Goal: Task Accomplishment & Management: Manage account settings

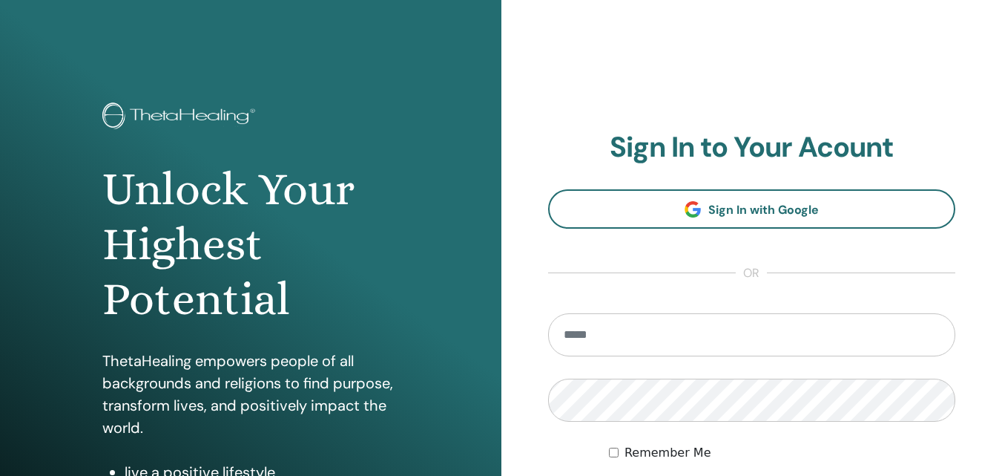
scroll to position [124, 0]
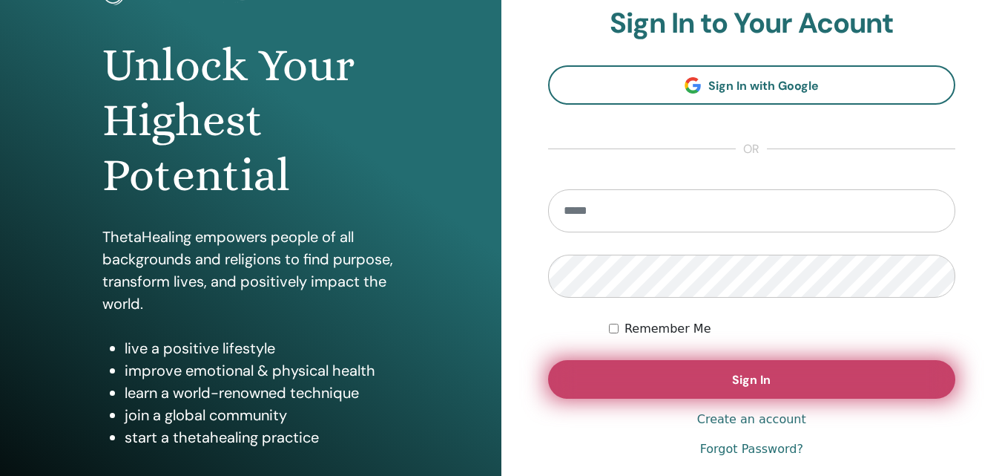
type input "**********"
click at [826, 380] on button "Sign In" at bounding box center [752, 379] width 408 height 39
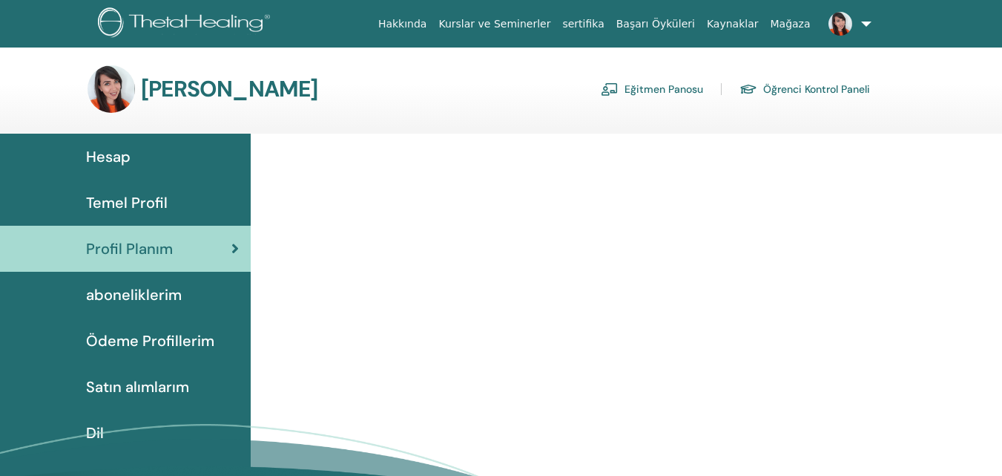
click at [645, 89] on link "Eğitmen Panosu" at bounding box center [652, 89] width 102 height 24
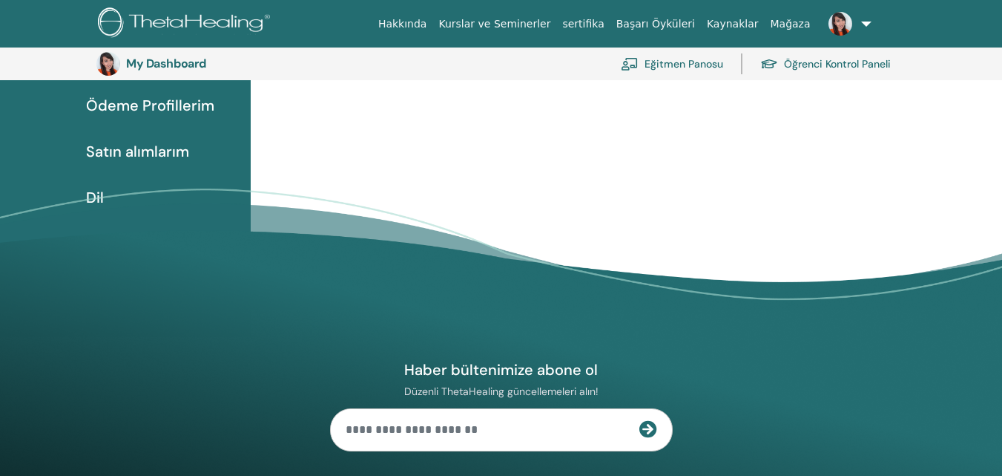
scroll to position [280, 0]
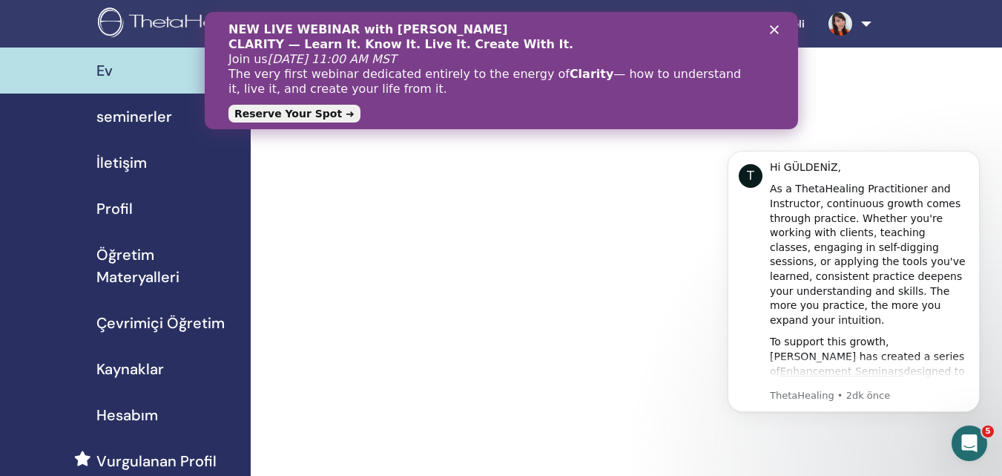
click at [772, 27] on polygon "Kapat" at bounding box center [773, 29] width 9 height 9
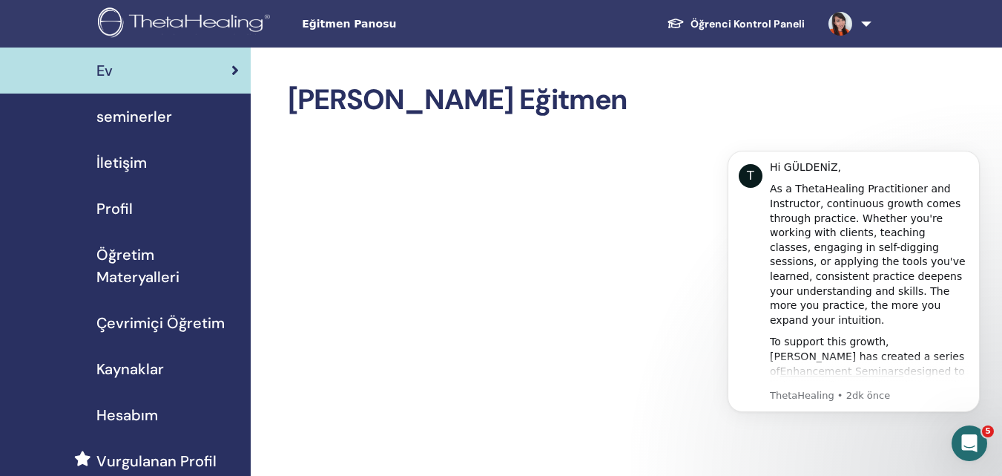
click at [128, 111] on span "seminerler" at bounding box center [134, 116] width 76 height 22
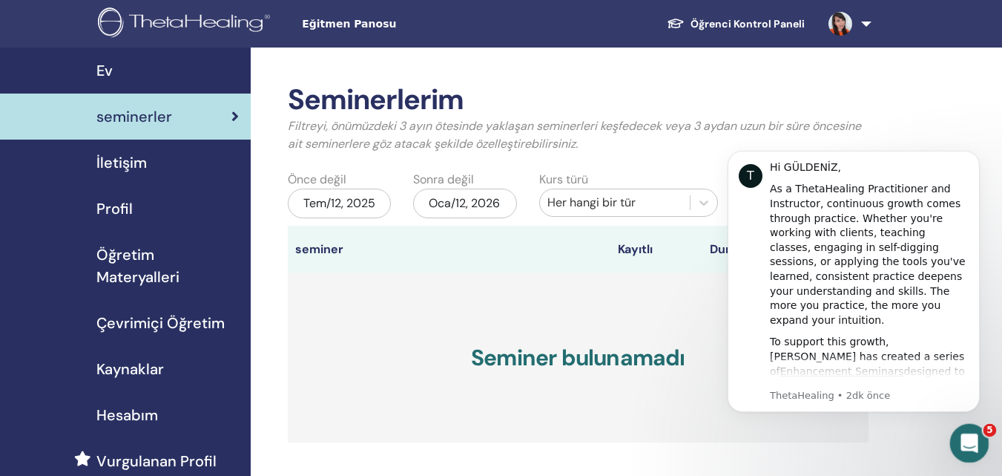
click at [959, 448] on div "Intercom Messenger uygulamasını aç" at bounding box center [967, 440] width 49 height 49
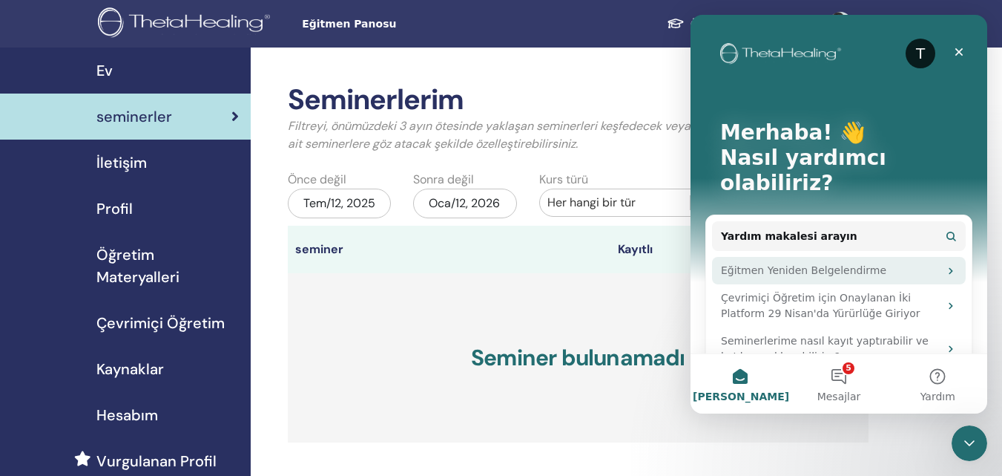
click at [814, 263] on div "Eğitmen Yeniden Belgelendirme" at bounding box center [830, 271] width 218 height 16
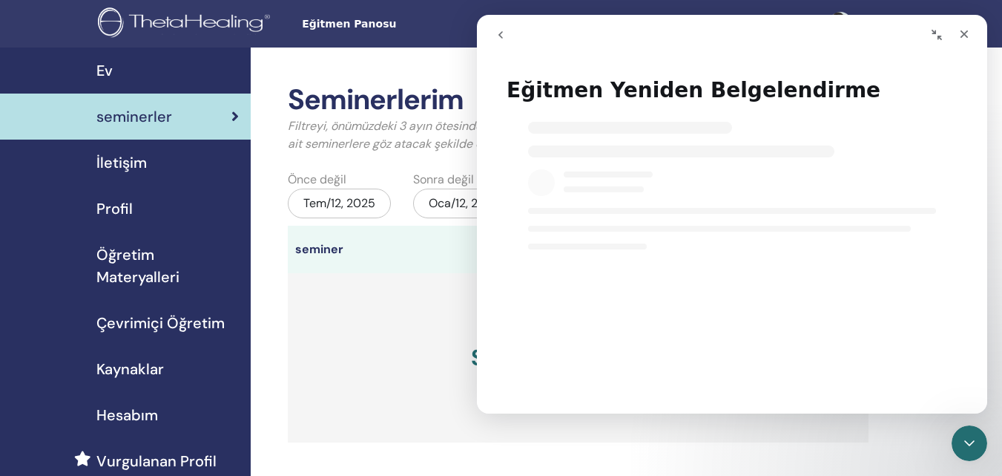
select select "**"
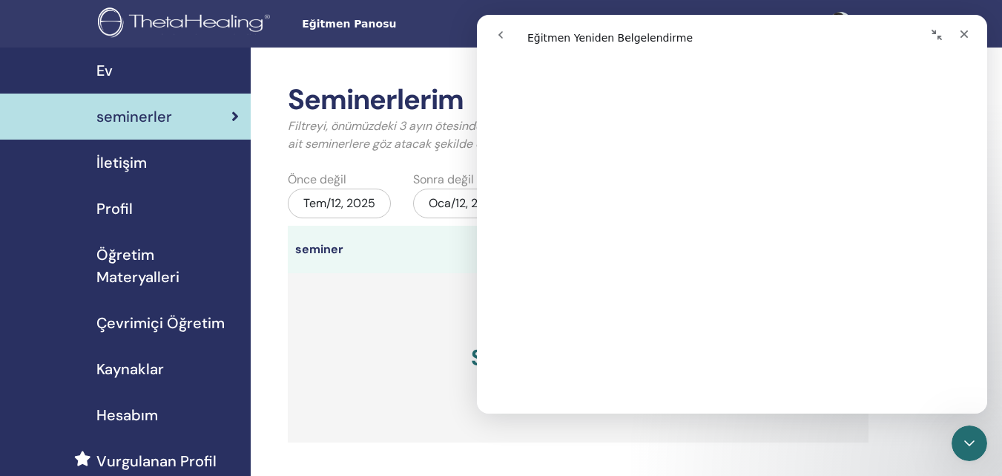
scroll to position [1484, 0]
click at [964, 27] on div "Kapat" at bounding box center [964, 34] width 27 height 27
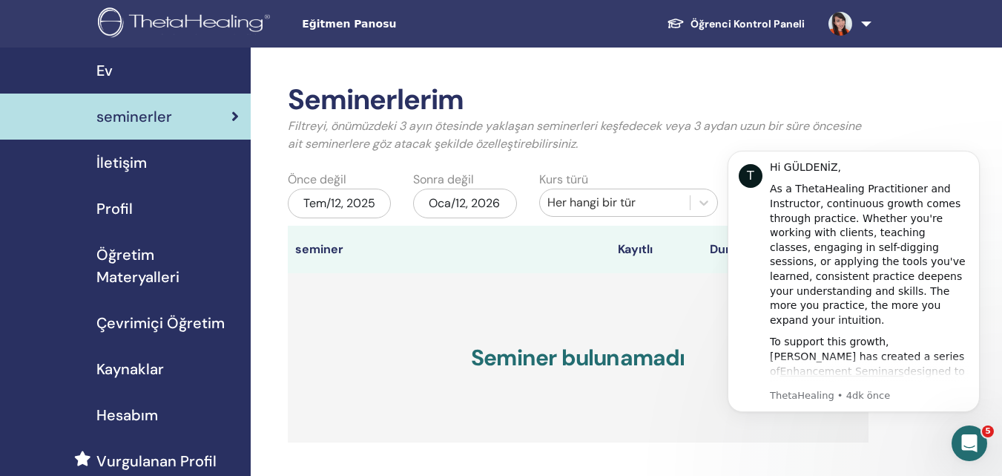
scroll to position [0, 0]
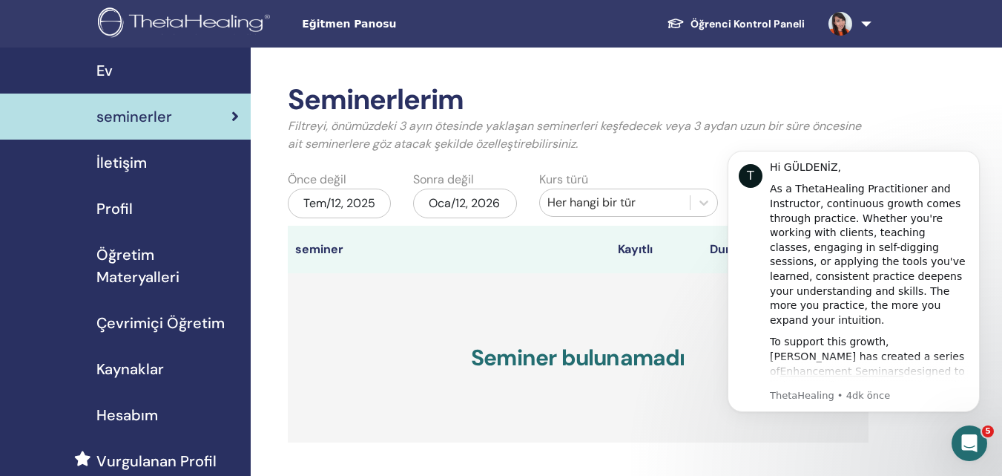
select select "**"
click at [375, 200] on div "Tem/12, 2025" at bounding box center [339, 203] width 103 height 30
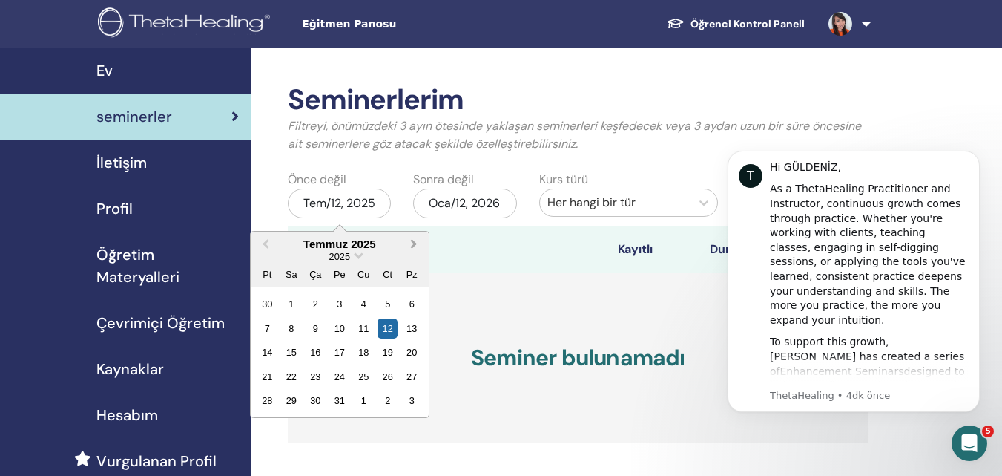
click at [414, 243] on span "Next Month" at bounding box center [414, 244] width 0 height 16
click at [275, 191] on div "Seminerlerim Filtreyi, önümüzdeki 3 ayın ötesinde yaklaşan seminerleri keşfedec…" at bounding box center [627, 449] width 752 height 805
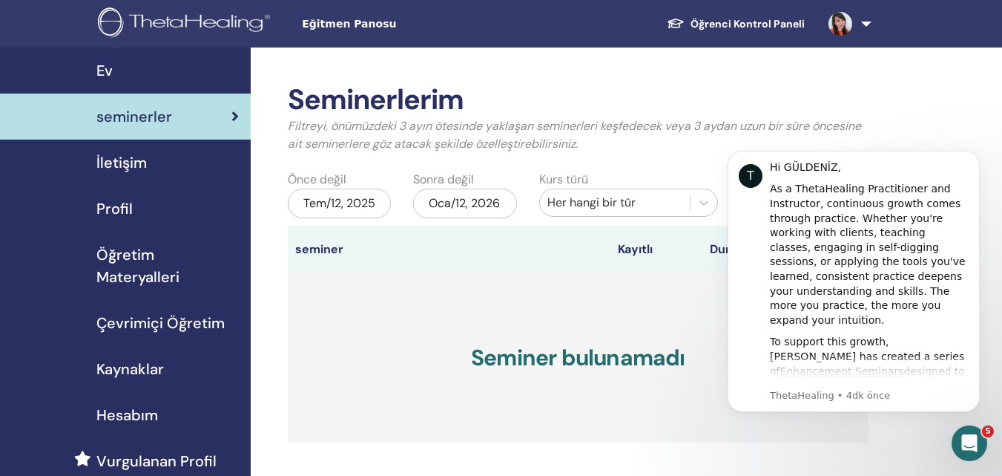
scroll to position [247, 0]
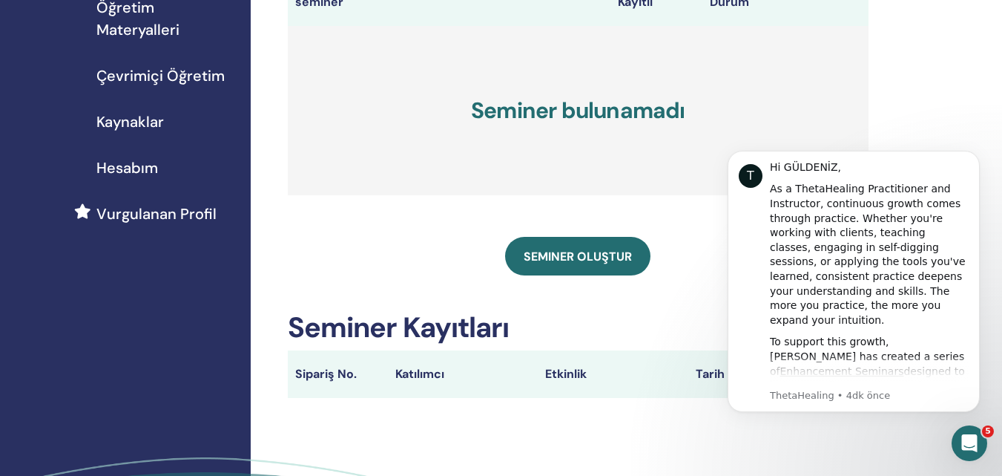
click at [206, 75] on span "Çevrimiçi Öğretim" at bounding box center [160, 76] width 128 height 22
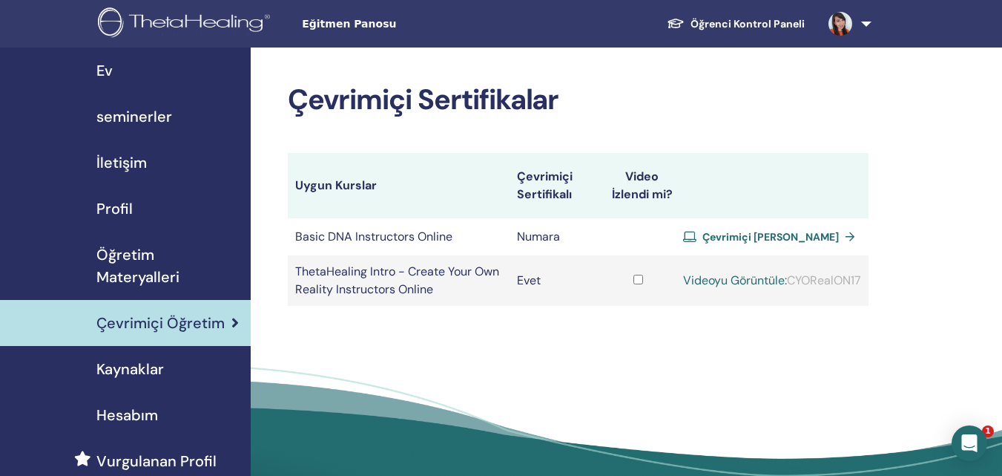
click at [752, 17] on link "Öğrenci Kontrol Paneli" at bounding box center [736, 23] width 162 height 27
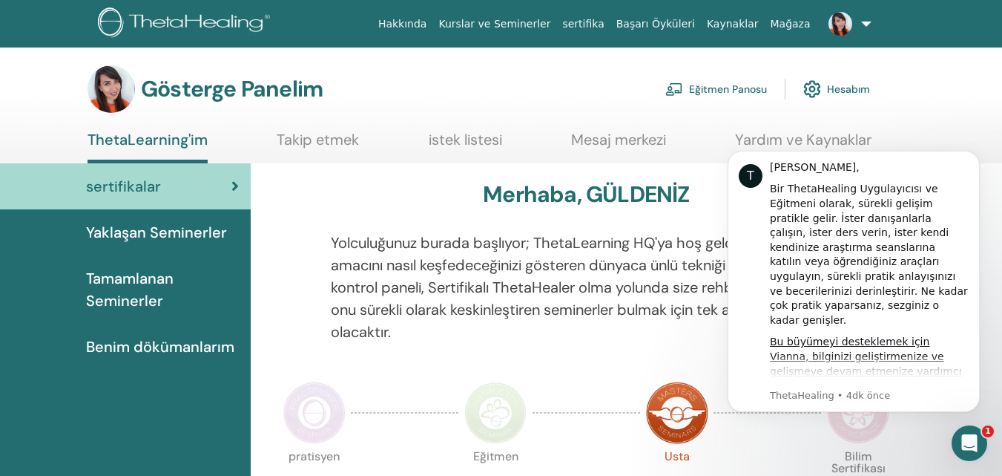
click at [535, 23] on font "Kurslar ve Seminerler" at bounding box center [495, 24] width 112 height 12
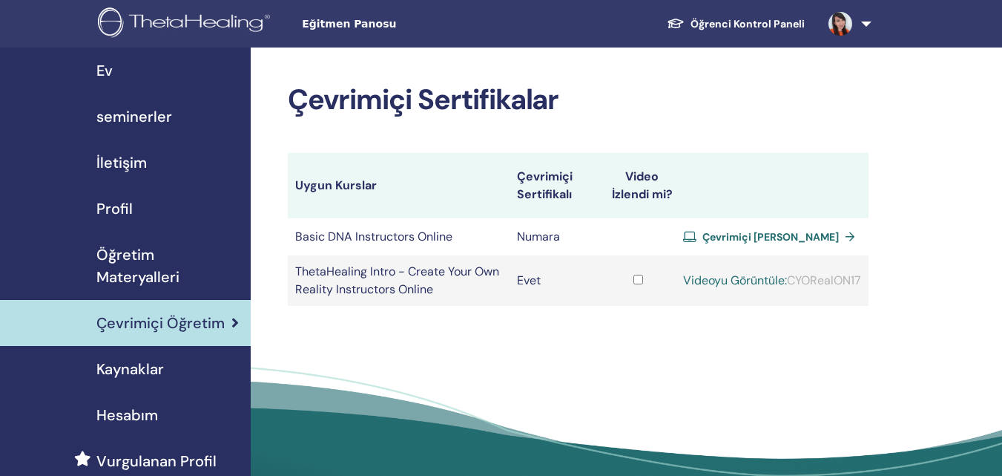
click at [139, 111] on span "seminerler" at bounding box center [134, 116] width 76 height 22
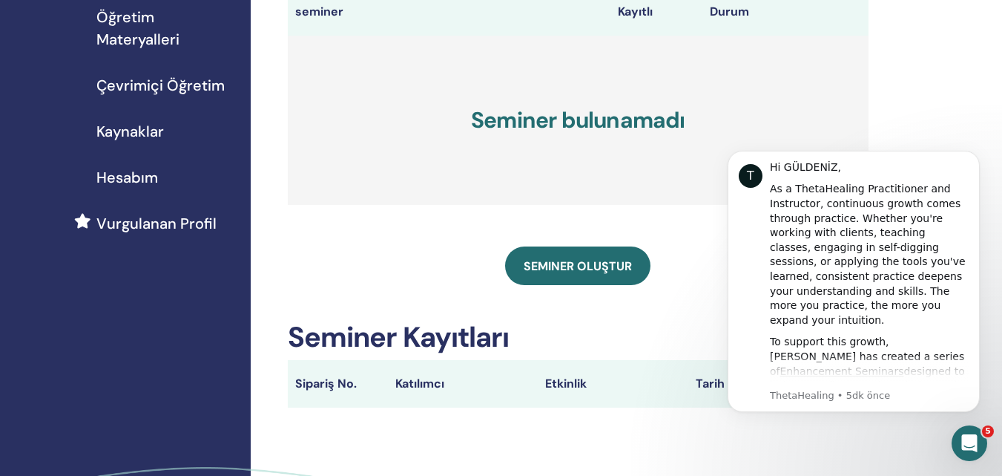
scroll to position [371, 0]
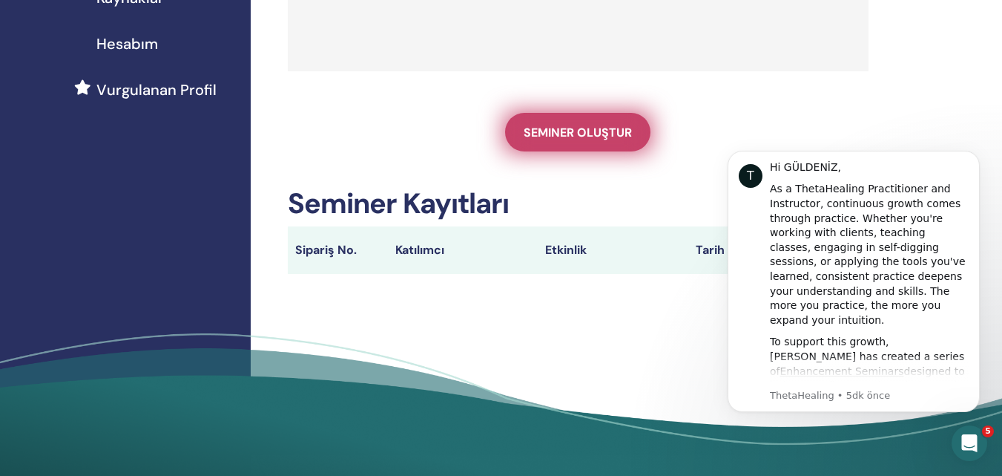
click at [553, 133] on span "Seminer oluştur" at bounding box center [578, 133] width 108 height 16
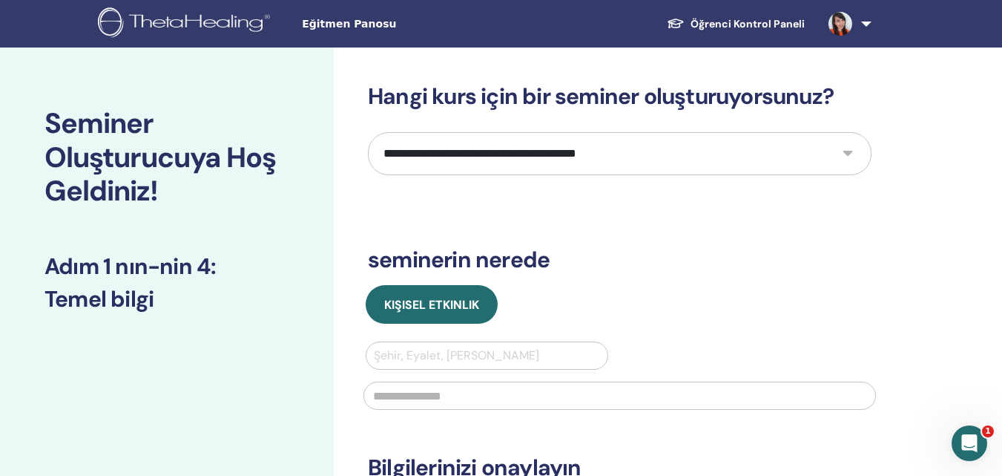
click at [735, 155] on select "**********" at bounding box center [620, 153] width 504 height 43
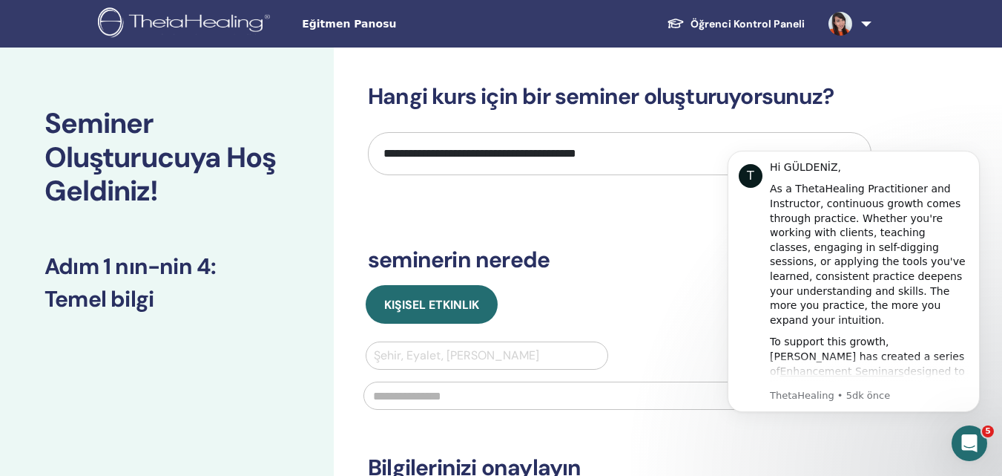
select select "*"
click at [368, 132] on select "**********" at bounding box center [620, 153] width 504 height 43
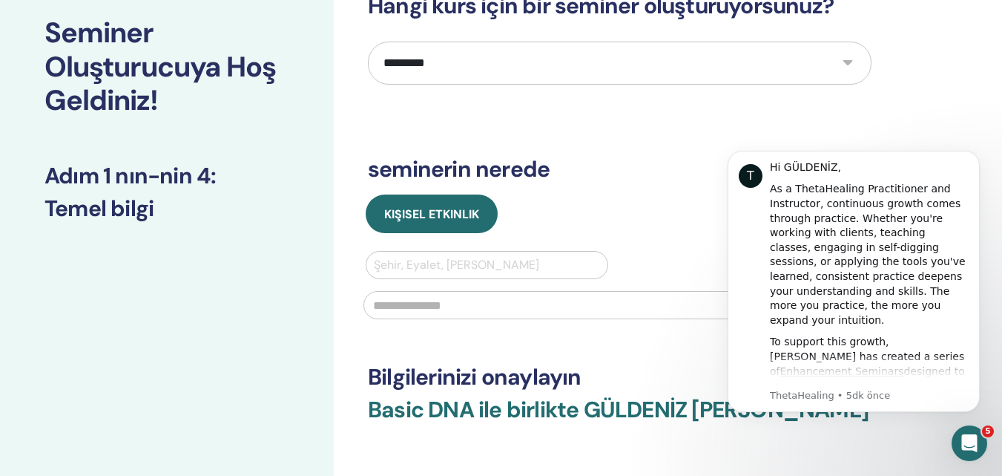
scroll to position [124, 0]
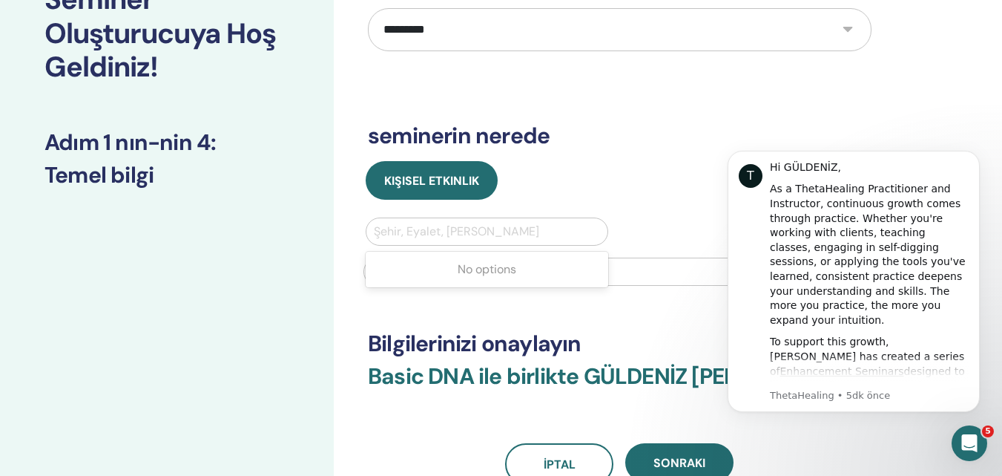
click at [447, 233] on div at bounding box center [487, 231] width 226 height 21
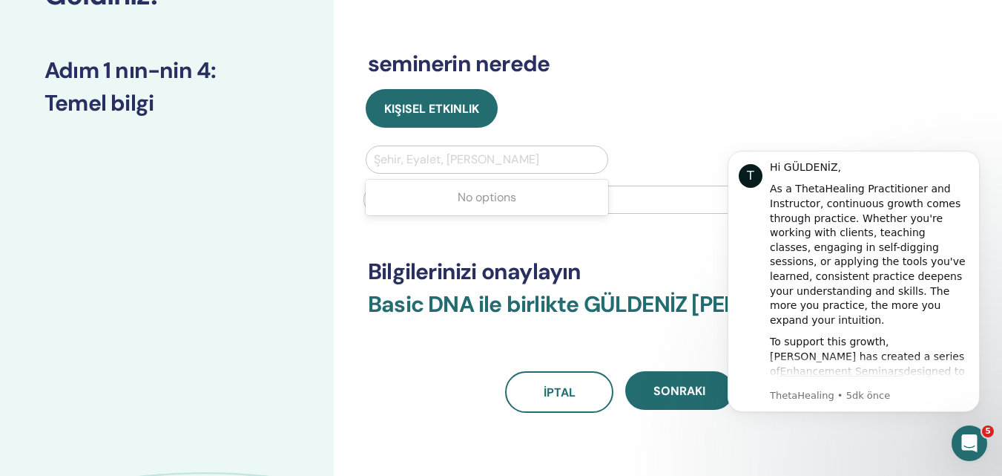
scroll to position [247, 0]
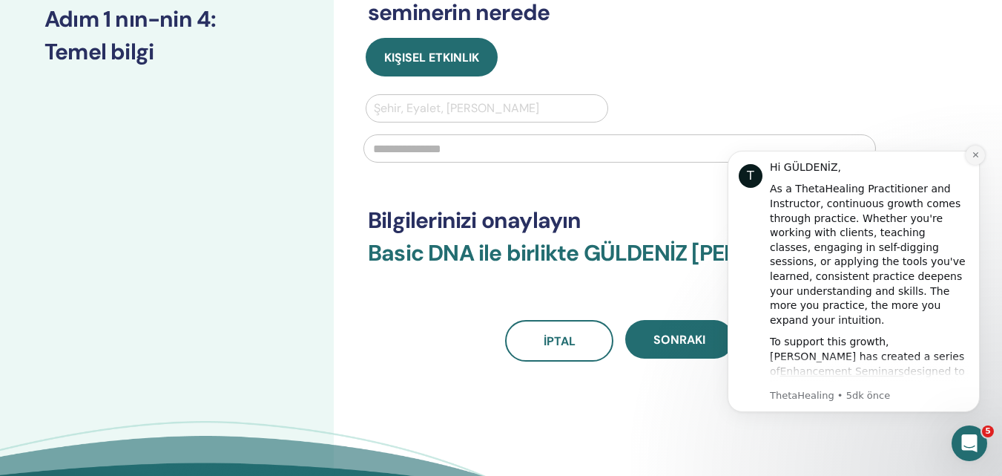
click at [977, 152] on icon "Dismiss notification" at bounding box center [976, 155] width 8 height 8
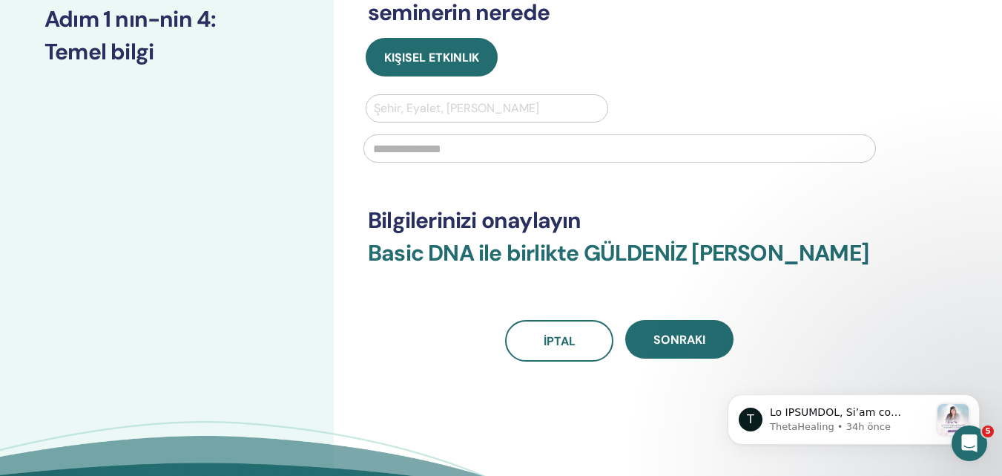
click at [405, 110] on div at bounding box center [487, 108] width 226 height 21
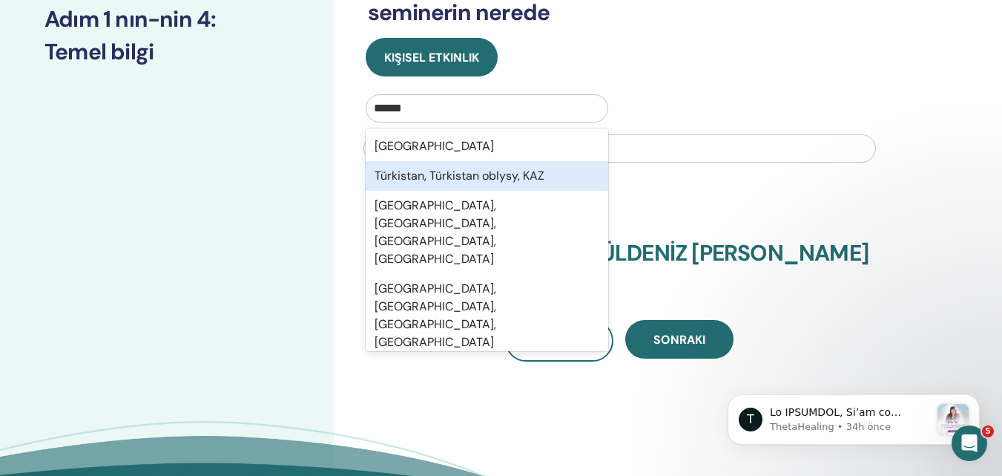
type input "*******"
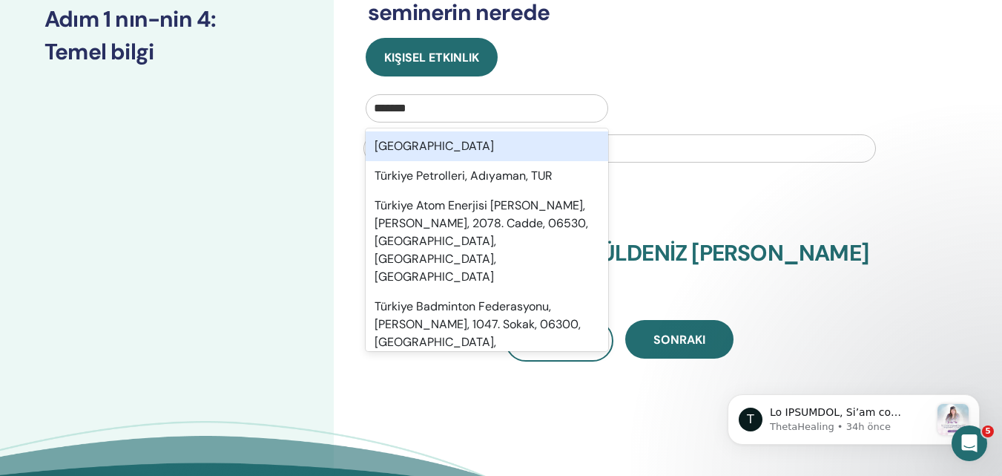
click at [413, 143] on div "[GEOGRAPHIC_DATA]" at bounding box center [487, 146] width 243 height 30
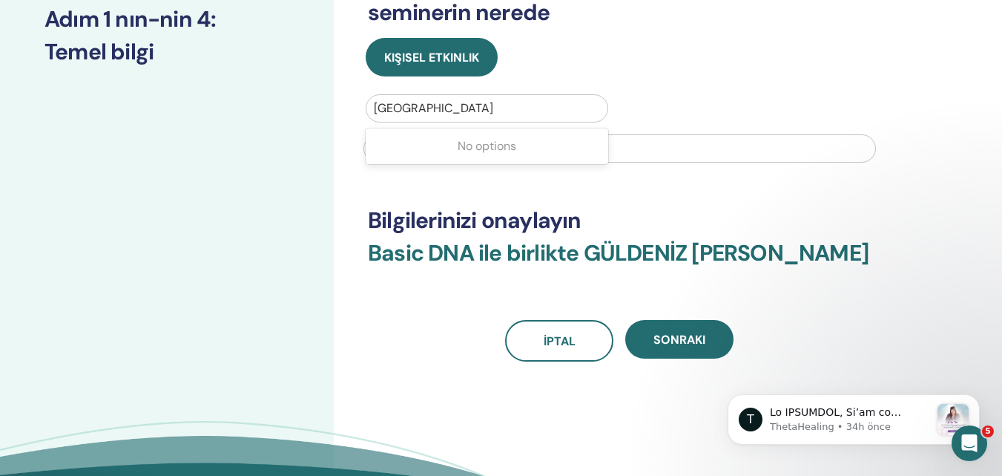
click at [436, 112] on div at bounding box center [487, 108] width 226 height 21
click at [434, 106] on div at bounding box center [487, 108] width 226 height 21
click at [435, 106] on div at bounding box center [487, 108] width 226 height 21
click at [433, 105] on div at bounding box center [487, 108] width 226 height 21
click at [433, 106] on div at bounding box center [487, 108] width 226 height 21
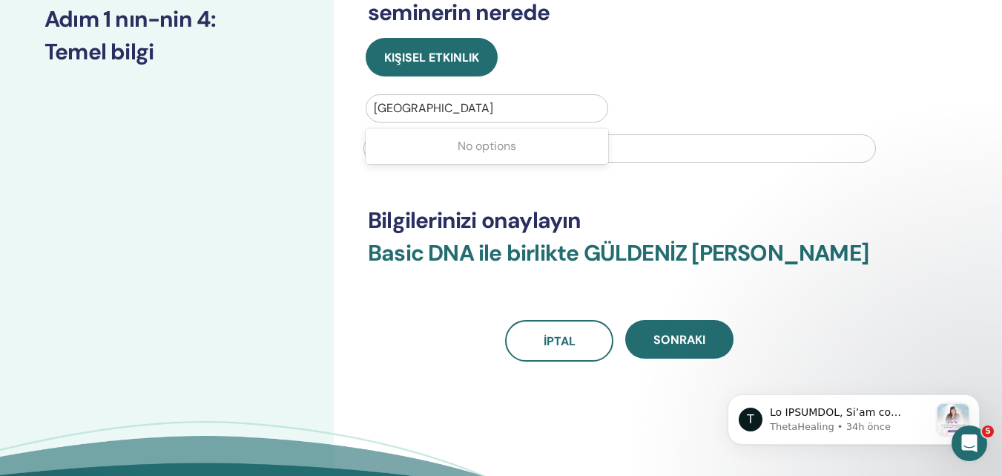
click at [433, 108] on div at bounding box center [487, 108] width 226 height 21
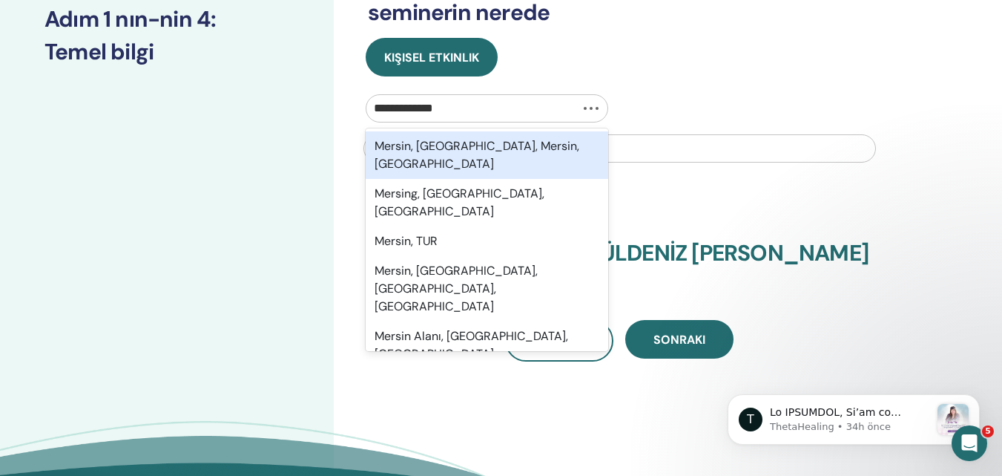
type input "**********"
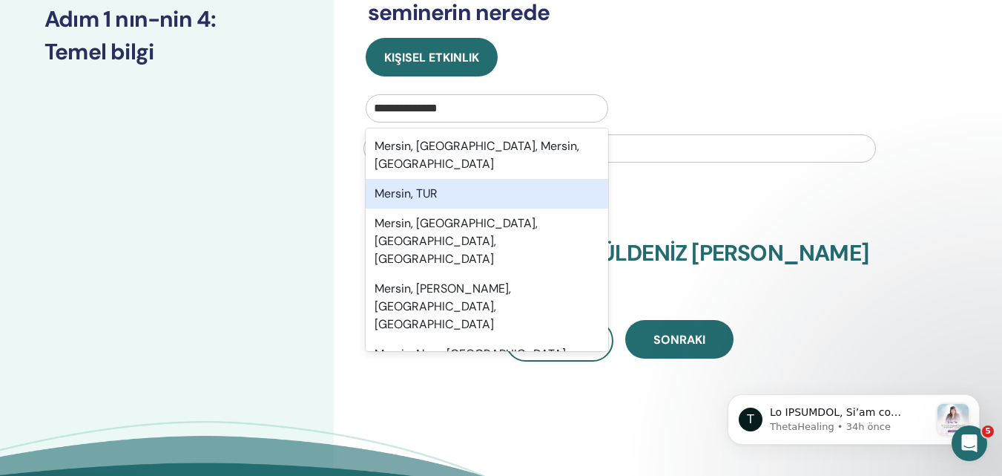
click at [427, 179] on div "Mersin, TUR" at bounding box center [487, 194] width 243 height 30
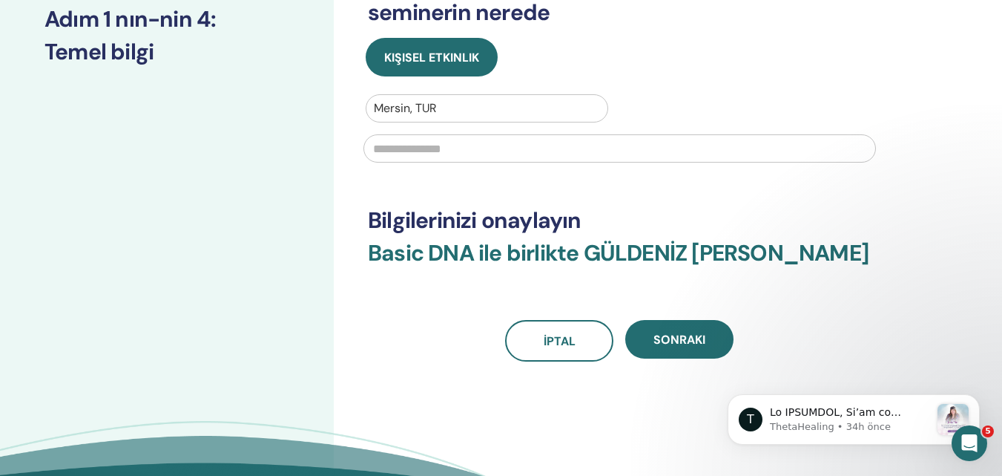
click at [436, 151] on input "text" at bounding box center [620, 148] width 513 height 28
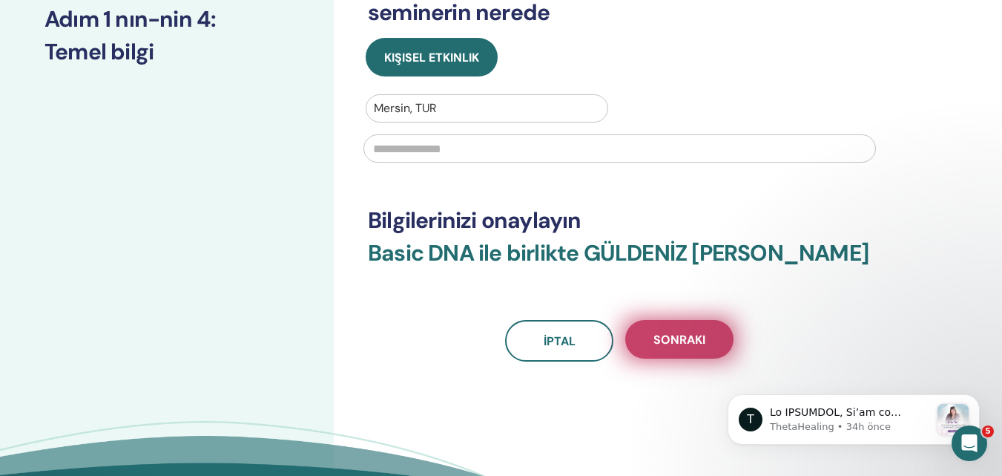
click at [703, 339] on span "Sonraki" at bounding box center [680, 340] width 52 height 16
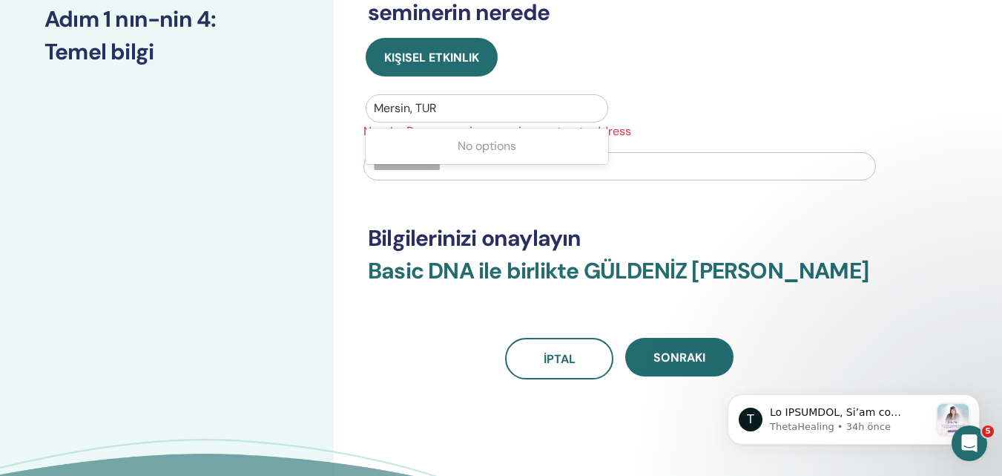
click at [465, 106] on div at bounding box center [487, 108] width 226 height 21
click at [464, 105] on div at bounding box center [487, 108] width 226 height 21
click at [457, 167] on input "text" at bounding box center [620, 166] width 513 height 28
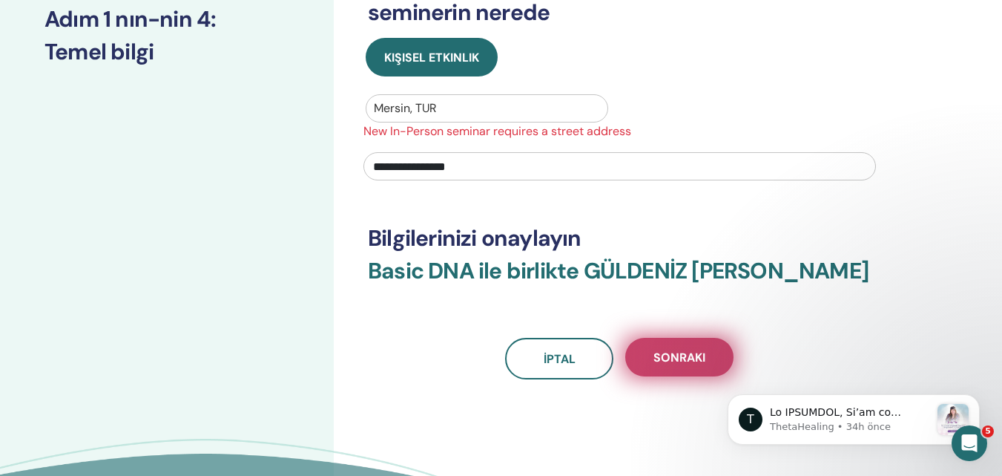
type input "**********"
click at [695, 368] on button "Sonraki" at bounding box center [680, 357] width 108 height 39
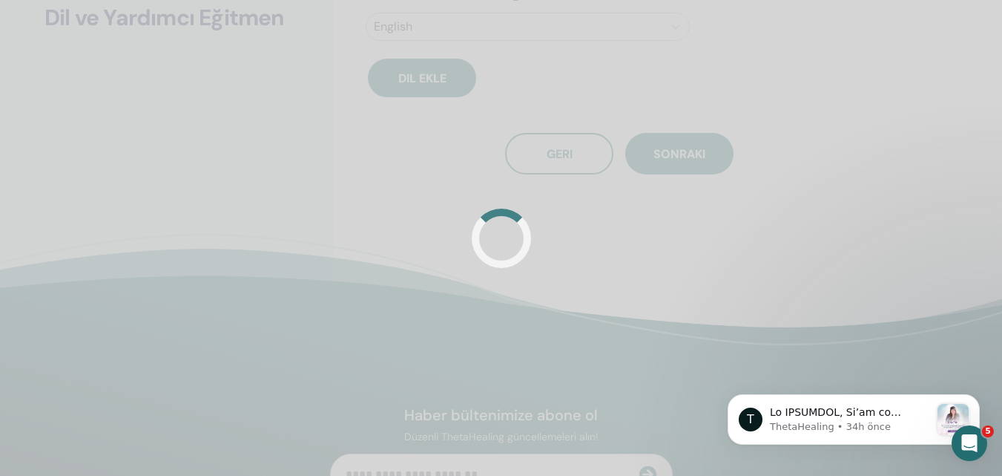
scroll to position [213, 0]
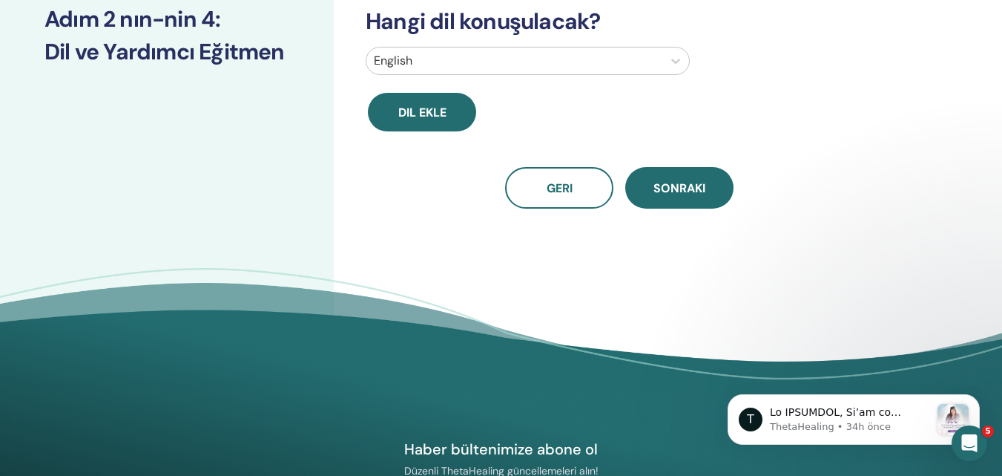
click at [635, 55] on div at bounding box center [514, 60] width 281 height 21
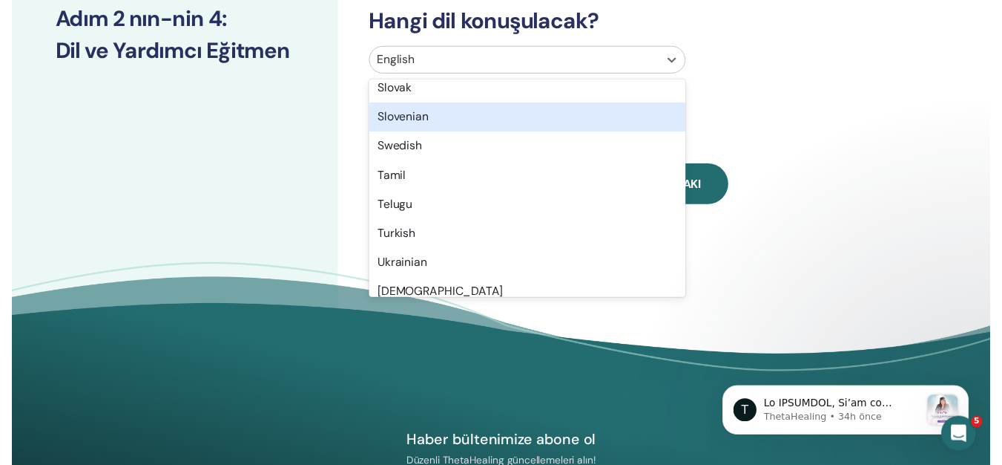
scroll to position [1178, 0]
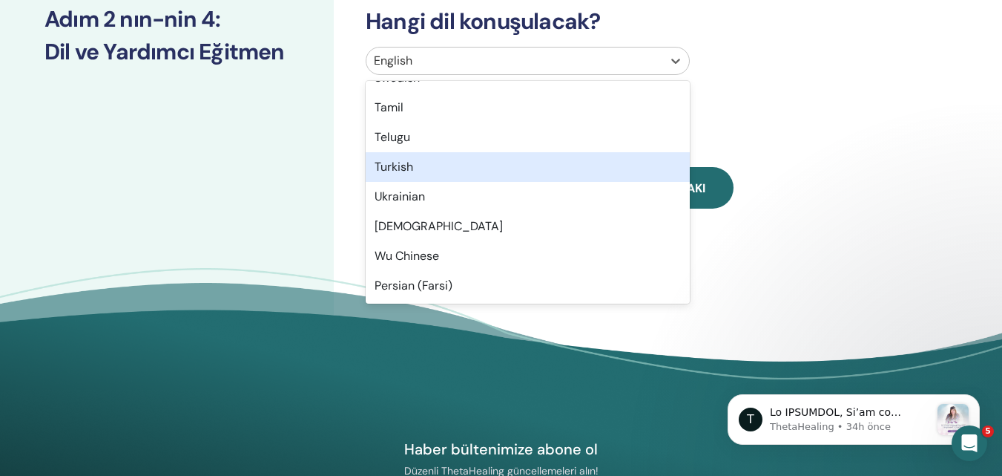
click at [480, 165] on div "Turkish" at bounding box center [528, 167] width 324 height 30
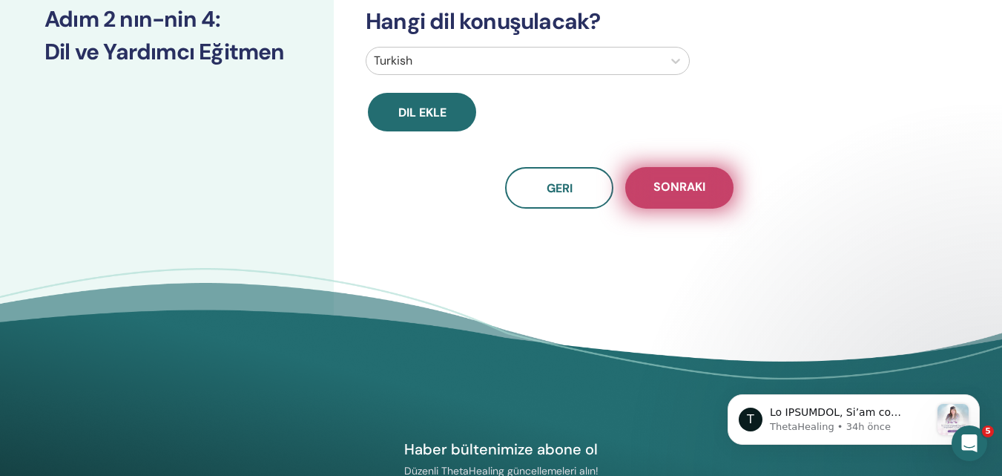
click at [695, 191] on span "Sonraki" at bounding box center [680, 188] width 52 height 19
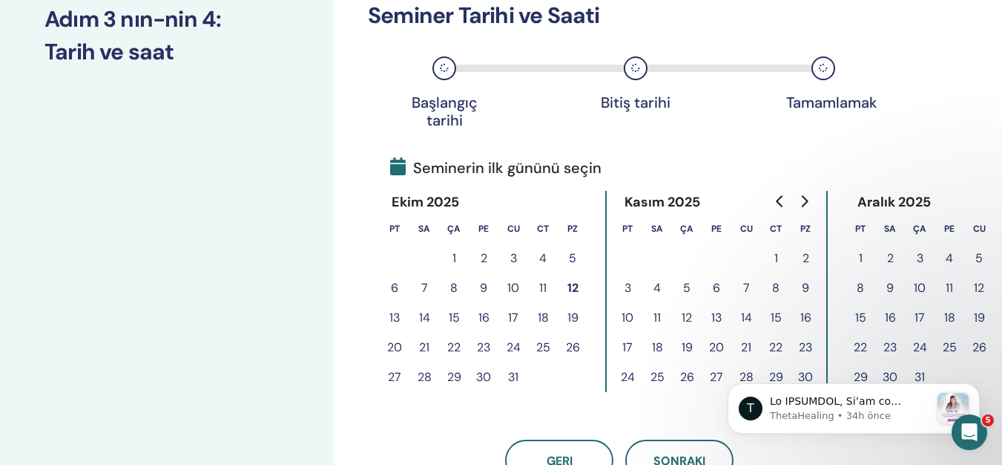
click at [513, 314] on button "17" at bounding box center [514, 318] width 30 height 30
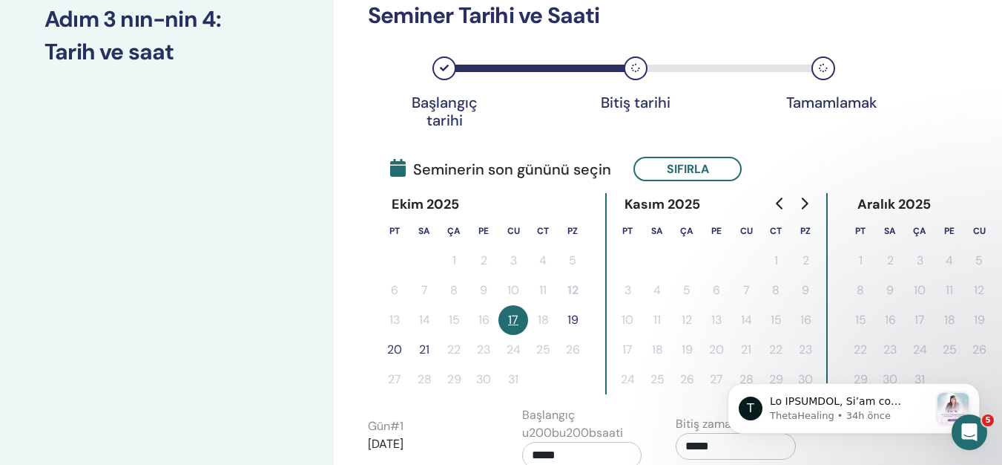
click at [573, 314] on button "19" at bounding box center [573, 320] width 30 height 30
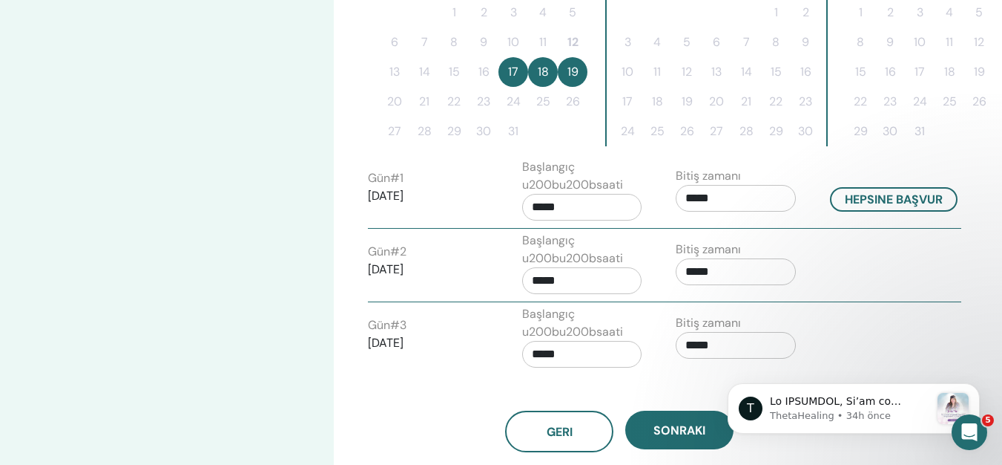
scroll to position [90, 0]
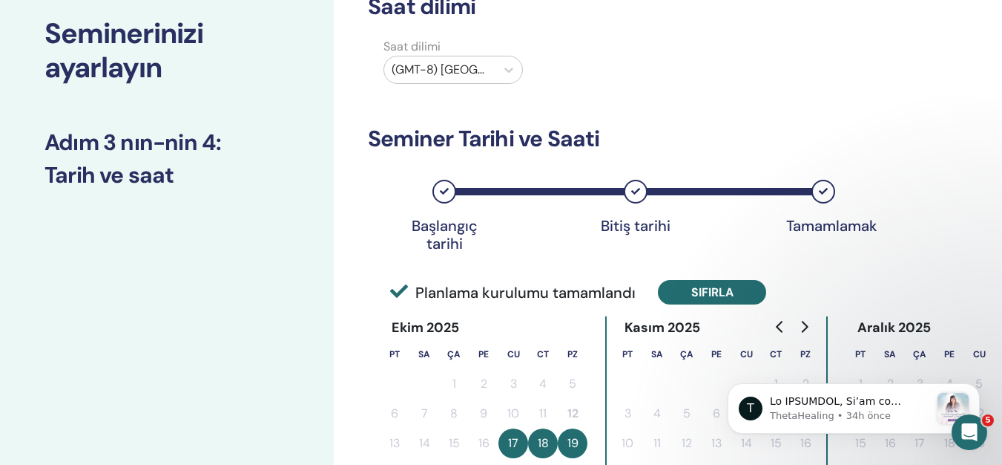
click at [682, 292] on button "Sıfırla" at bounding box center [712, 292] width 108 height 24
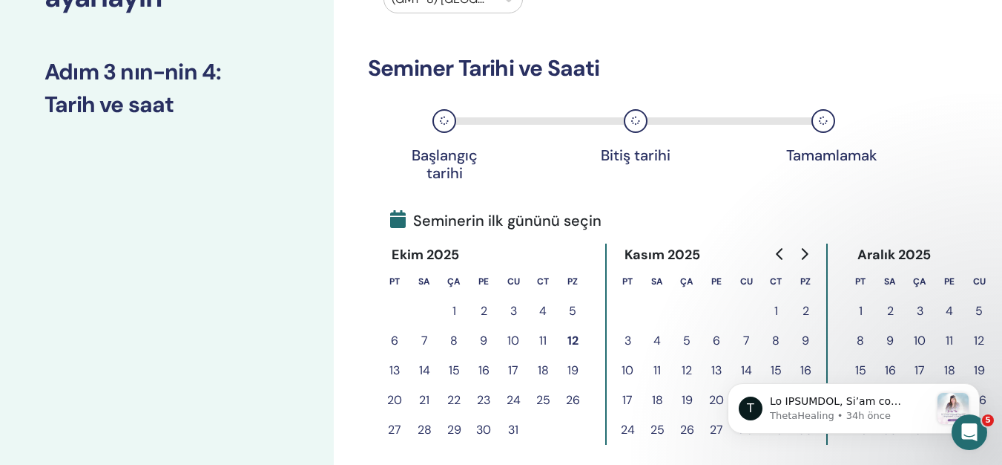
scroll to position [213, 0]
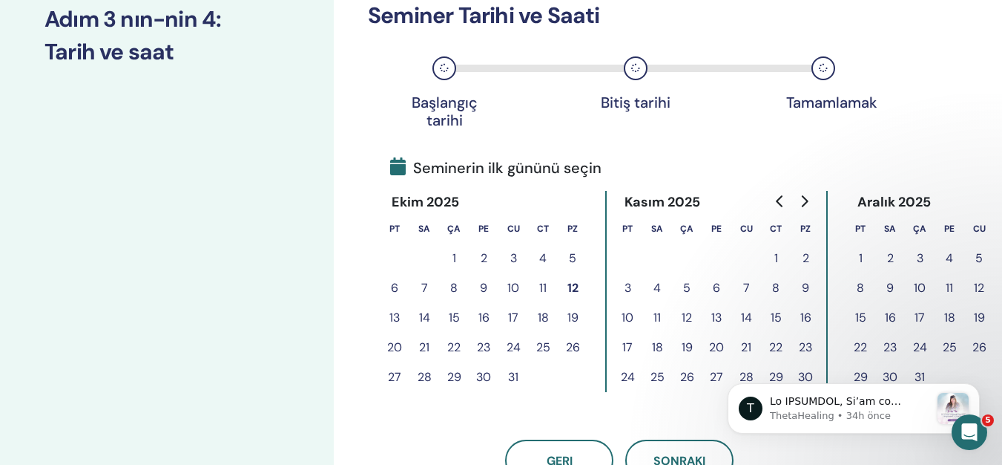
click at [511, 316] on button "17" at bounding box center [514, 318] width 30 height 30
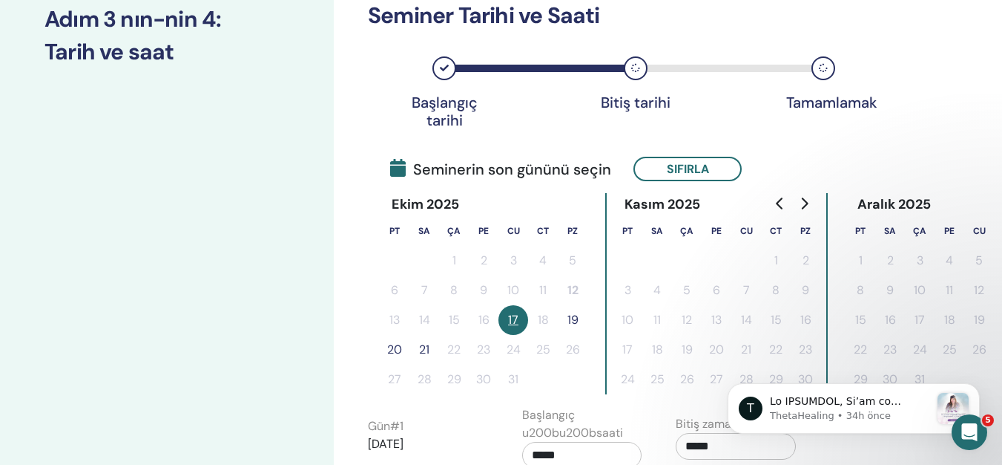
click at [575, 318] on button "19" at bounding box center [573, 320] width 30 height 30
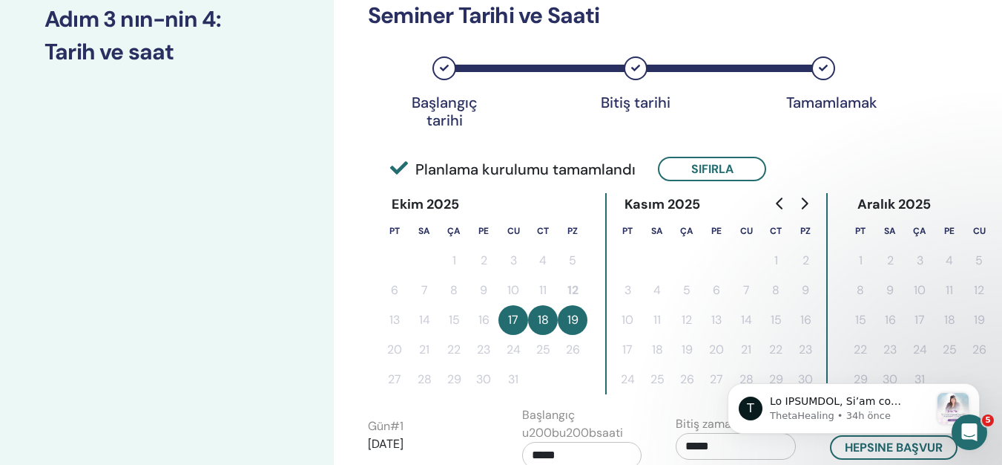
scroll to position [461, 0]
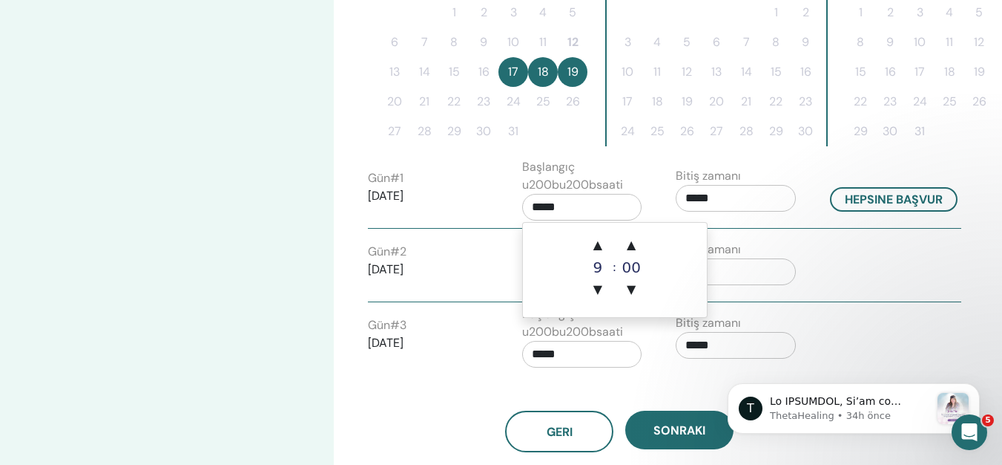
click at [585, 210] on input "*****" at bounding box center [582, 207] width 120 height 27
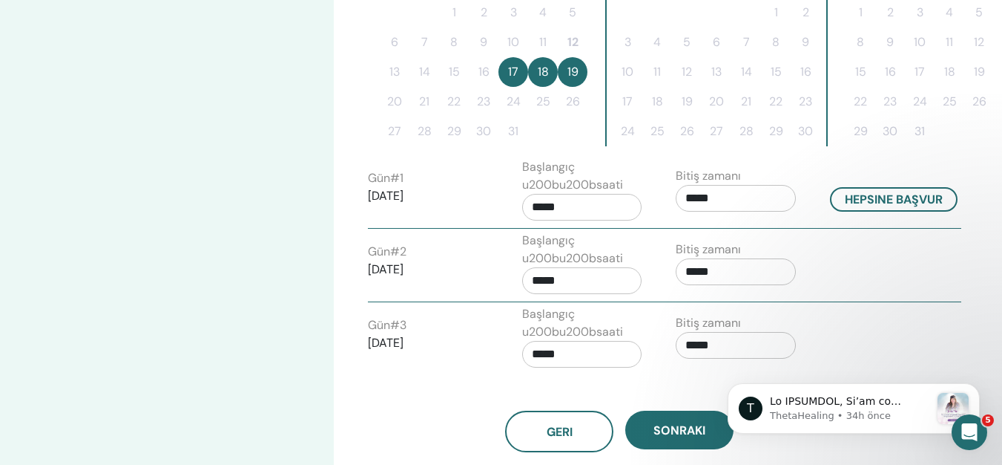
click at [585, 210] on input "*****" at bounding box center [582, 207] width 120 height 27
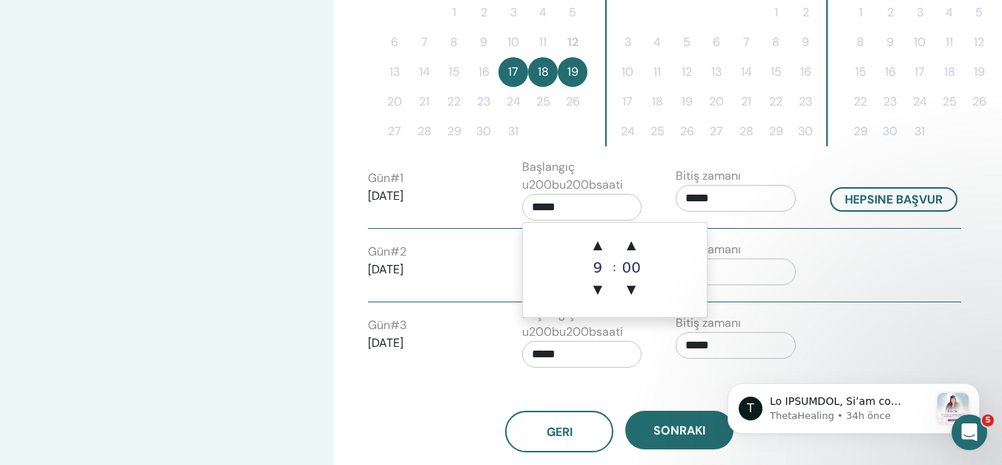
click at [467, 199] on p "2025/10/17" at bounding box center [428, 196] width 120 height 18
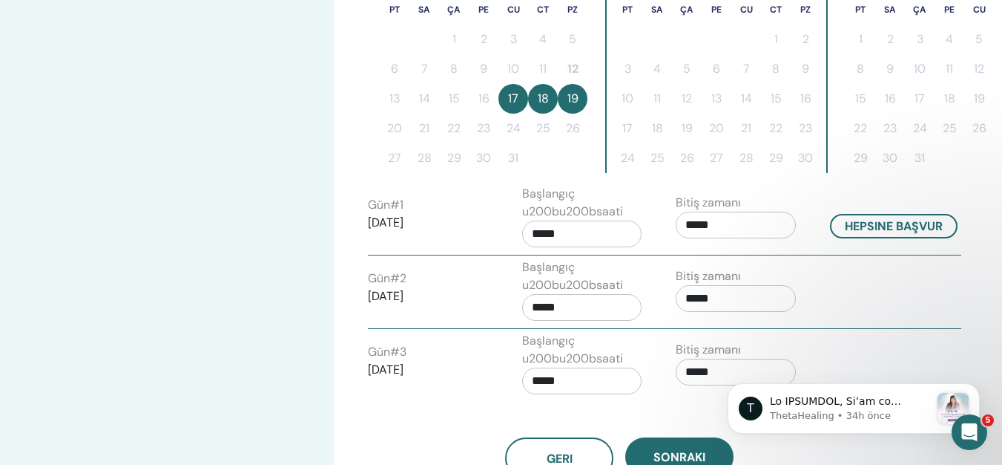
scroll to position [584, 0]
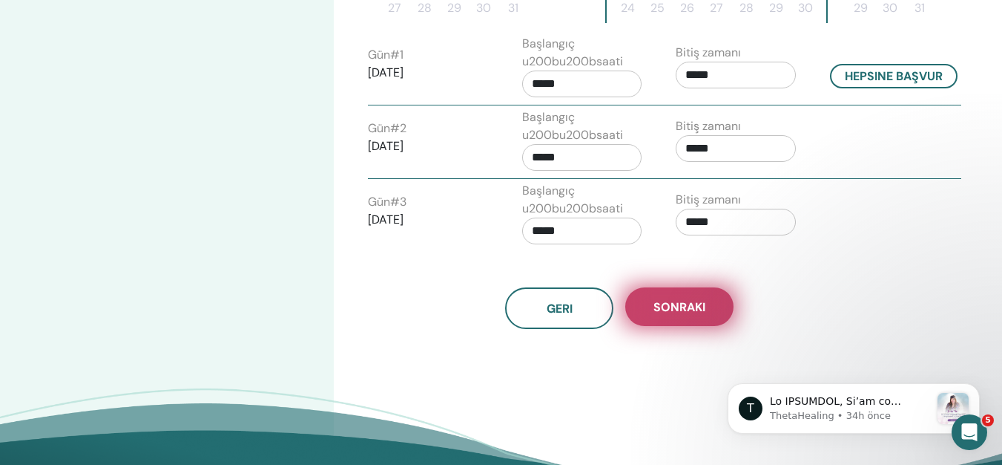
click at [681, 314] on button "Sonraki" at bounding box center [680, 306] width 108 height 39
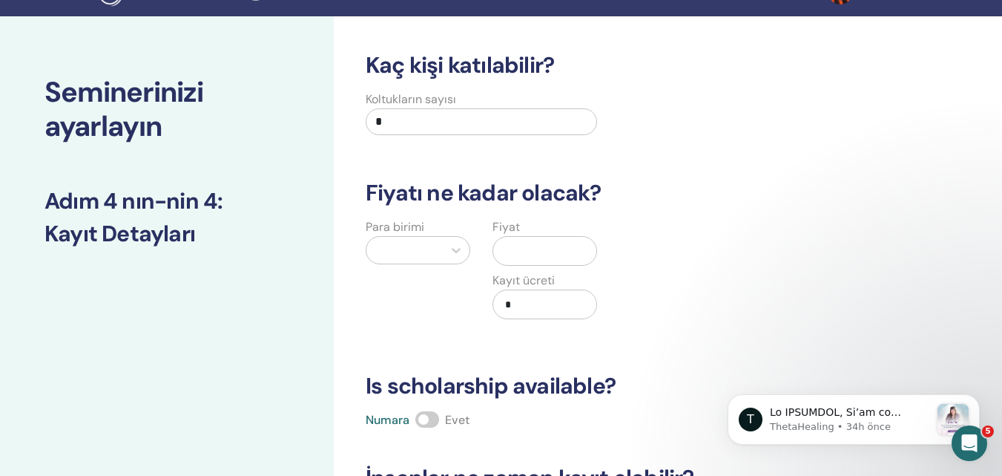
scroll to position [0, 0]
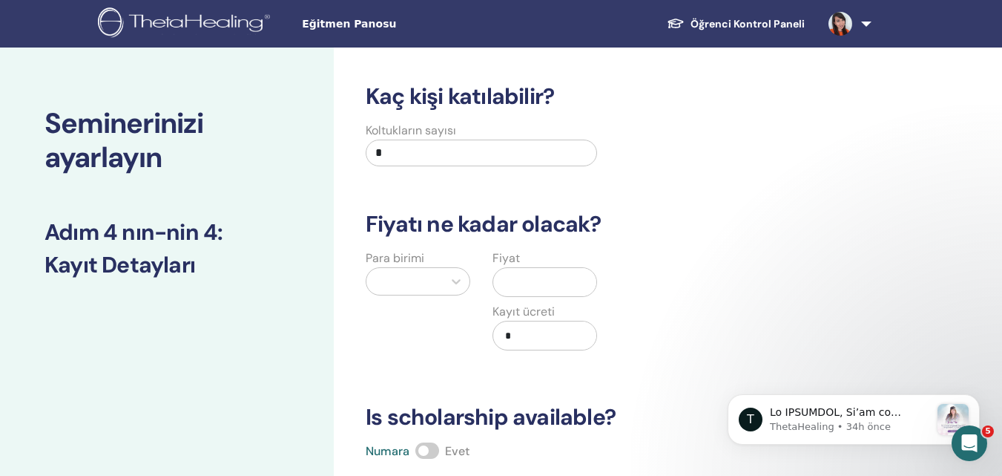
click at [433, 153] on input "*" at bounding box center [482, 153] width 232 height 27
type input "*"
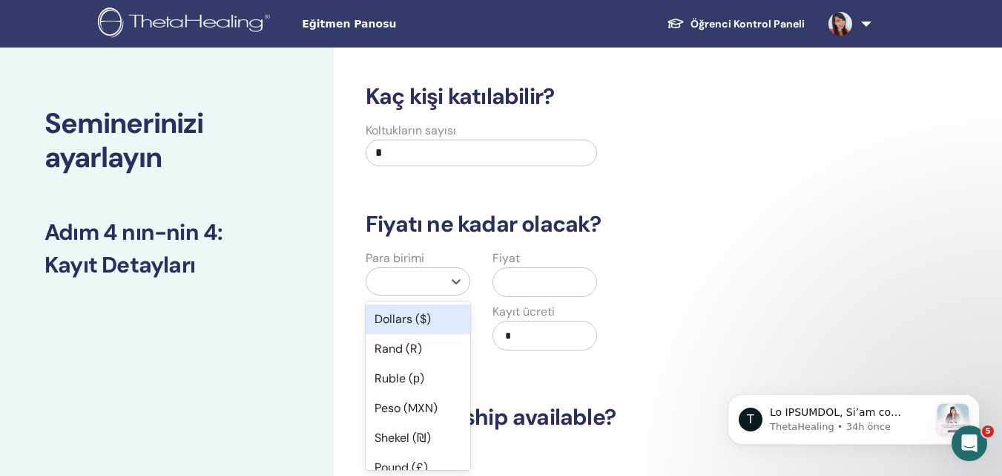
click at [415, 278] on div at bounding box center [405, 281] width 62 height 21
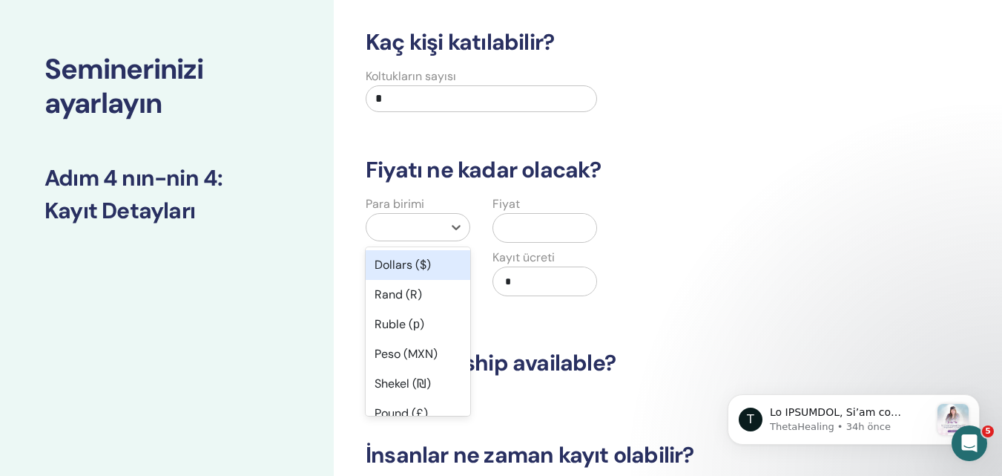
click at [421, 262] on div "Dollars ($)" at bounding box center [418, 265] width 105 height 30
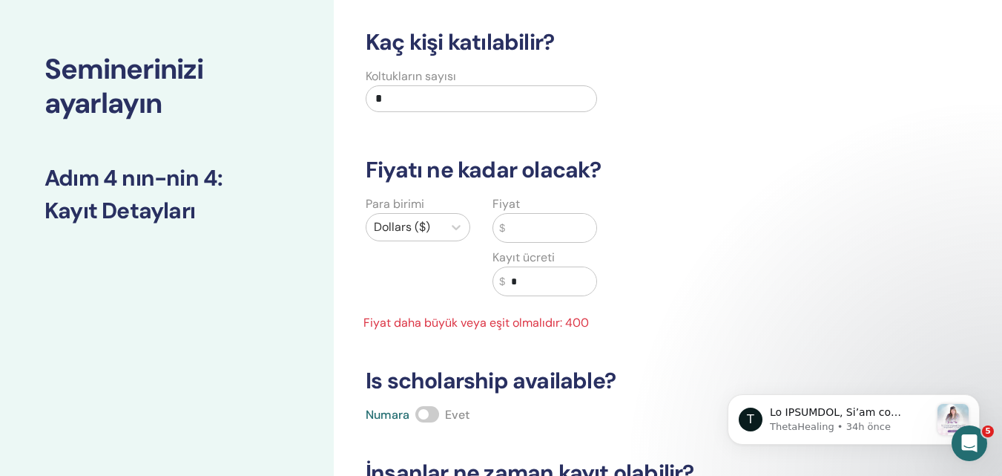
click at [537, 237] on input "text" at bounding box center [550, 228] width 91 height 28
click at [458, 225] on icon at bounding box center [456, 227] width 15 height 15
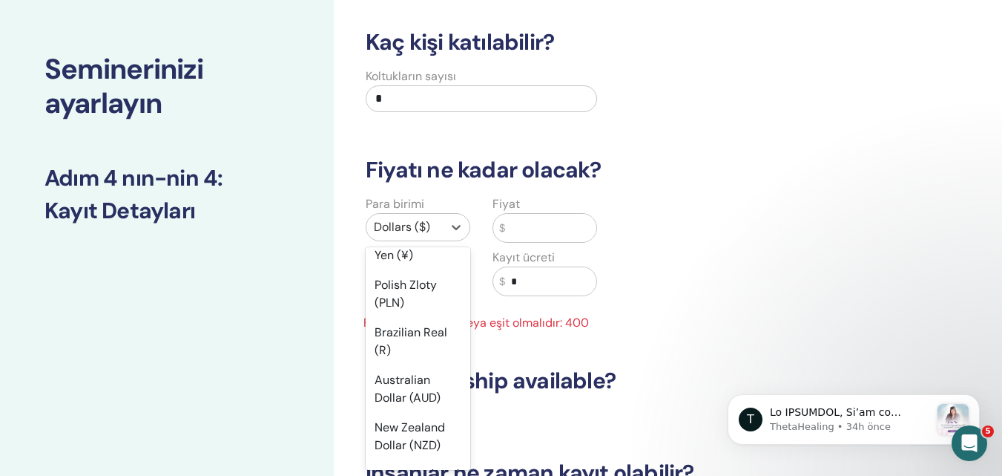
scroll to position [0, 0]
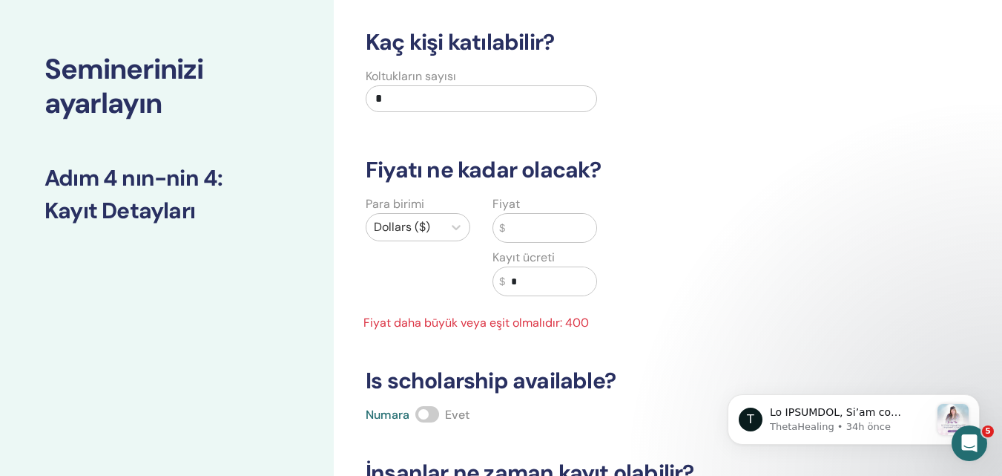
click at [536, 232] on input "text" at bounding box center [550, 228] width 91 height 28
type input "*"
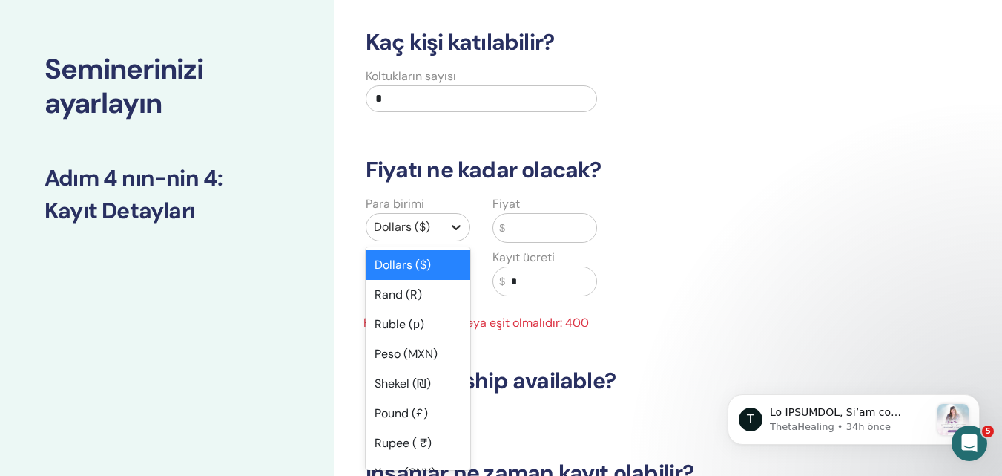
click at [453, 229] on icon at bounding box center [456, 227] width 15 height 15
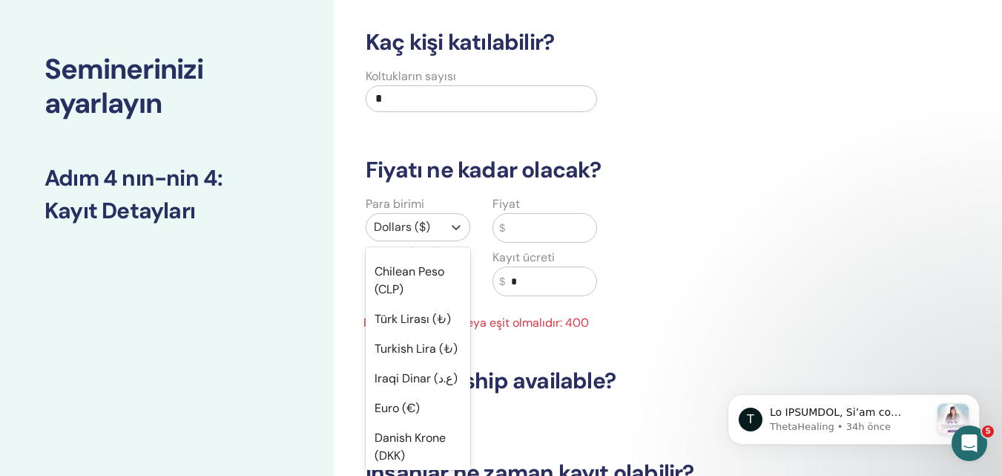
scroll to position [1256, 0]
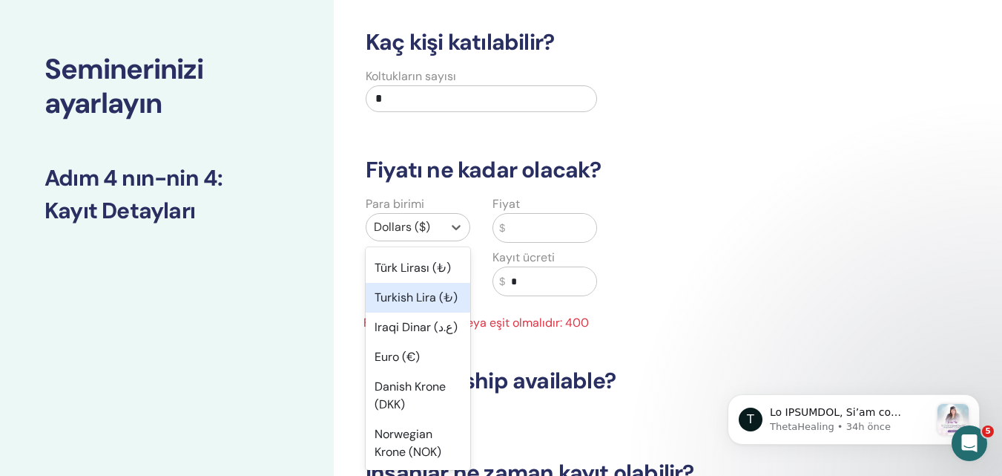
click at [419, 312] on div "Turkish Lira (₺)" at bounding box center [418, 298] width 105 height 30
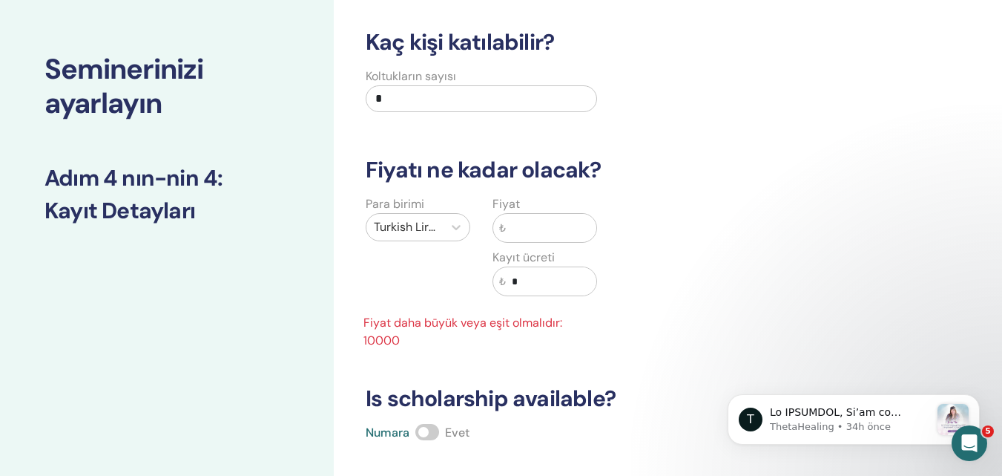
click at [539, 222] on input "text" at bounding box center [551, 228] width 91 height 28
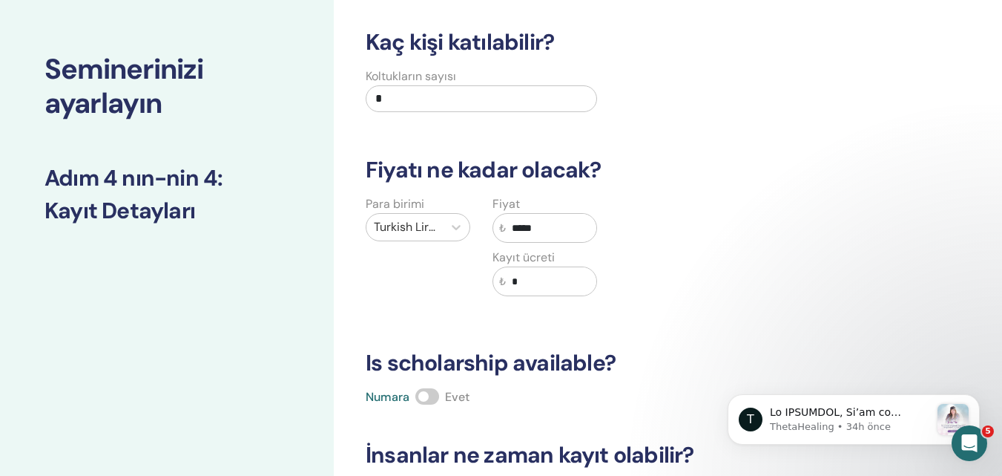
scroll to position [178, 0]
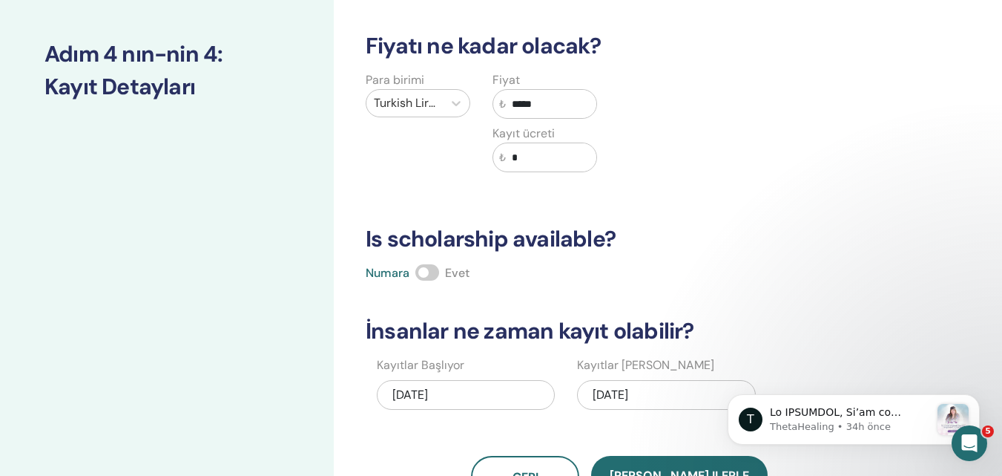
type input "*****"
click at [536, 161] on input "*" at bounding box center [551, 157] width 91 height 28
click at [427, 272] on span at bounding box center [428, 272] width 24 height 16
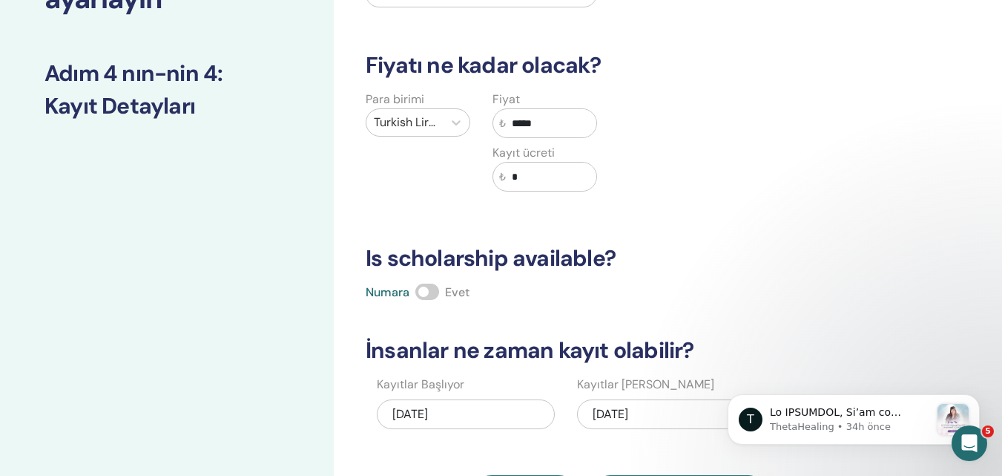
scroll to position [54, 0]
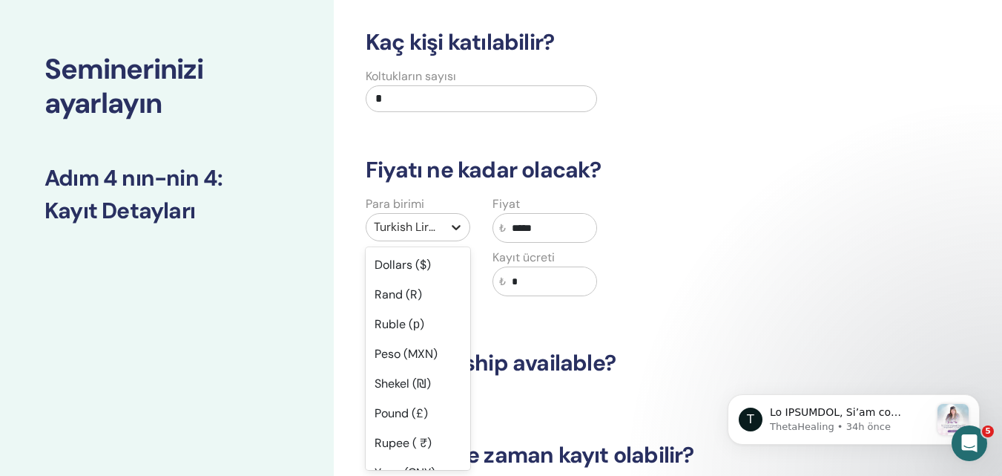
click at [450, 229] on icon at bounding box center [456, 227] width 15 height 15
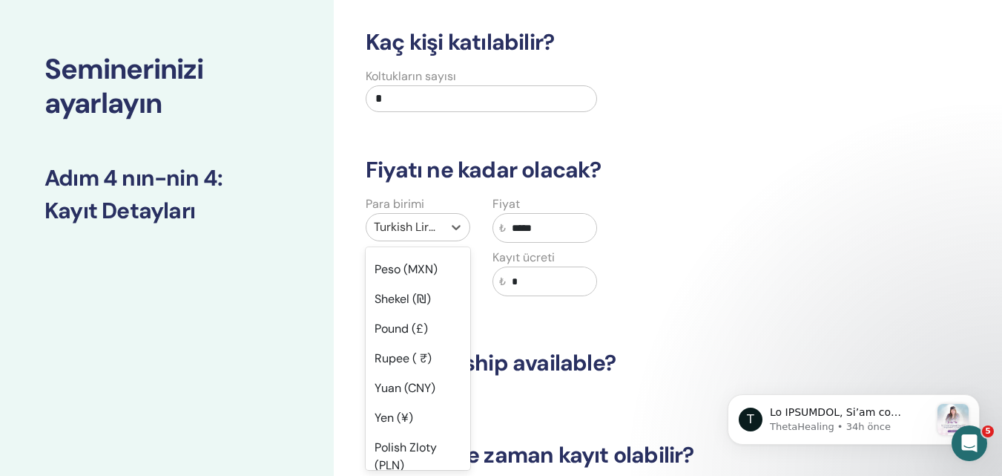
scroll to position [0, 0]
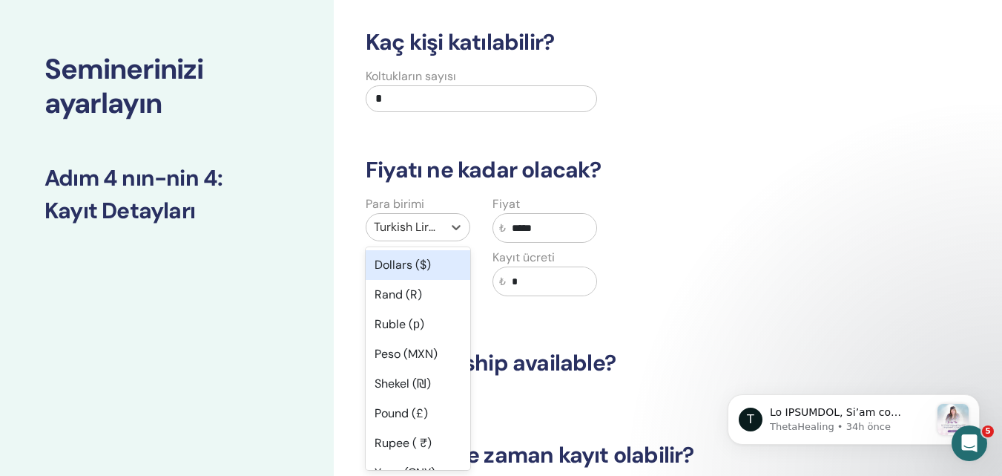
click at [401, 260] on div "Dollars ($)" at bounding box center [418, 265] width 105 height 30
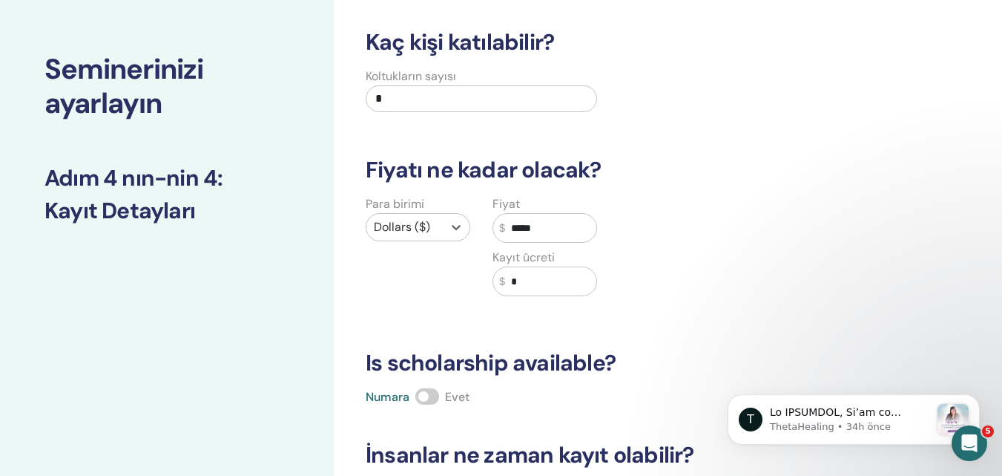
click at [548, 229] on input "*****" at bounding box center [550, 228] width 91 height 28
type input "***"
click at [605, 302] on div "Fiyat $ *** Kayıt ücreti $ *" at bounding box center [545, 254] width 127 height 119
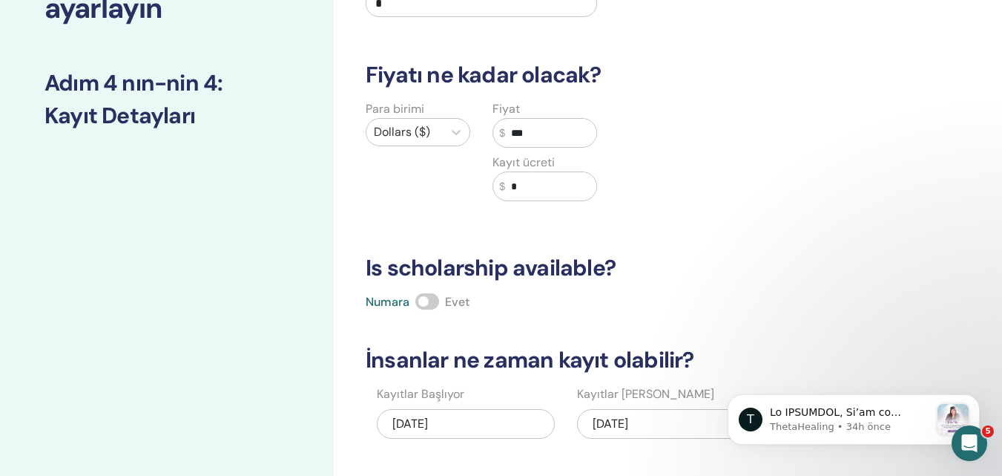
scroll to position [178, 0]
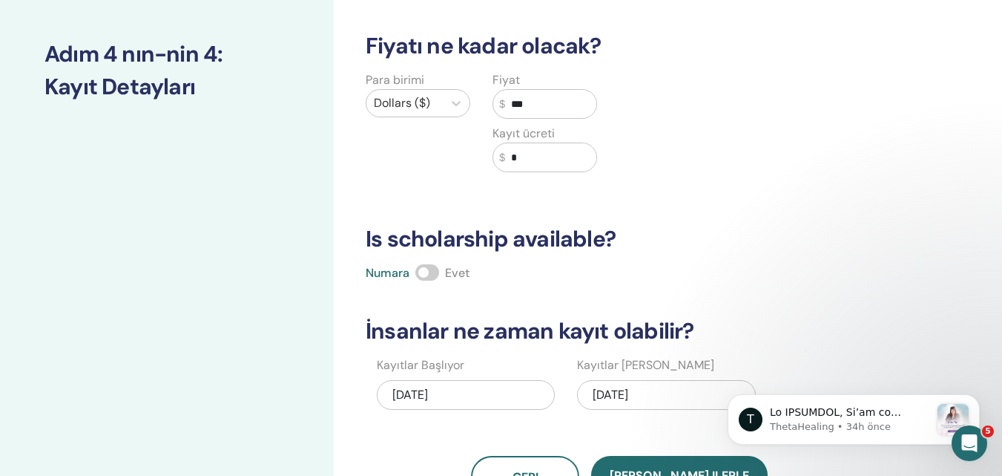
click at [548, 110] on input "***" at bounding box center [550, 104] width 91 height 28
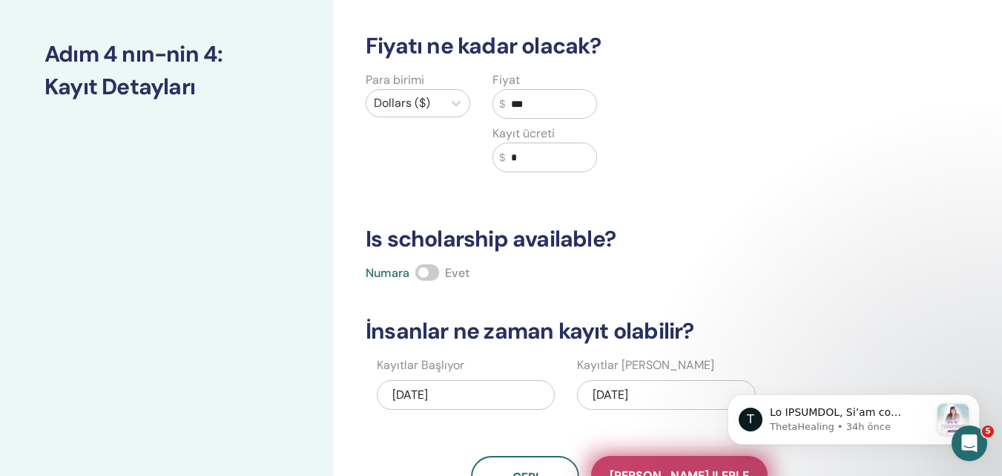
scroll to position [301, 0]
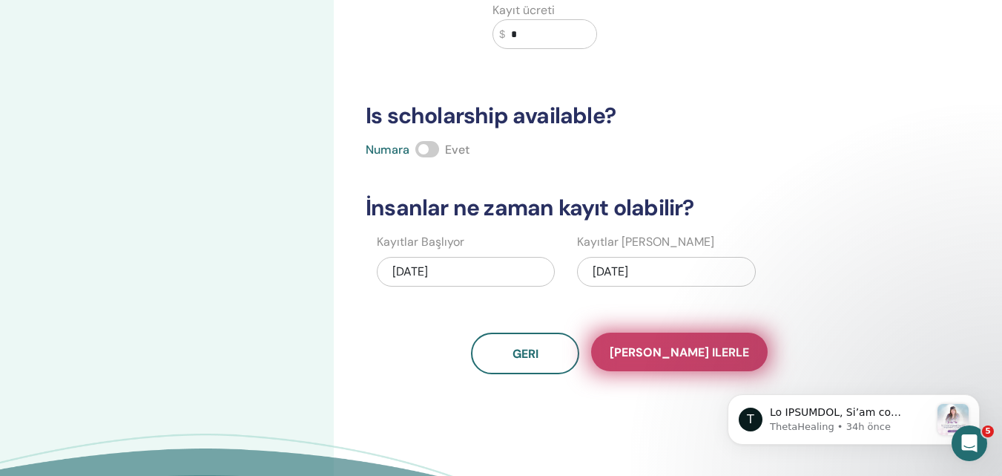
click at [686, 354] on span "Kaydet ilerle" at bounding box center [680, 352] width 140 height 16
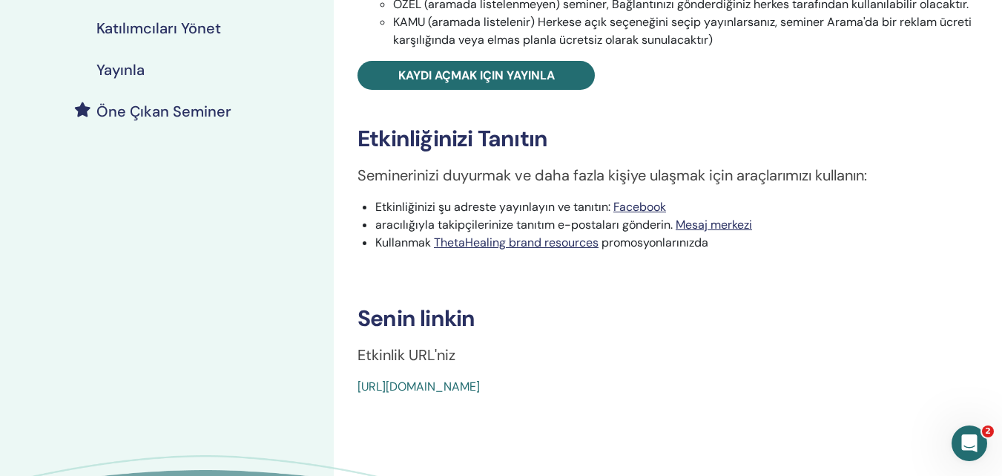
scroll to position [371, 0]
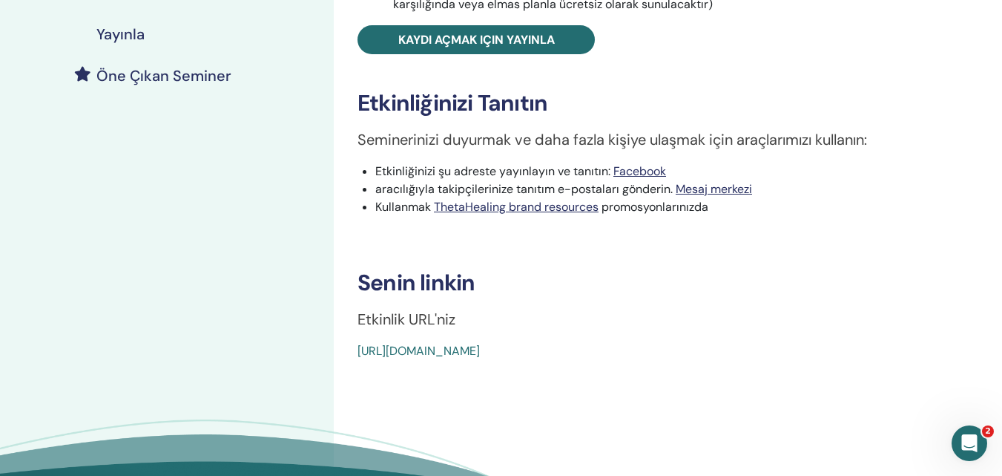
click at [355, 352] on div "Basic DNA Etkinlik tipi Şahsen Etkinlik Durumu yayınlanmadı Kayıtlar 0/3 Semine…" at bounding box center [668, 36] width 651 height 648
drag, startPoint x: 469, startPoint y: 345, endPoint x: 357, endPoint y: 349, distance: 112.1
click at [357, 349] on div "Basic DNA Etkinlik tipi Şahsen Etkinlik Durumu yayınlanmadı Kayıtlar 0/3 Semine…" at bounding box center [668, 36] width 651 height 648
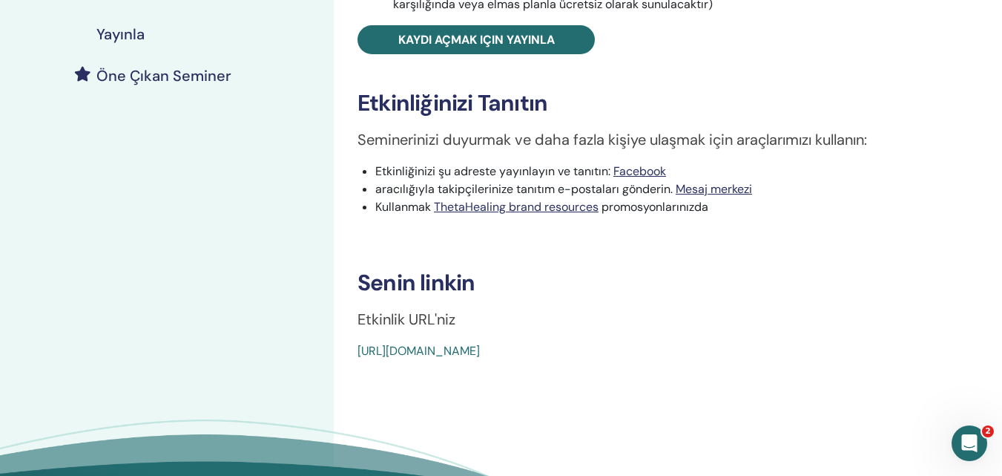
click at [357, 349] on div "Basic DNA Etkinlik tipi Şahsen Etkinlik Durumu yayınlanmadı Kayıtlar 0/3 Semine…" at bounding box center [668, 36] width 651 height 648
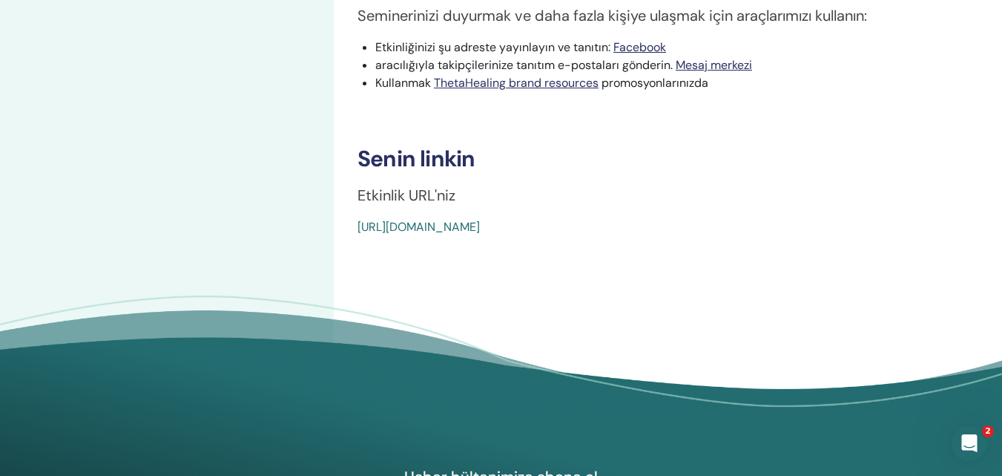
scroll to position [0, 0]
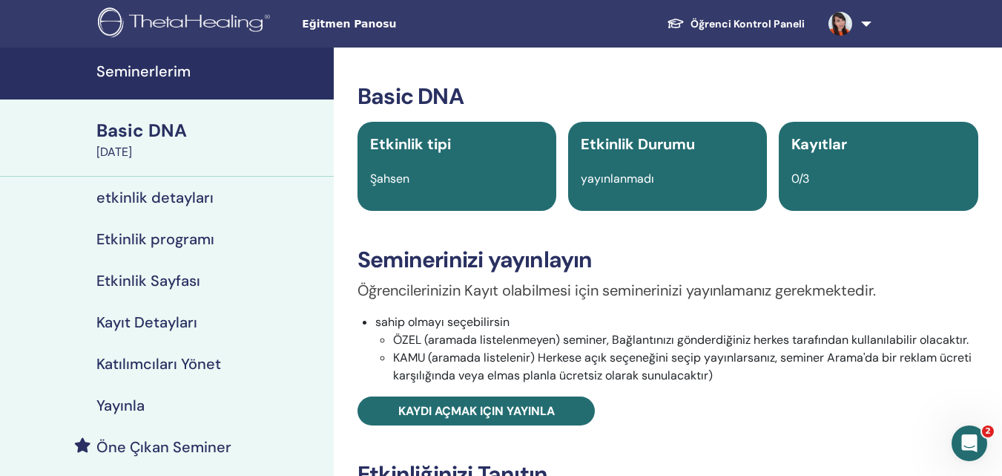
click at [144, 192] on h4 "etkinlik detayları" at bounding box center [154, 197] width 117 height 18
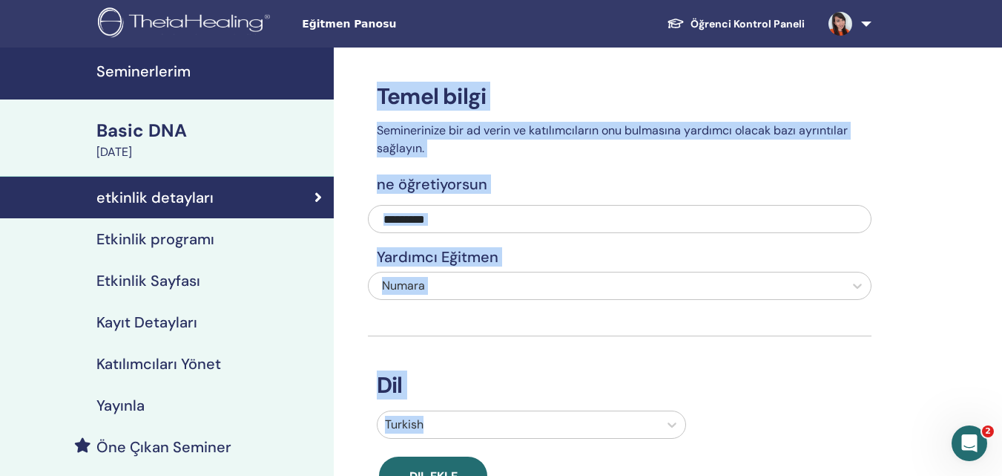
click at [575, 365] on div "Dil Turkish Dil ekle" at bounding box center [620, 415] width 504 height 159
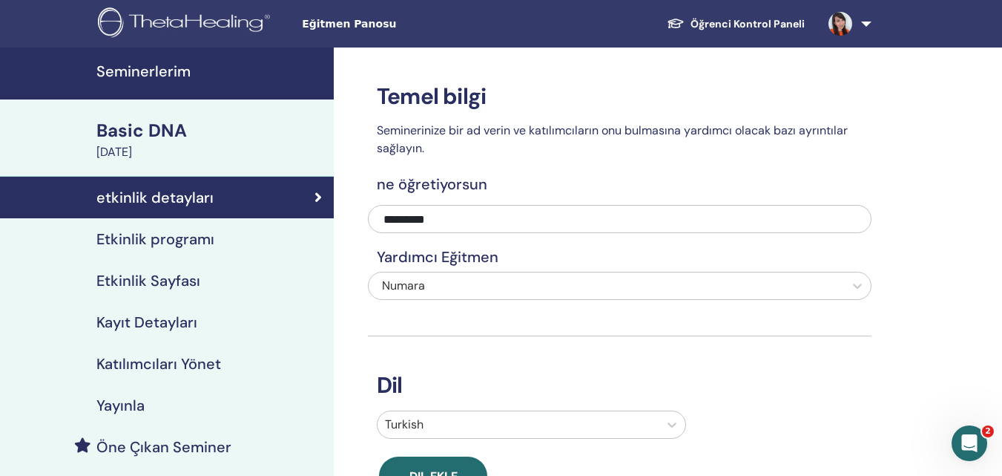
click at [191, 236] on h4 "Etkinlik programı" at bounding box center [155, 239] width 118 height 18
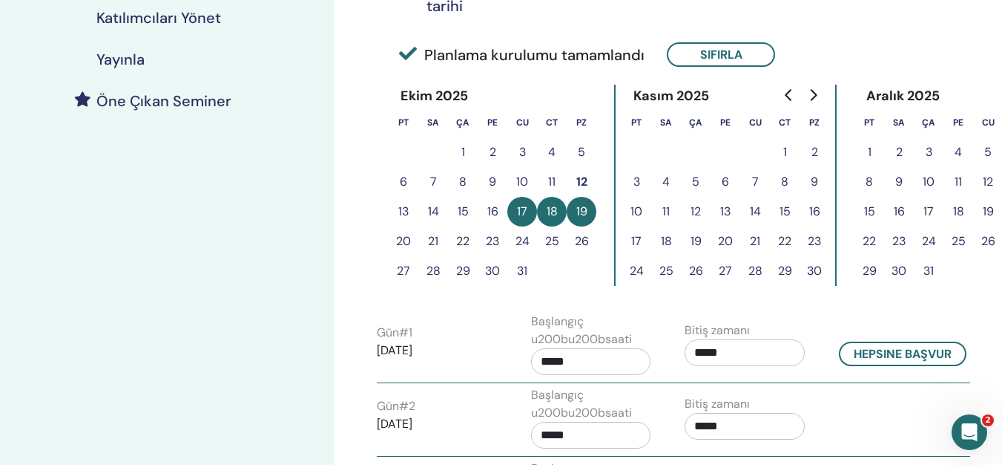
scroll to position [495, 0]
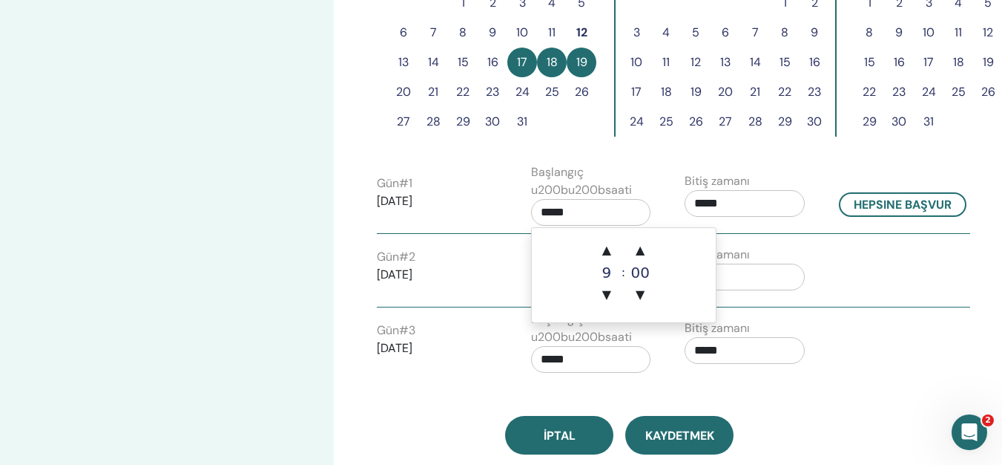
click at [554, 214] on input "*****" at bounding box center [591, 212] width 120 height 27
click at [474, 209] on p "2025/10/17" at bounding box center [437, 201] width 120 height 18
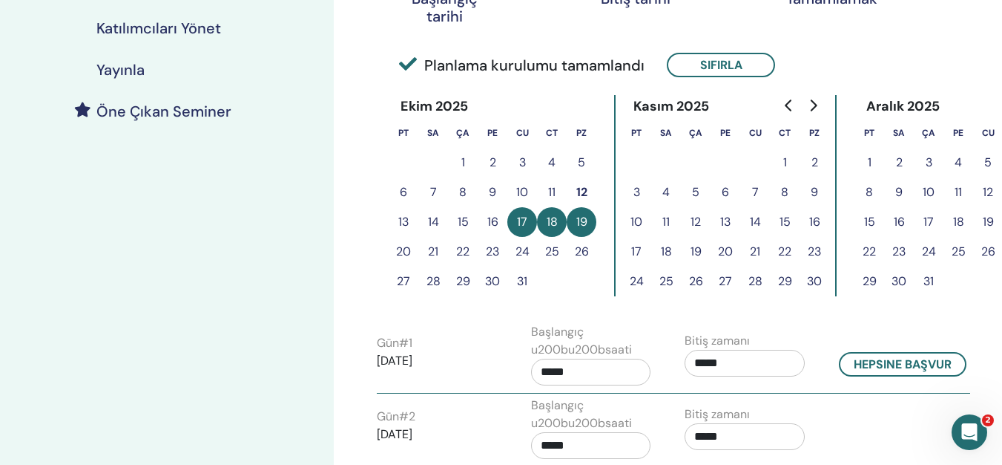
scroll to position [371, 0]
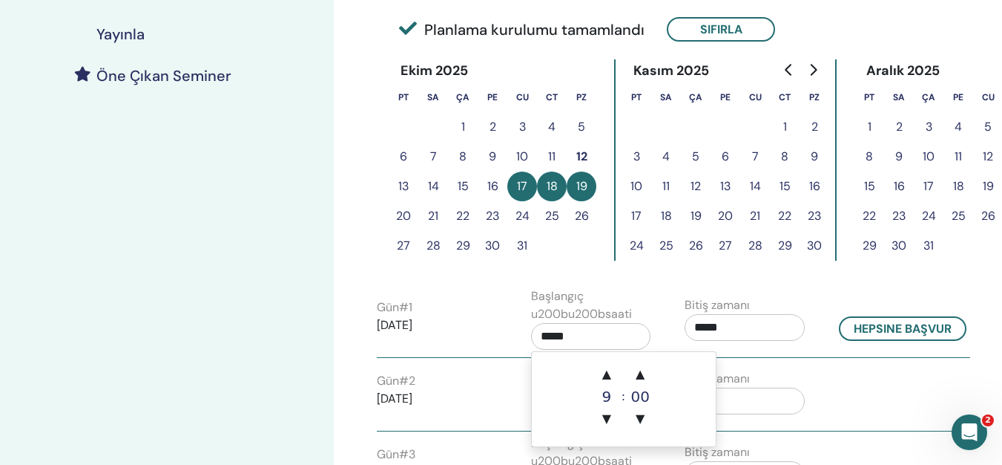
click at [553, 338] on input "*****" at bounding box center [591, 336] width 120 height 27
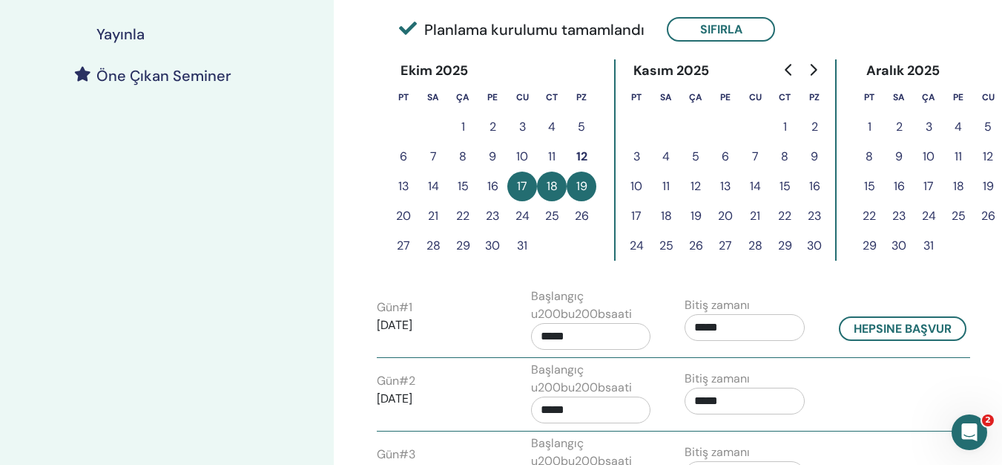
click at [553, 338] on input "*****" at bounding box center [591, 336] width 120 height 27
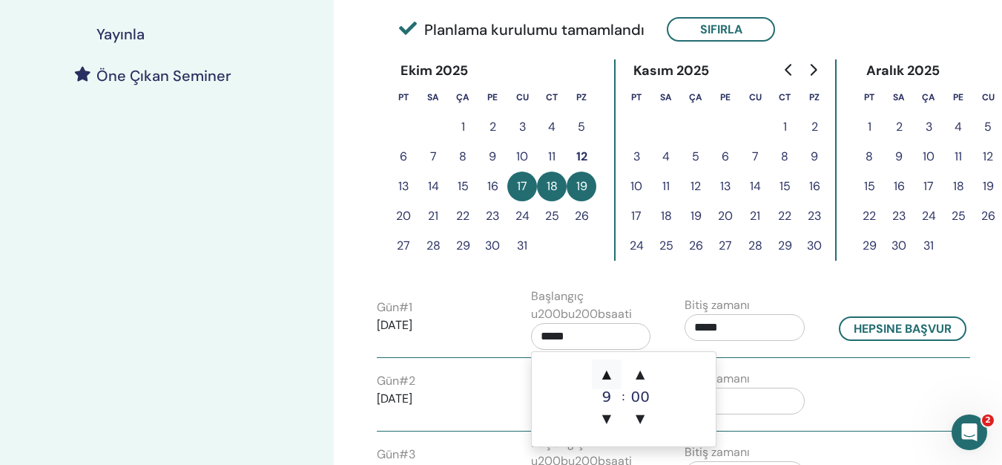
click at [608, 374] on span "▲" at bounding box center [607, 374] width 30 height 30
type input "*****"
click at [702, 329] on input "*****" at bounding box center [745, 327] width 120 height 27
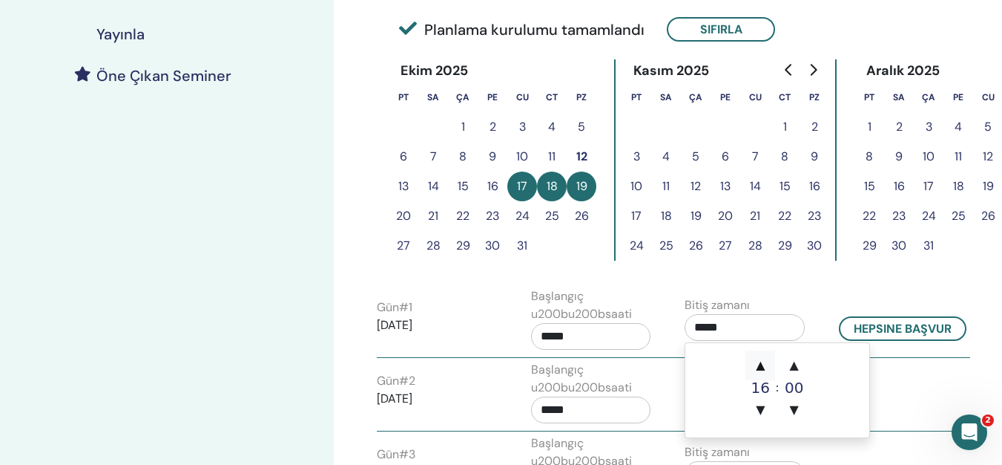
click at [761, 363] on span "▲" at bounding box center [761, 365] width 30 height 30
type input "*****"
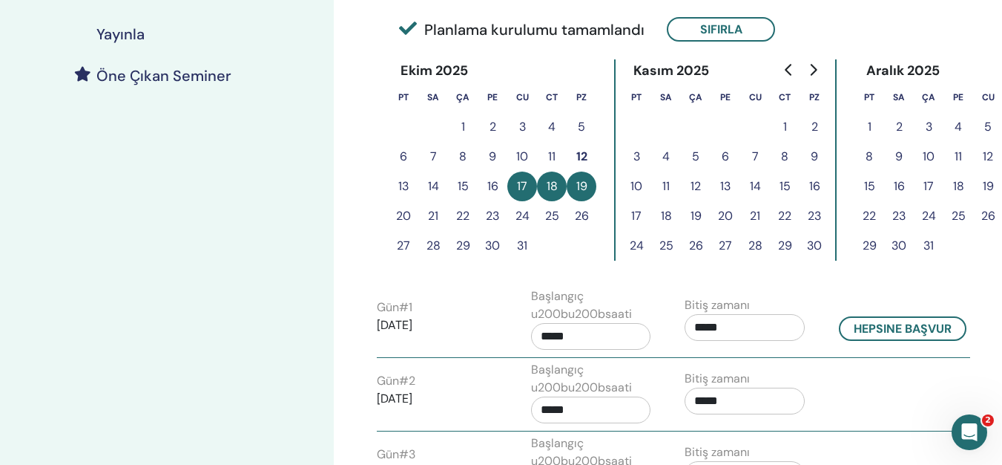
click at [511, 408] on div "Gün # 2 2025/10/18" at bounding box center [443, 395] width 154 height 47
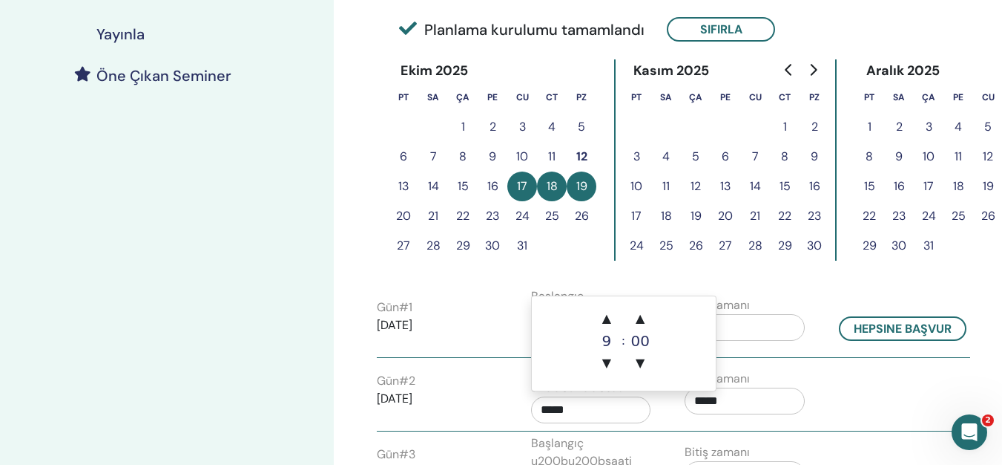
click at [554, 411] on input "*****" at bounding box center [591, 409] width 120 height 27
click at [496, 368] on div "Gün # 2 2025/10/18 Başlangıç u200bu200bsaati ***** Bitiş zamanı *****" at bounding box center [674, 396] width 616 height 70
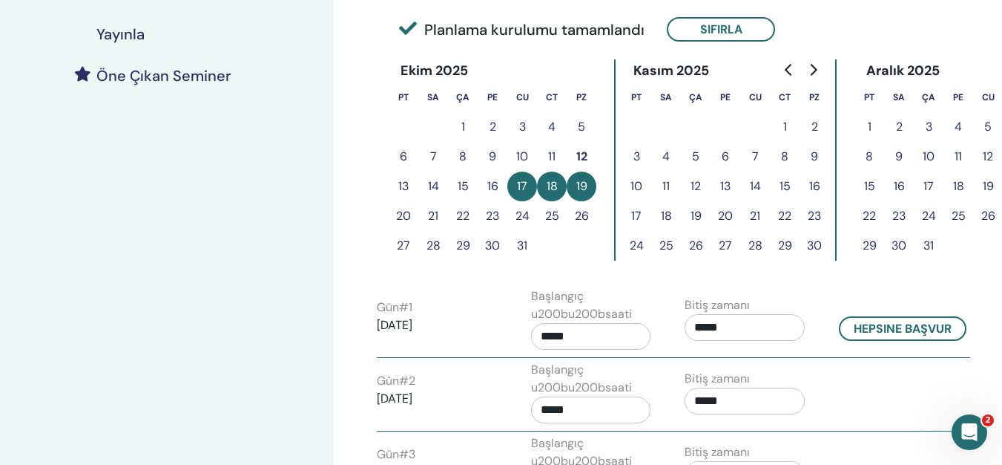
click at [552, 336] on input "*****" at bounding box center [591, 336] width 120 height 27
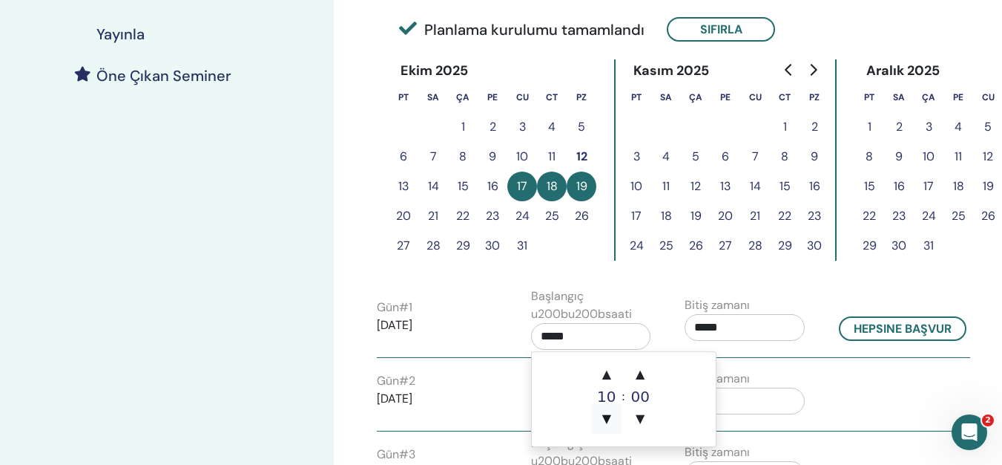
click at [607, 414] on span "▼" at bounding box center [607, 419] width 30 height 30
type input "*****"
click at [280, 342] on div "Seminerlerim Basic DNA October 17, 2025 etkinlik detayları Etkinlik programı Et…" at bounding box center [167, 230] width 334 height 1109
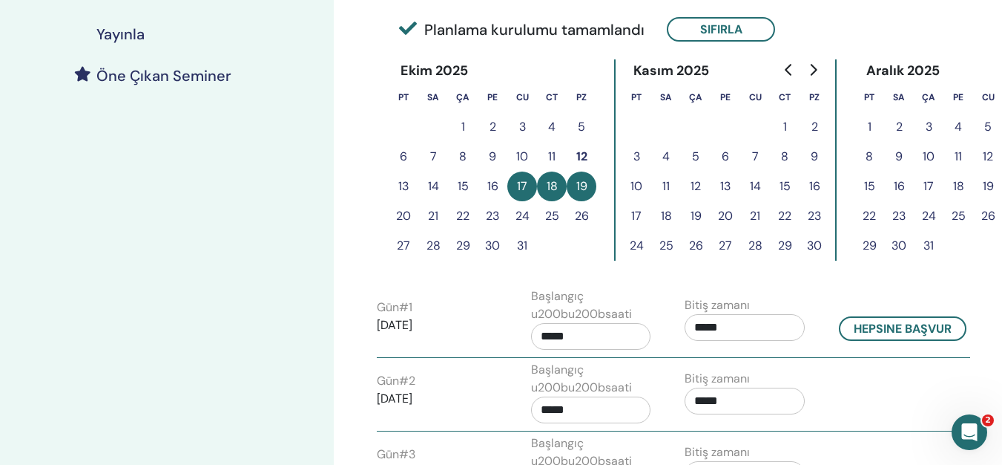
click at [701, 331] on input "*****" at bounding box center [745, 327] width 120 height 27
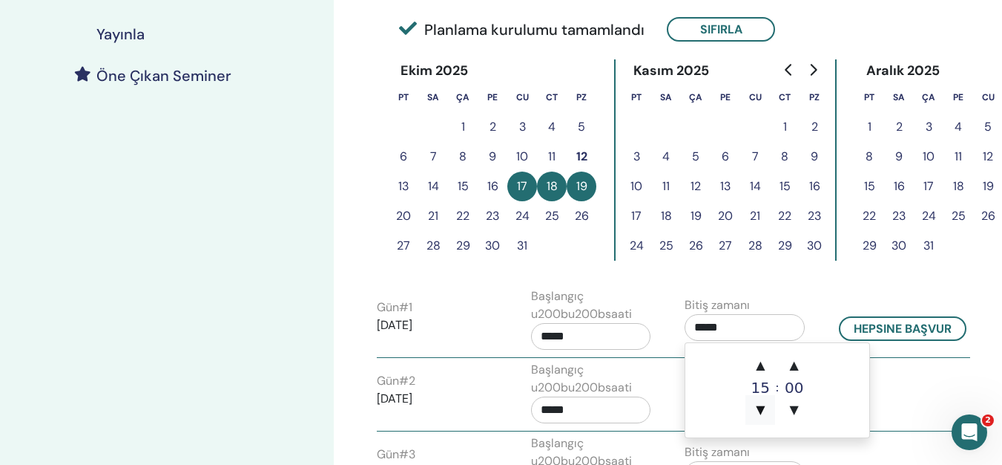
click at [755, 407] on span "▼" at bounding box center [761, 410] width 30 height 30
type input "*****"
drag, startPoint x: 882, startPoint y: 289, endPoint x: 859, endPoint y: 290, distance: 23.1
click at [879, 289] on div "Gün # 1 2025/10/17 Başlangıç u200bu200bsaati ***** Bitiş zamanı ***** Hepsine b…" at bounding box center [674, 322] width 616 height 70
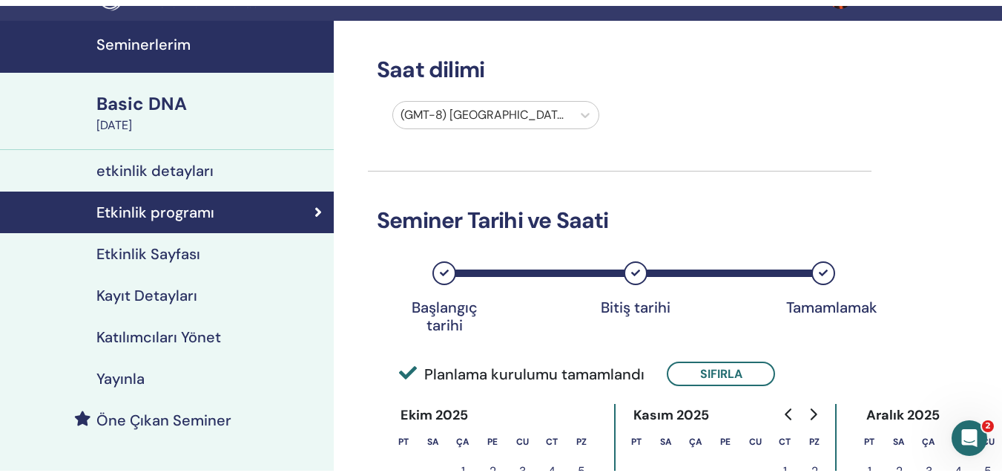
scroll to position [0, 0]
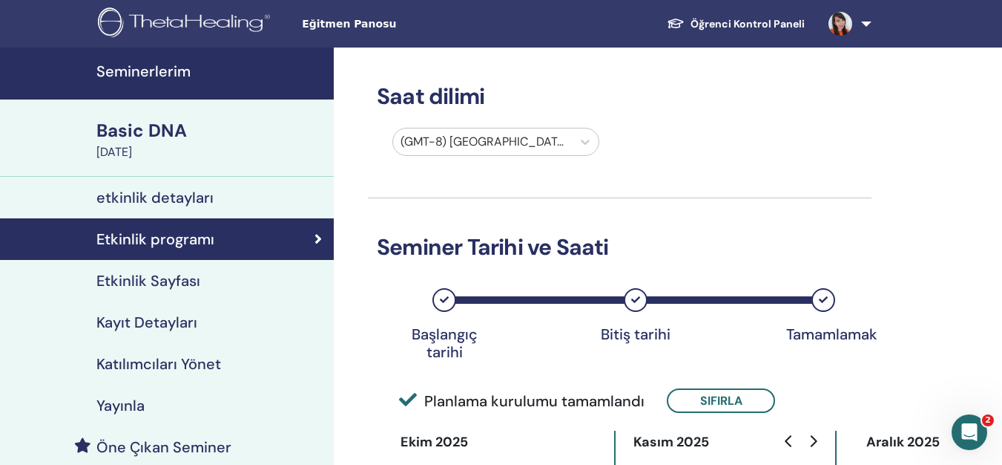
click at [165, 278] on h4 "Etkinlik Sayfası" at bounding box center [148, 281] width 104 height 18
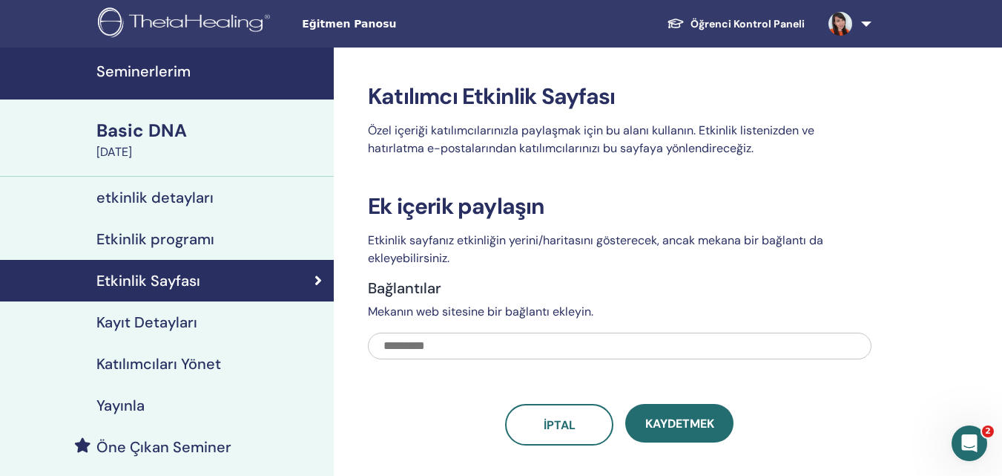
click at [160, 321] on h4 "Kayıt Detayları" at bounding box center [146, 322] width 101 height 18
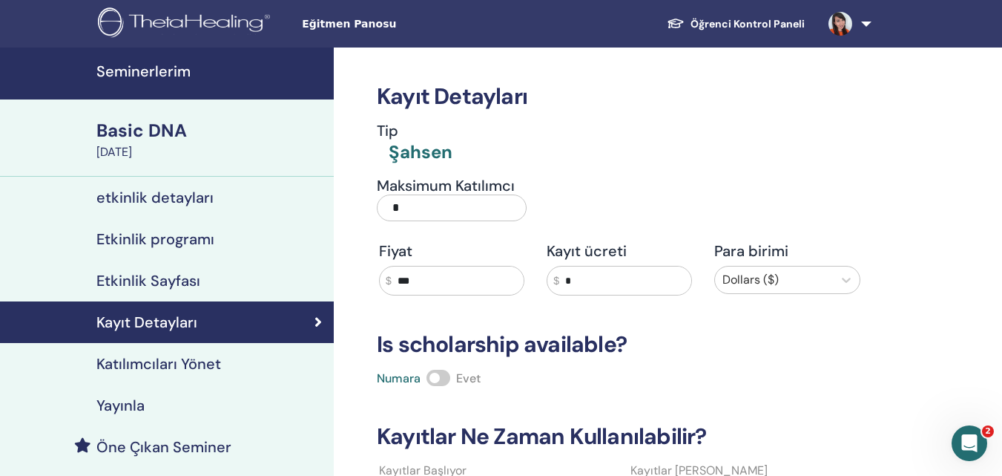
scroll to position [124, 0]
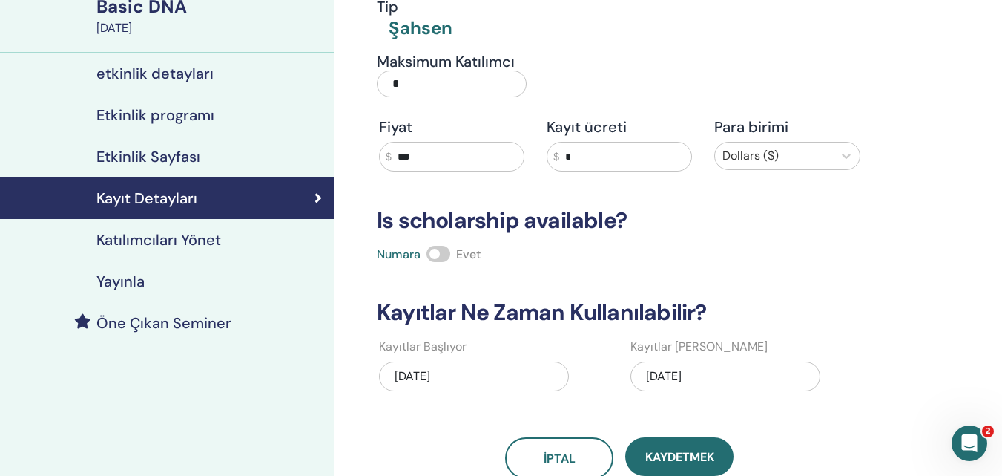
click at [148, 239] on h4 "Katılımcıları Yönet" at bounding box center [158, 240] width 125 height 18
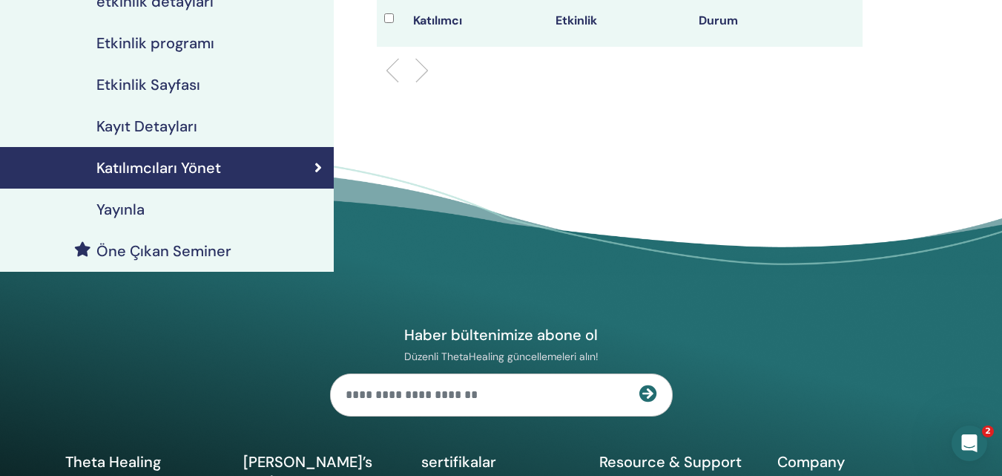
scroll to position [247, 0]
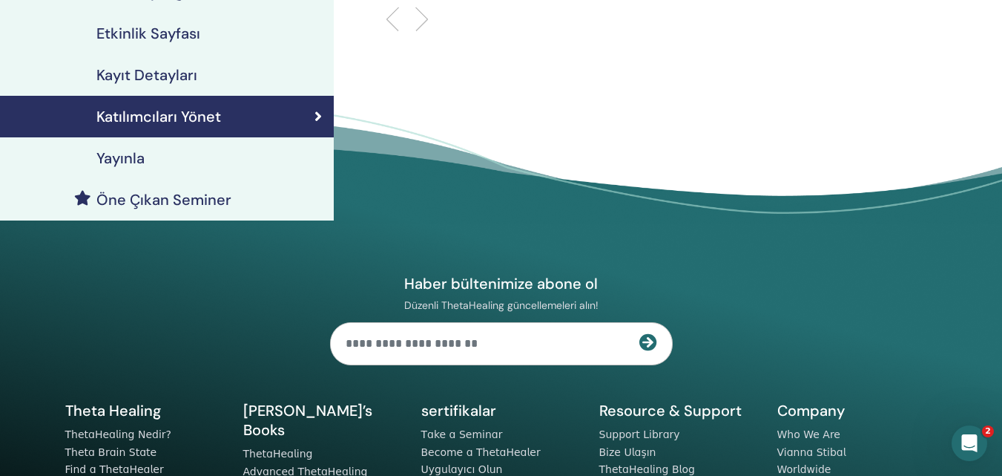
click at [152, 148] on link "Yayınla" at bounding box center [167, 158] width 334 height 42
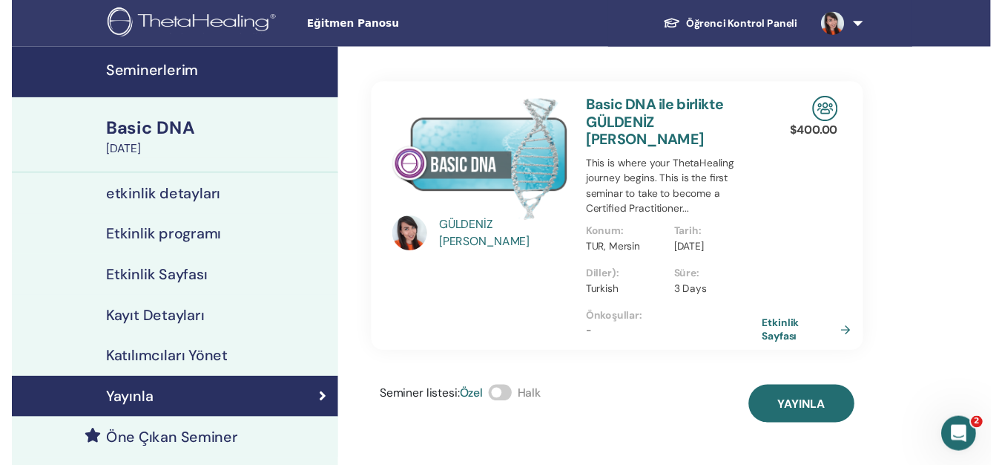
scroll to position [247, 0]
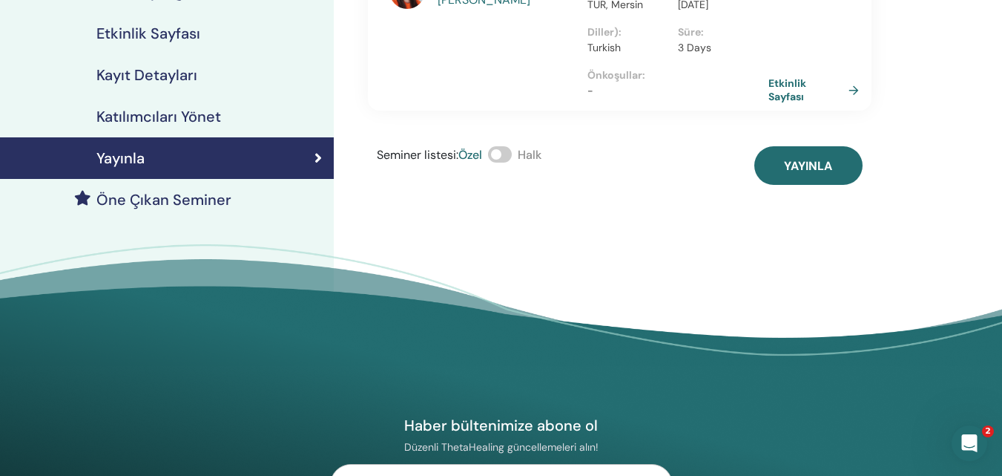
click at [506, 146] on span at bounding box center [500, 154] width 24 height 16
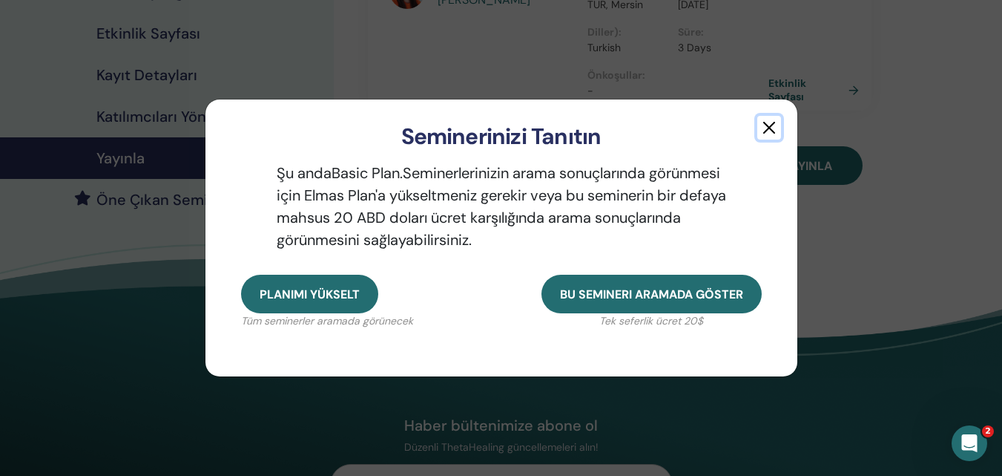
click at [771, 125] on button "button" at bounding box center [770, 128] width 24 height 24
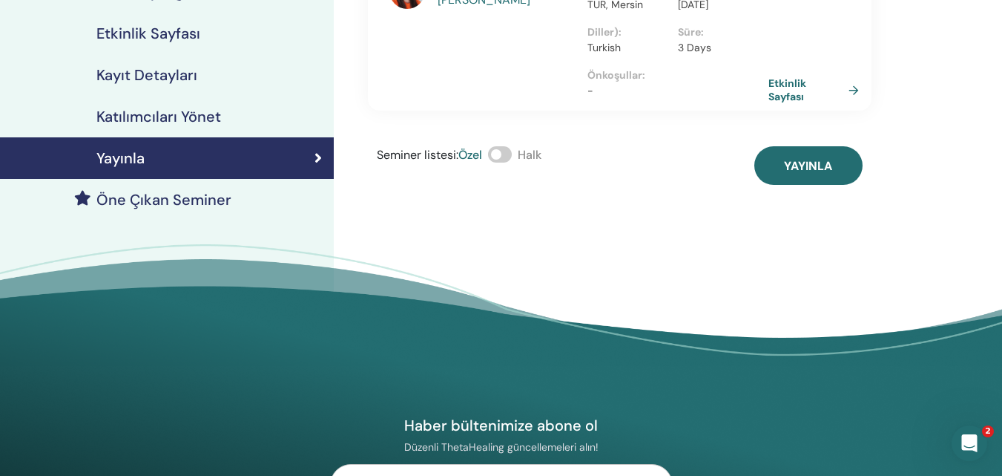
click at [202, 195] on h4 "Öne Çıkan Seminer" at bounding box center [163, 200] width 135 height 18
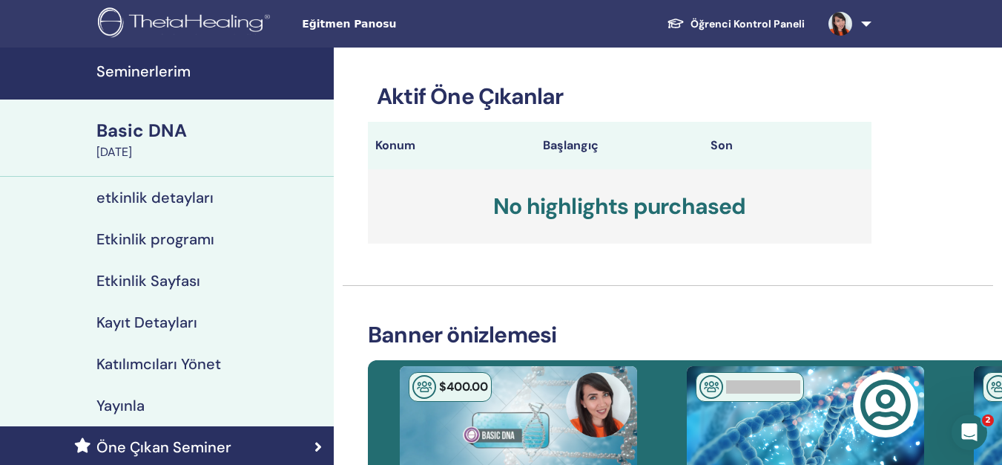
click at [137, 194] on h4 "etkinlik detayları" at bounding box center [154, 197] width 117 height 18
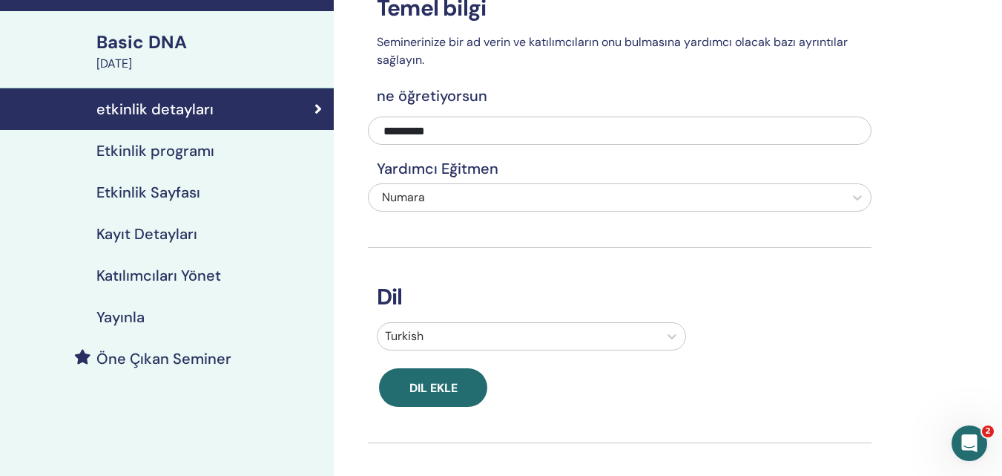
scroll to position [124, 0]
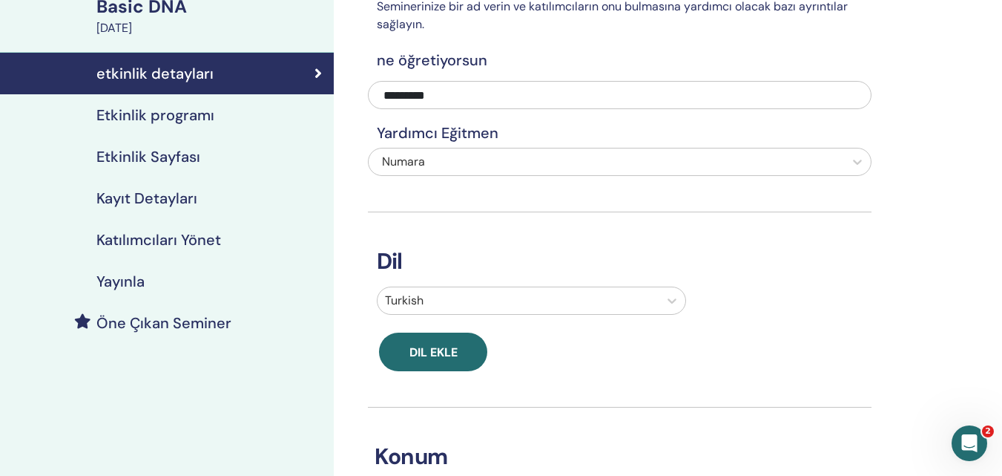
click at [173, 195] on h4 "Kayıt Detayları" at bounding box center [146, 198] width 101 height 18
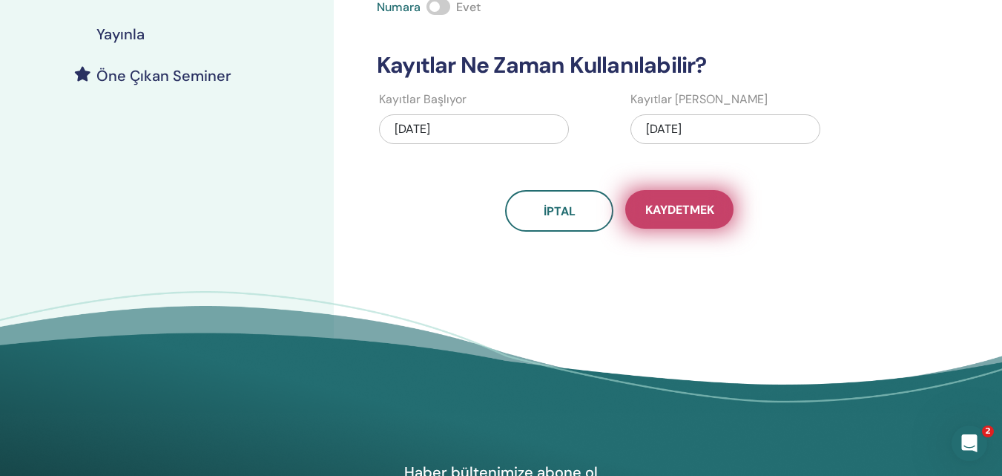
click at [677, 211] on span "Kaydetmek" at bounding box center [680, 210] width 69 height 16
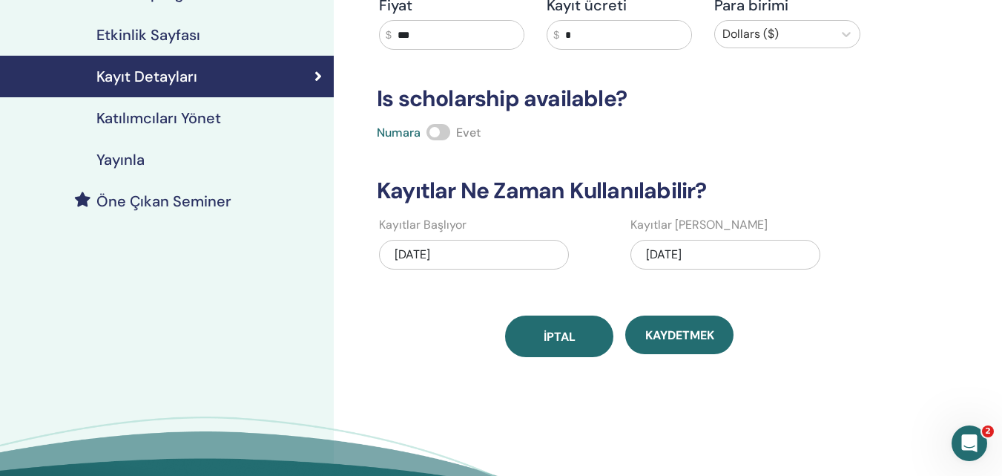
scroll to position [124, 0]
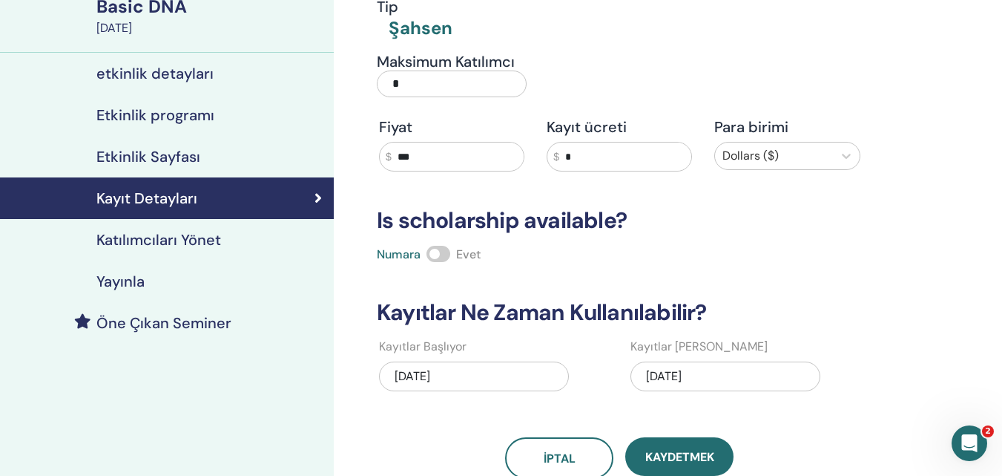
click at [151, 237] on h4 "Katılımcıları Yönet" at bounding box center [158, 240] width 125 height 18
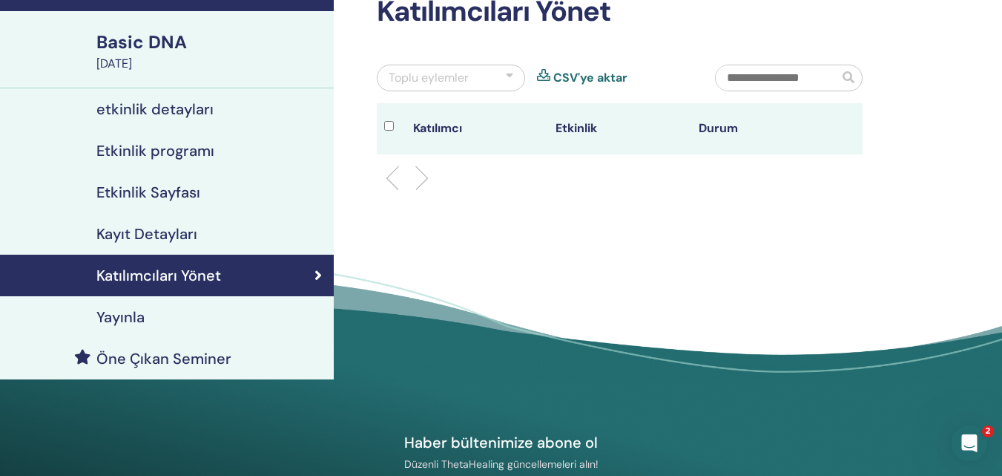
scroll to position [124, 0]
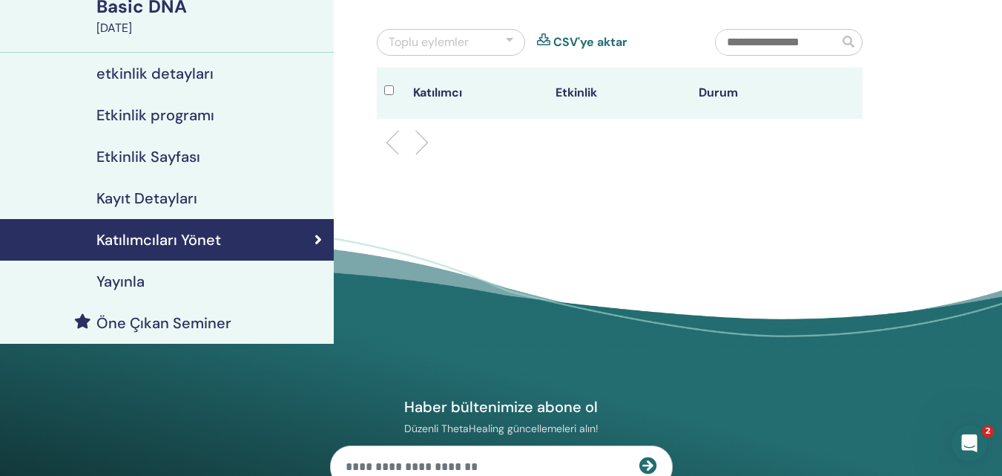
click at [179, 71] on h4 "etkinlik detayları" at bounding box center [154, 74] width 117 height 18
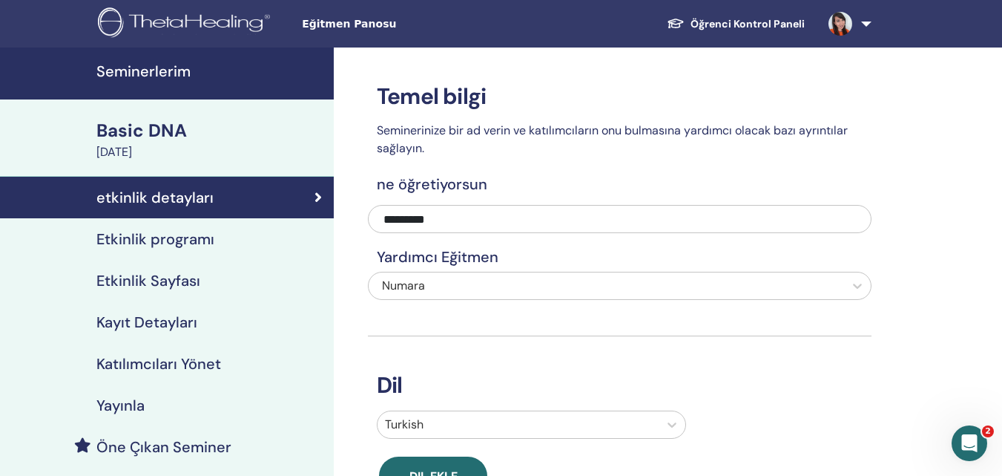
click at [868, 20] on link at bounding box center [847, 23] width 61 height 47
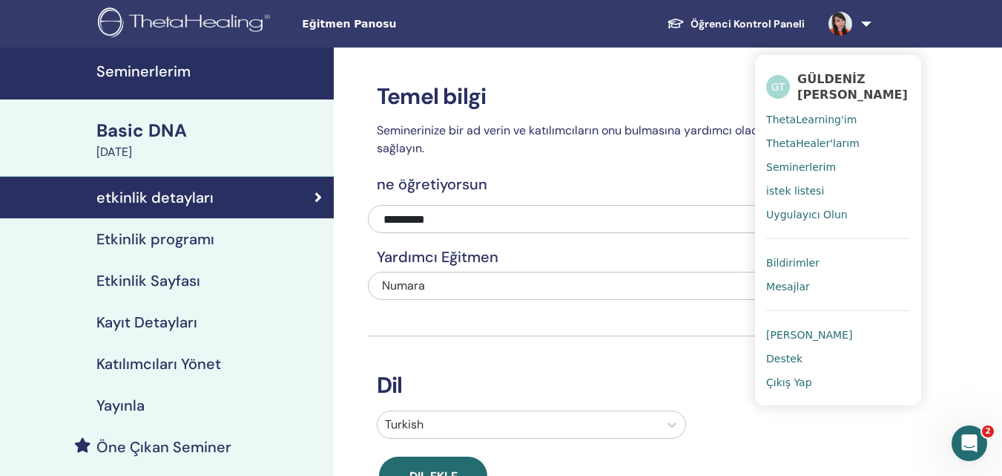
click at [163, 320] on h4 "Kayıt Detayları" at bounding box center [146, 322] width 101 height 18
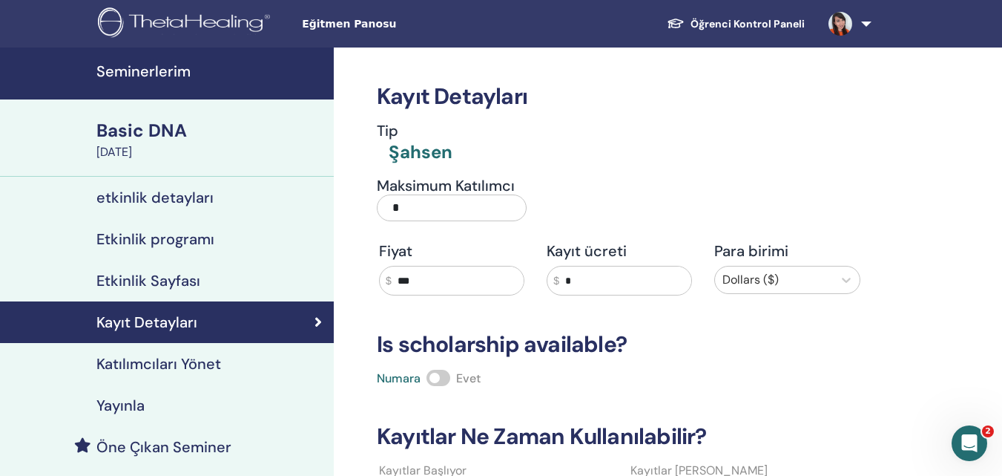
click at [181, 236] on h4 "Etkinlik programı" at bounding box center [155, 239] width 118 height 18
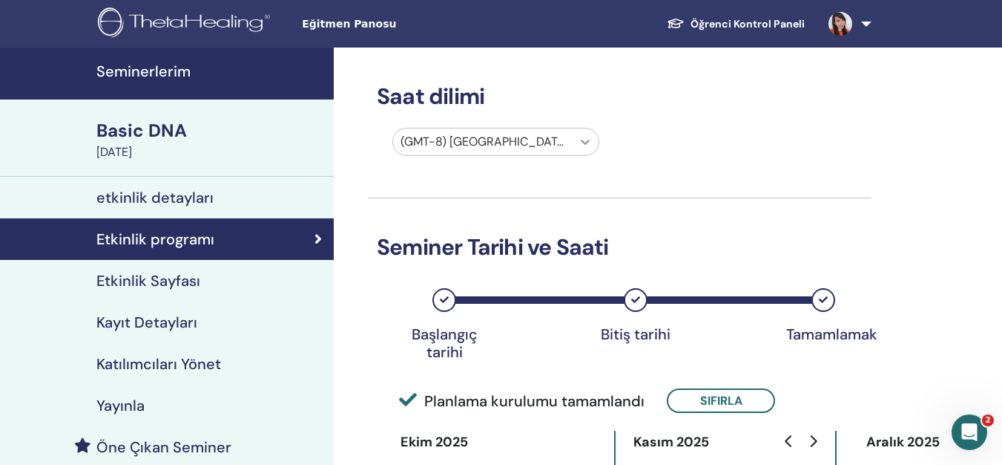
click at [579, 143] on icon at bounding box center [585, 141] width 15 height 15
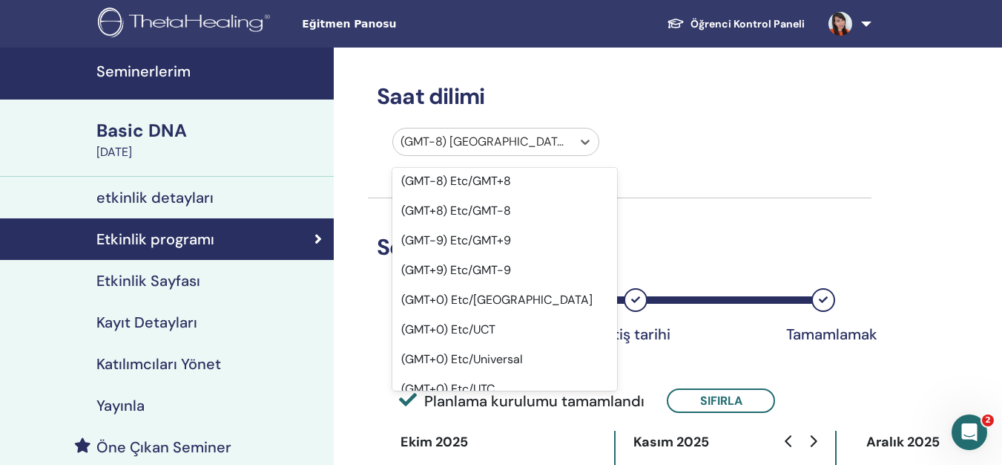
scroll to position [1237, 0]
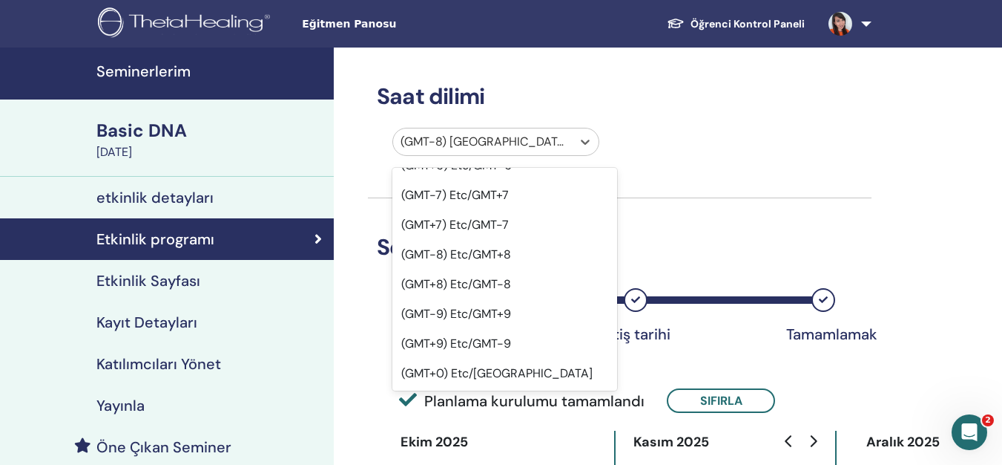
click at [688, 128] on div "option (GMT+0) Etc/UTC focused, 46 of 595. 595 results available. Use Up and Do…" at bounding box center [609, 145] width 504 height 34
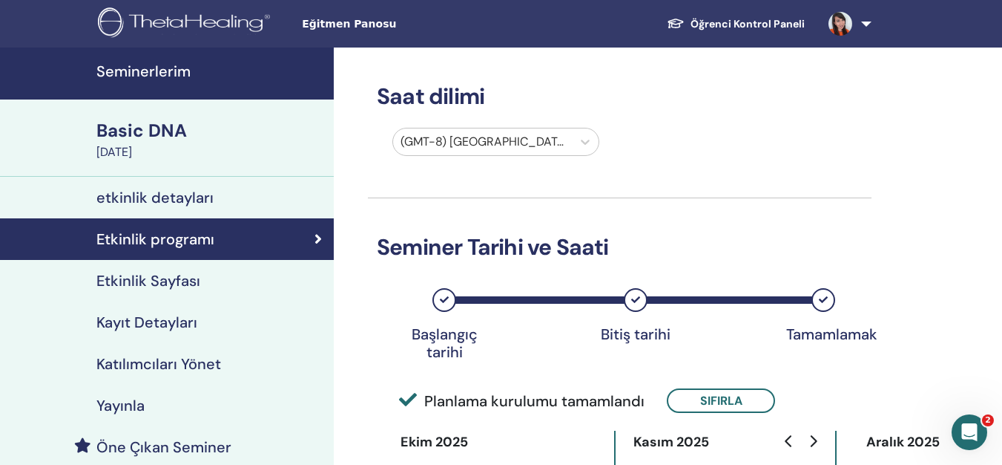
click at [540, 143] on div at bounding box center [483, 141] width 164 height 21
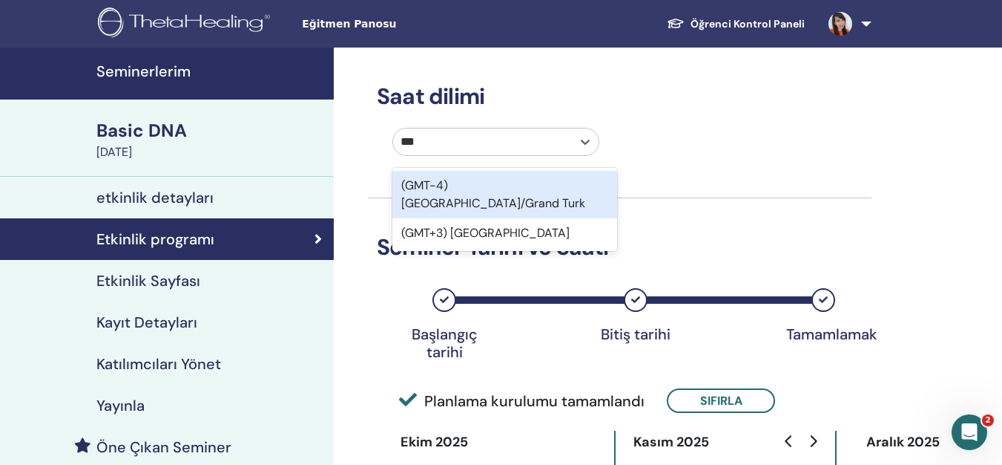
type input "****"
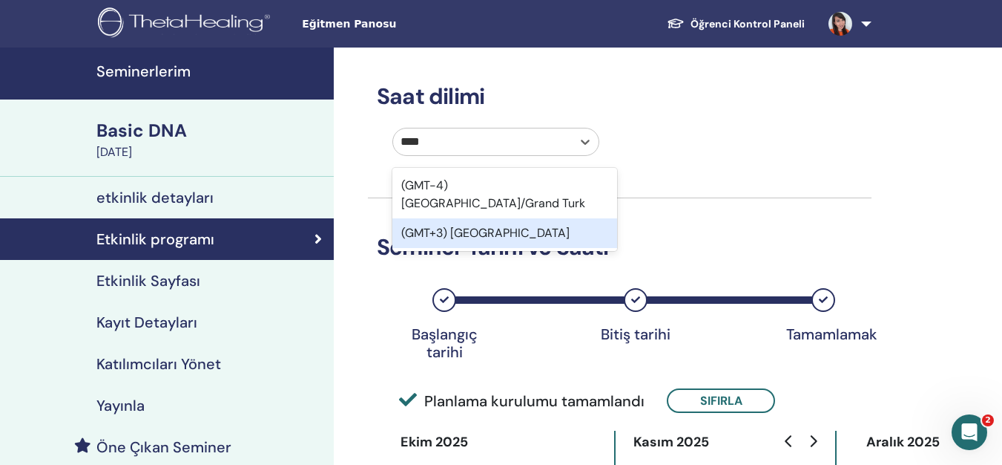
click at [500, 219] on div "(GMT+3) Turkey" at bounding box center [505, 233] width 225 height 30
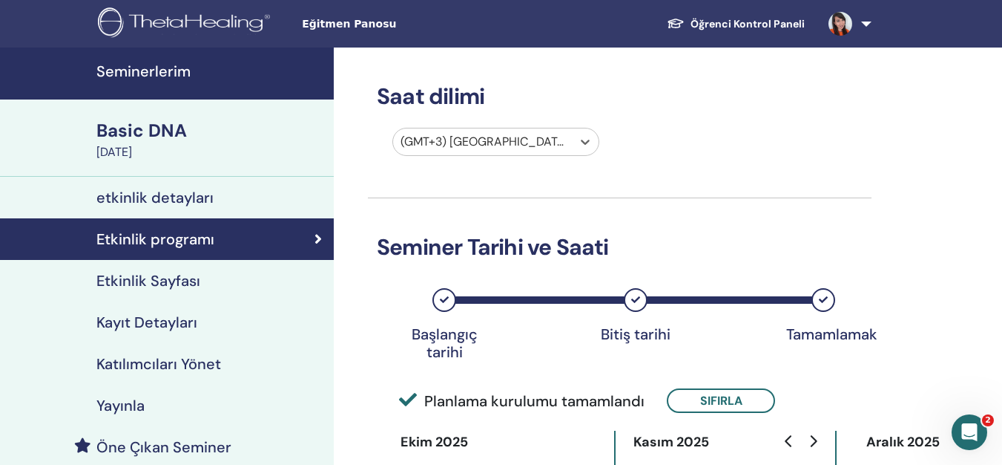
click at [660, 148] on div "option (GMT+3) Turkey, selected. Select is focused ,type to refine list, press …" at bounding box center [609, 145] width 504 height 34
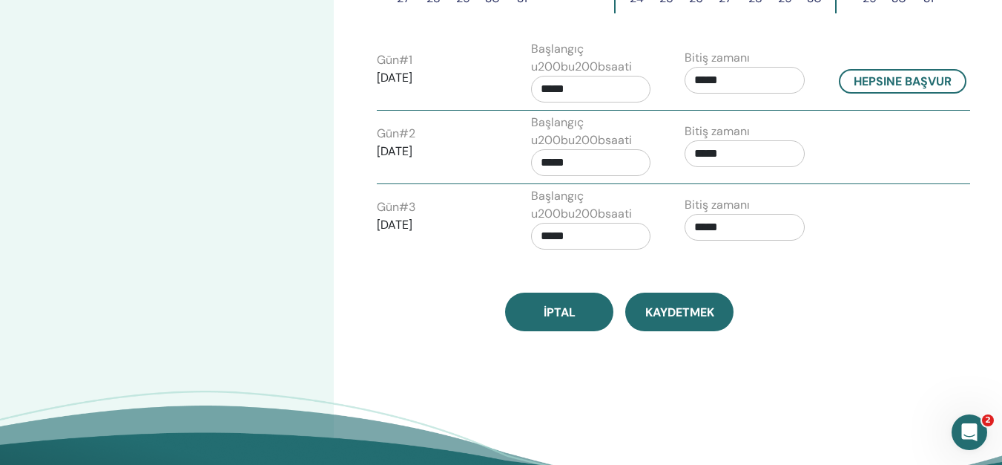
scroll to position [495, 0]
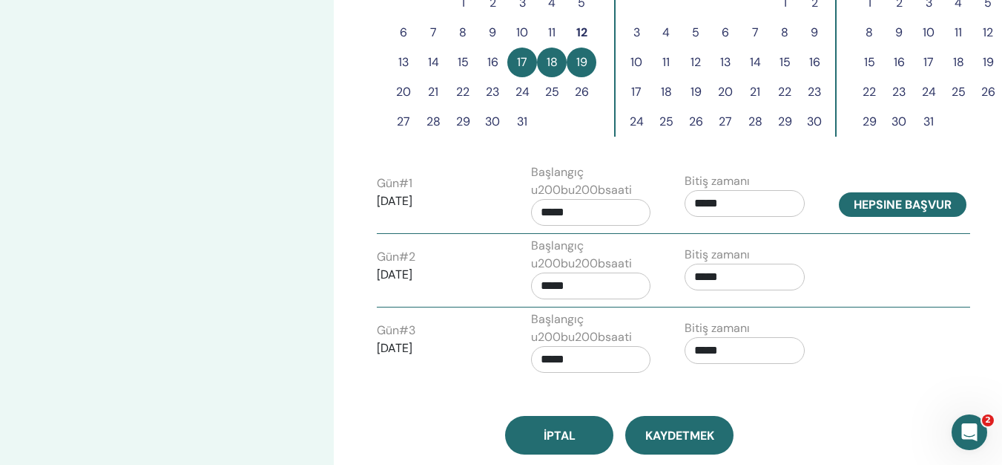
click at [917, 202] on button "Hepsine başvur" at bounding box center [903, 204] width 128 height 24
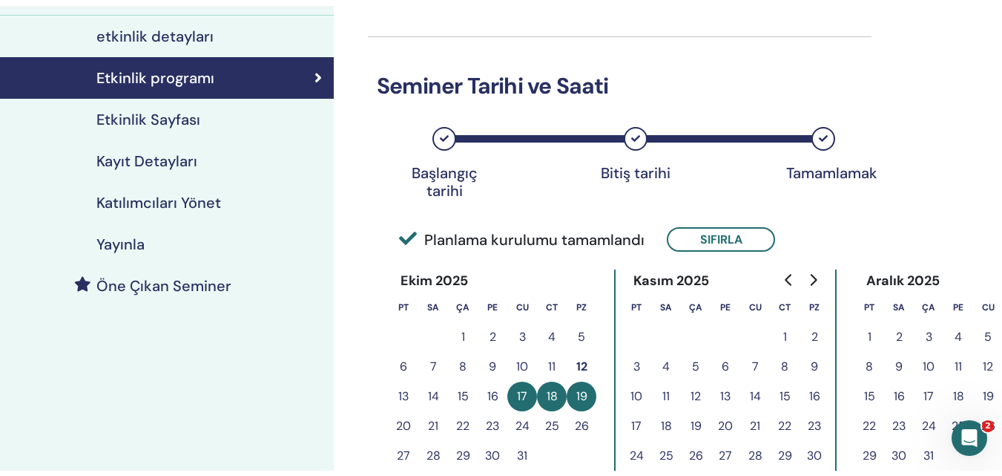
scroll to position [124, 0]
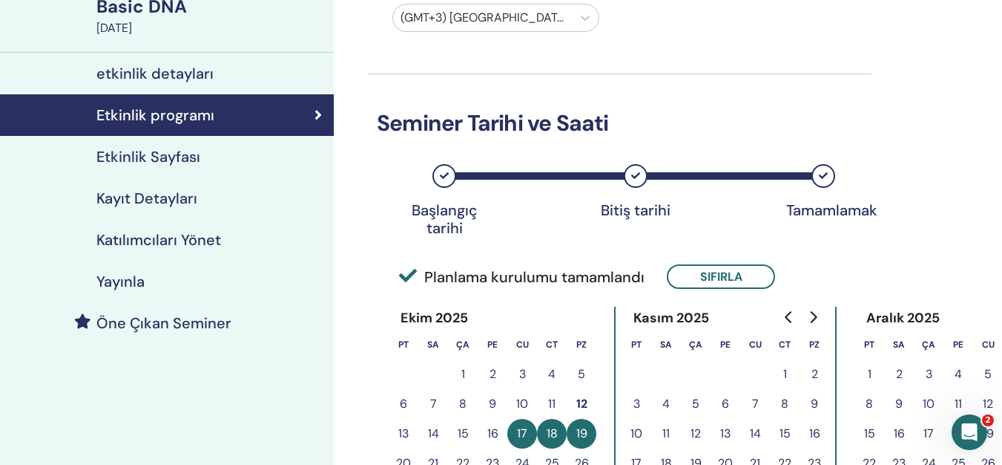
click at [152, 154] on h4 "Etkinlik Sayfası" at bounding box center [148, 157] width 104 height 18
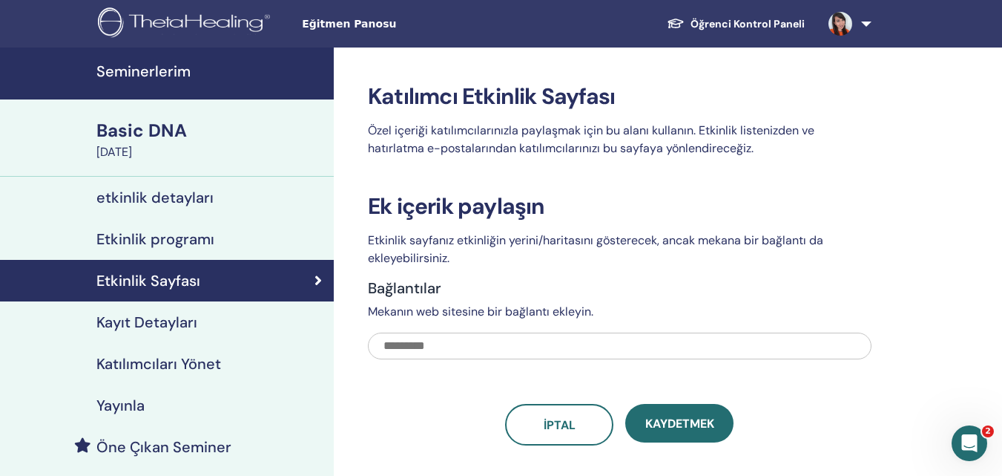
click at [189, 319] on h4 "Kayıt Detayları" at bounding box center [146, 322] width 101 height 18
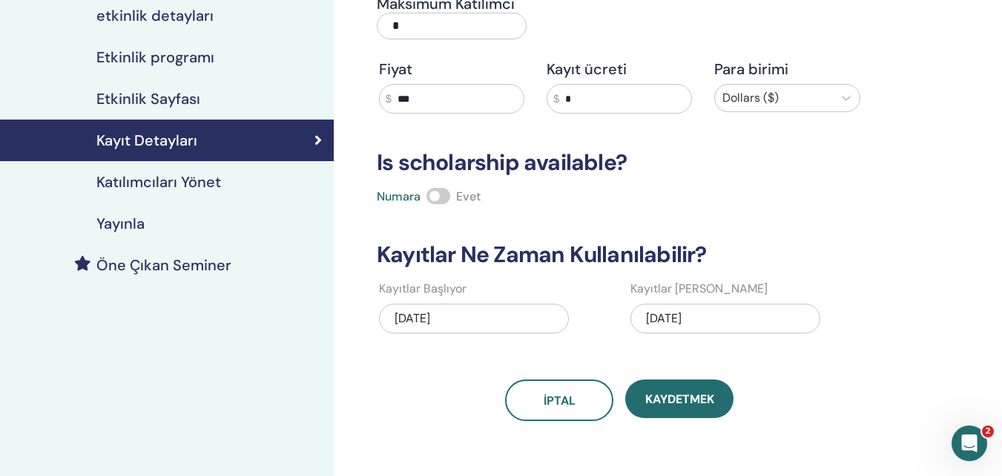
scroll to position [247, 0]
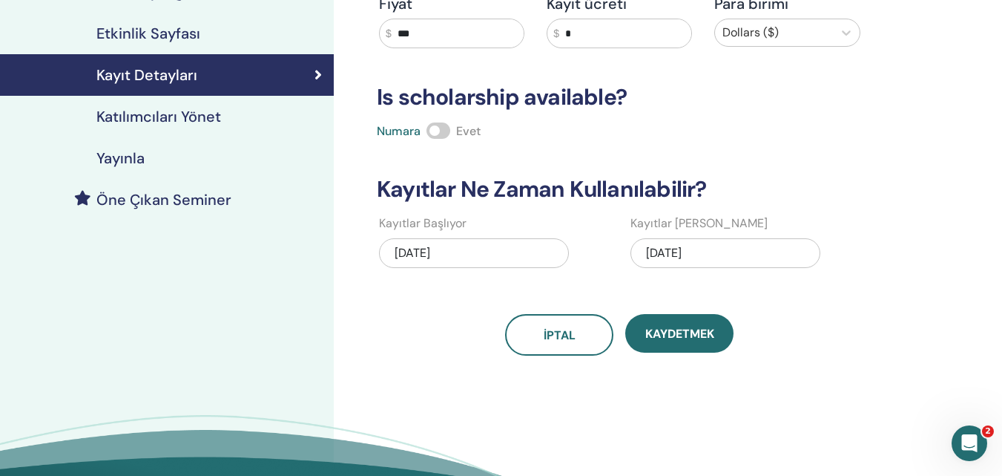
click at [122, 156] on h4 "Yayınla" at bounding box center [120, 158] width 48 height 18
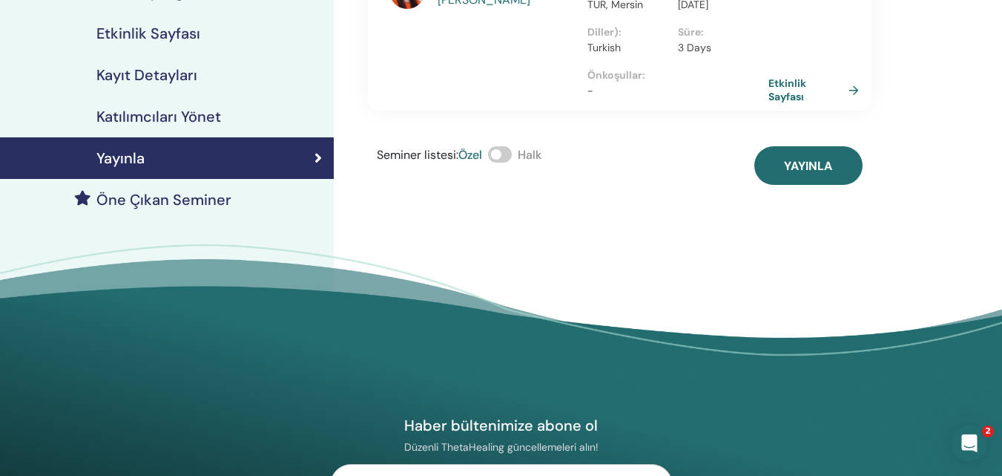
click at [500, 146] on span at bounding box center [500, 154] width 24 height 16
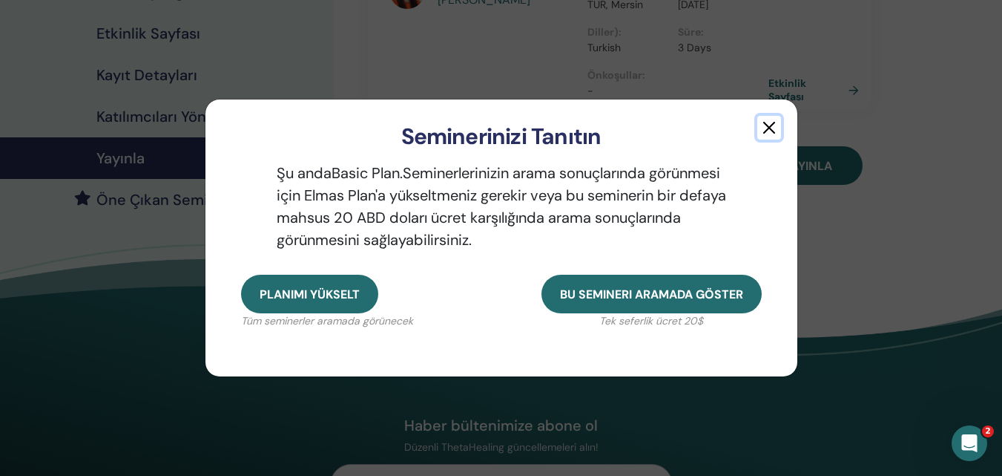
click at [763, 127] on button "button" at bounding box center [770, 128] width 24 height 24
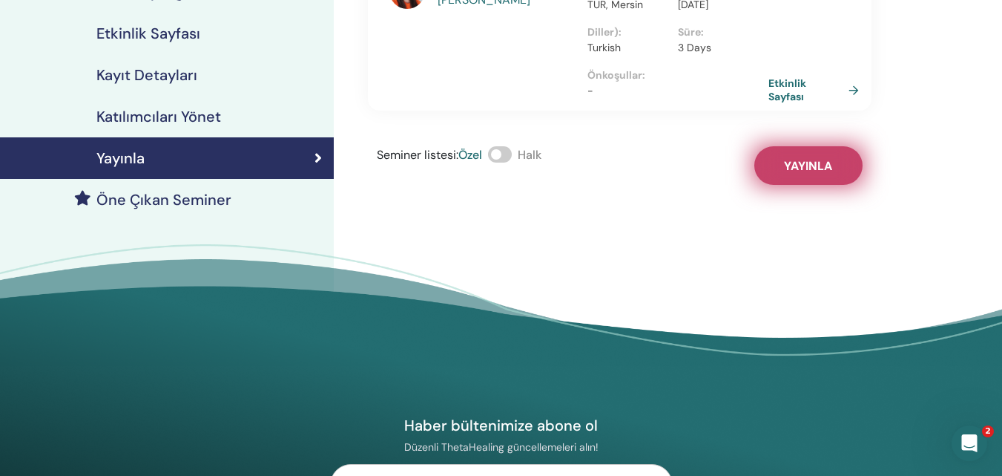
click at [782, 154] on button "Yayınla" at bounding box center [809, 165] width 108 height 39
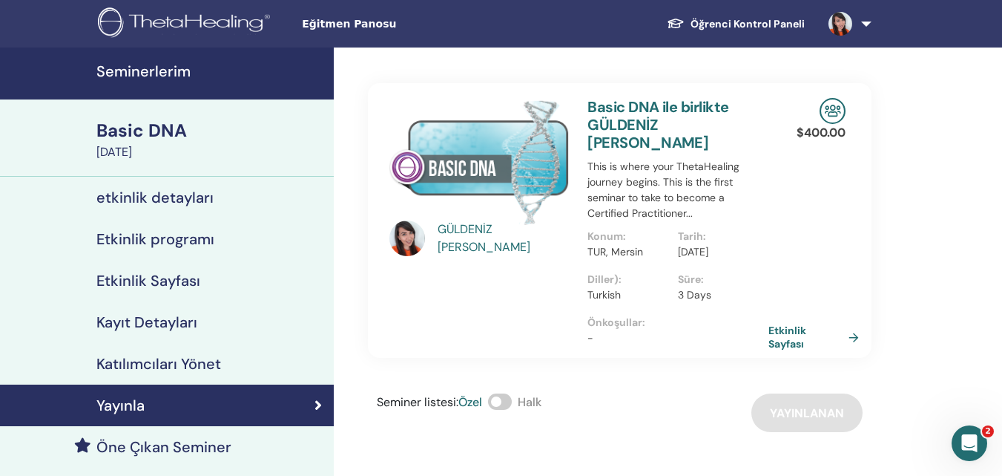
click at [347, 147] on div "GÜLDENİZ TURAÇ ÖZ Basic DNA ile birlikte GÜLDENİZ TURAÇ ÖZ This is where your T…" at bounding box center [668, 343] width 669 height 592
click at [865, 22] on link at bounding box center [847, 23] width 61 height 47
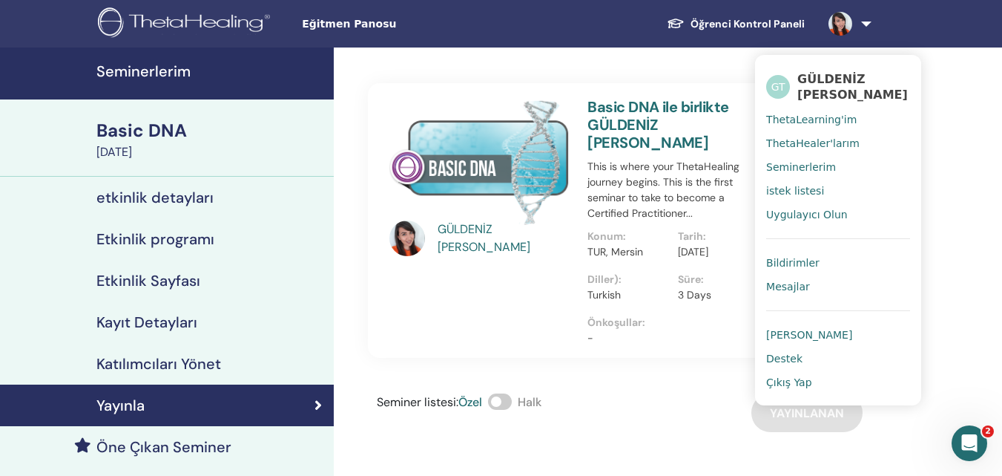
click at [799, 383] on span "Çıkış Yap" at bounding box center [790, 381] width 46 height 13
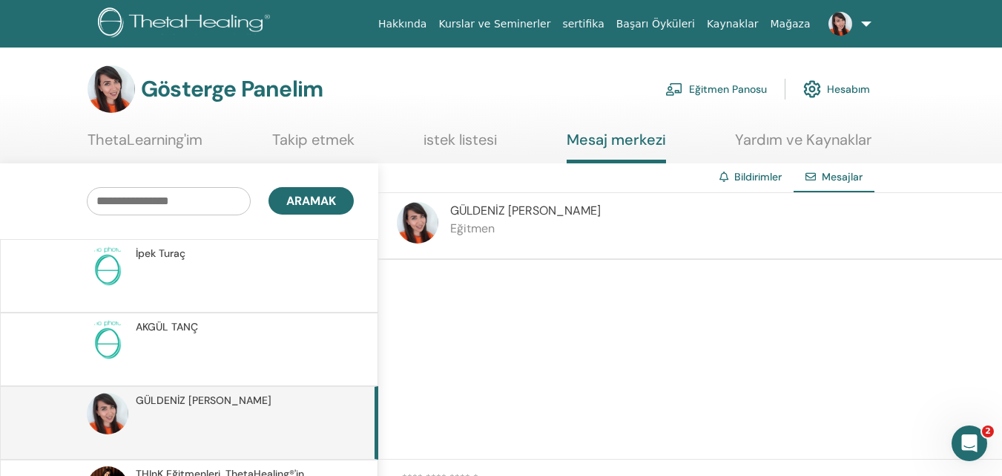
click at [731, 86] on font "Eğitmen Panosu" at bounding box center [728, 89] width 78 height 13
click at [827, 91] on link "Hesabım" at bounding box center [837, 89] width 67 height 33
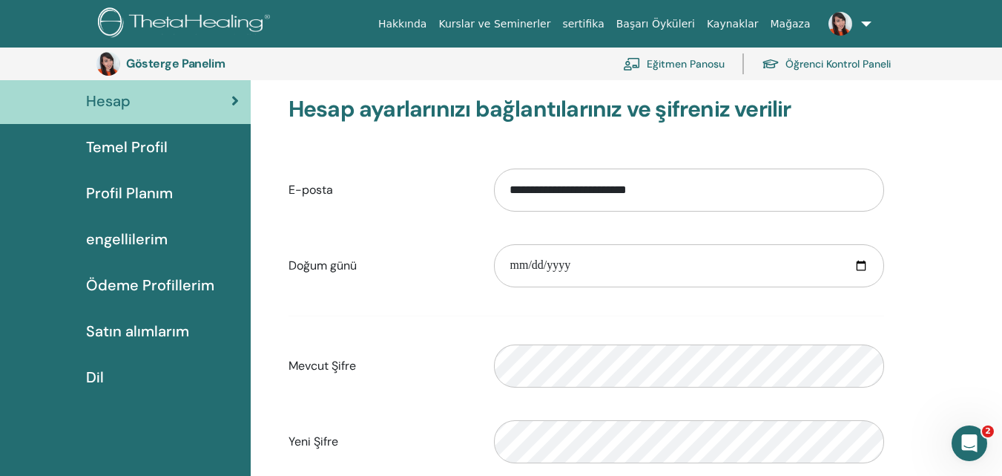
scroll to position [157, 0]
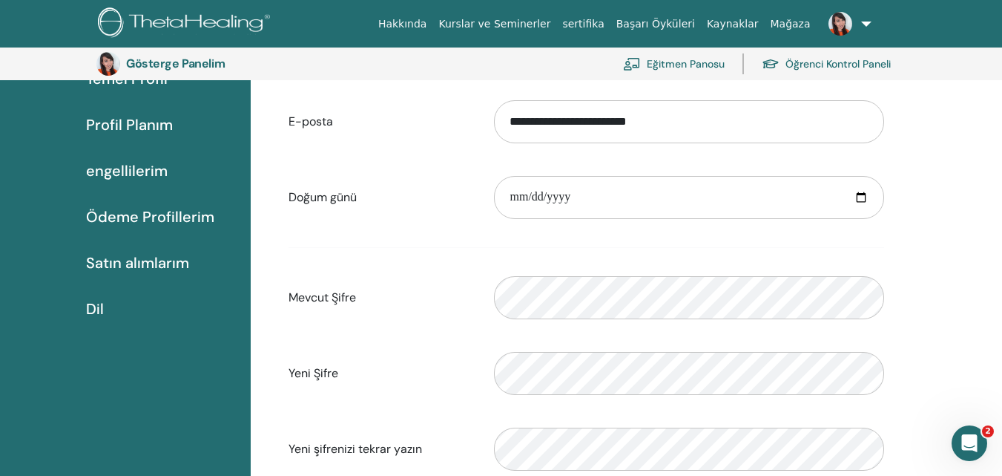
click at [141, 262] on font "Satın alımlarım" at bounding box center [137, 262] width 103 height 19
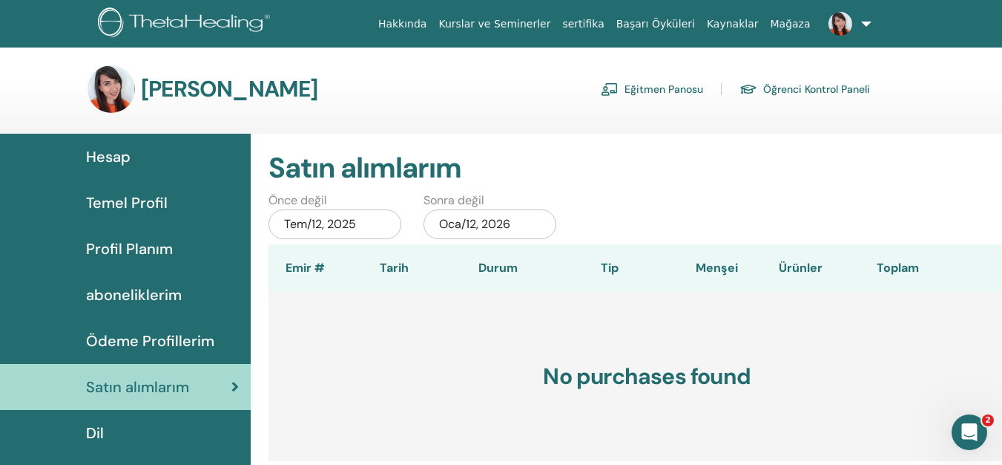
click at [642, 83] on link "Eğitmen Panosu" at bounding box center [652, 89] width 102 height 24
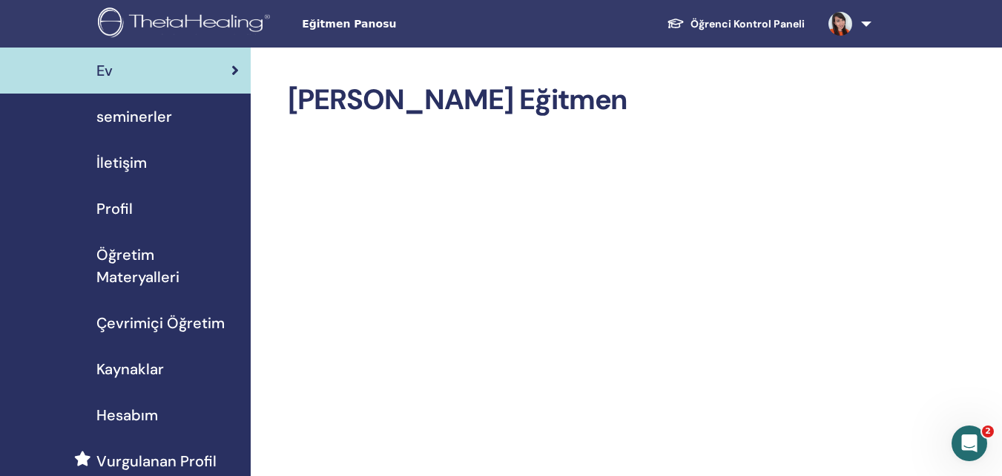
click at [866, 24] on link at bounding box center [847, 23] width 61 height 47
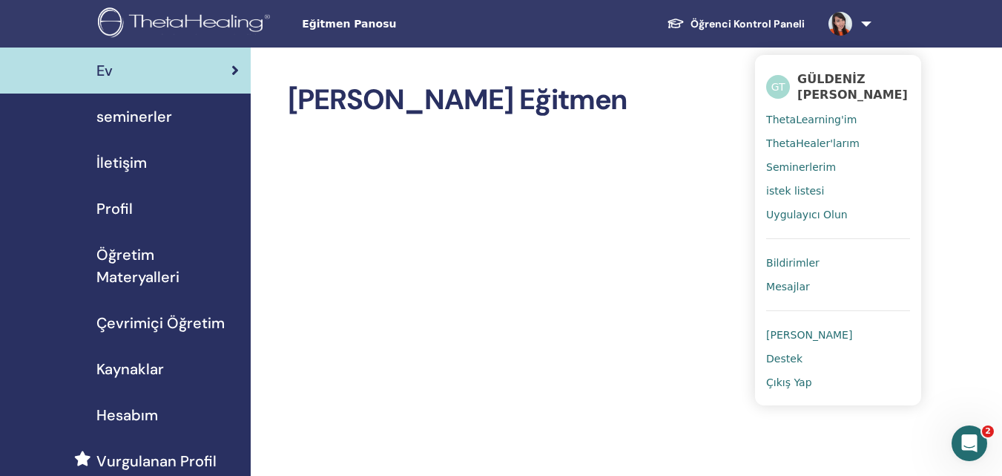
click at [801, 163] on span "Seminerlerim" at bounding box center [802, 166] width 70 height 13
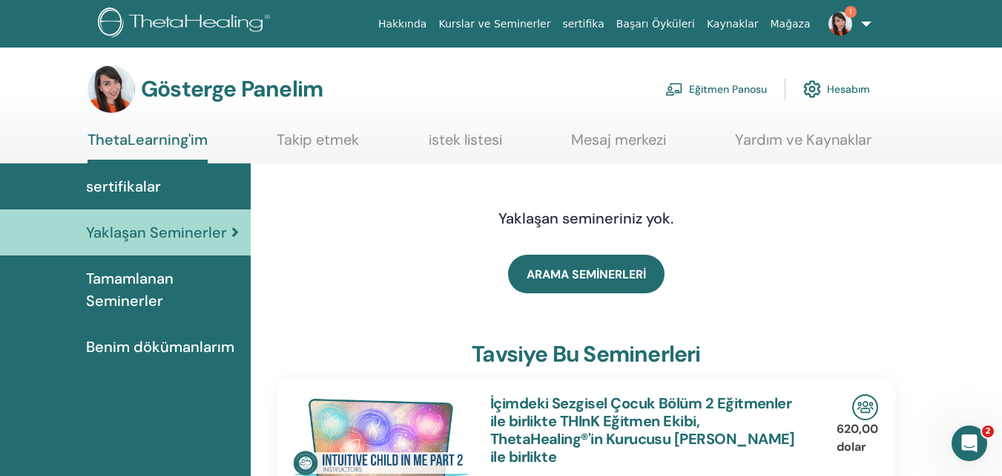
click at [831, 278] on div "ARAMA SEMİNERLERİ" at bounding box center [587, 274] width 618 height 74
click at [137, 286] on font "Tamamlanan Seminerler" at bounding box center [130, 290] width 88 height 42
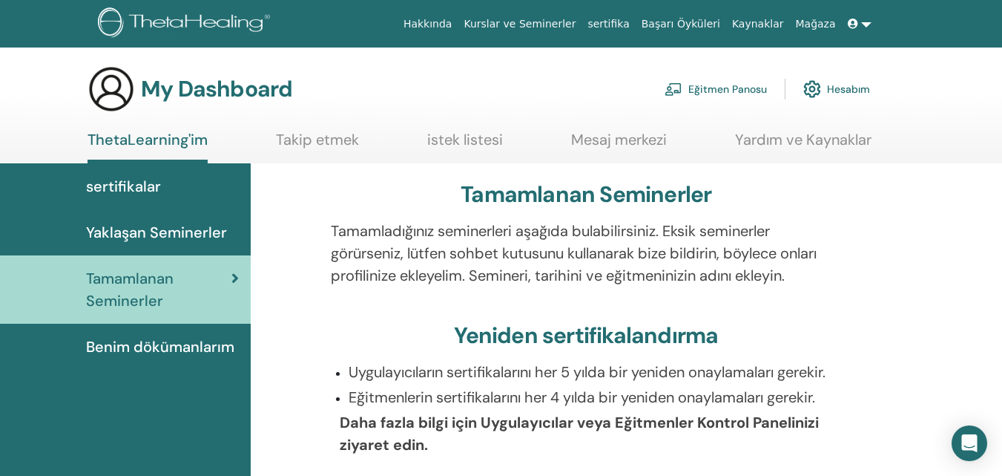
click at [181, 347] on span "Benim dökümanlarım" at bounding box center [160, 346] width 148 height 22
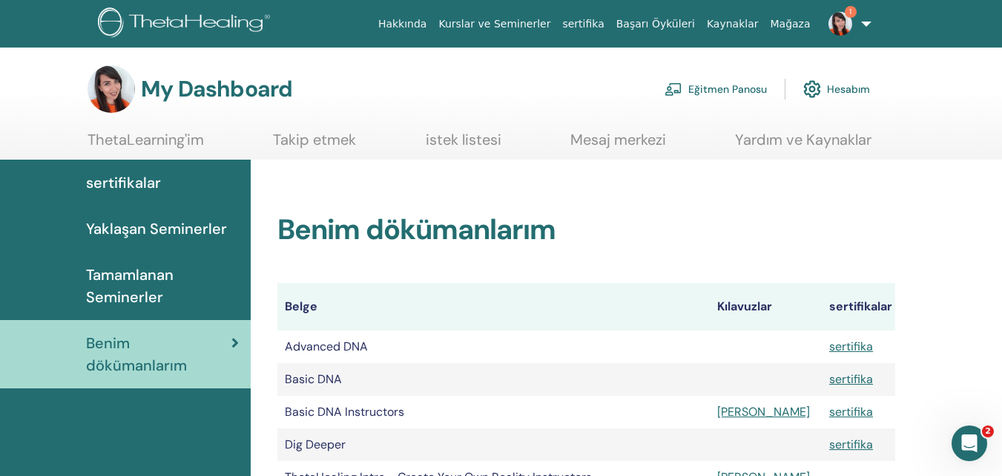
click at [534, 23] on link "Kurslar ve Seminerler" at bounding box center [495, 23] width 124 height 27
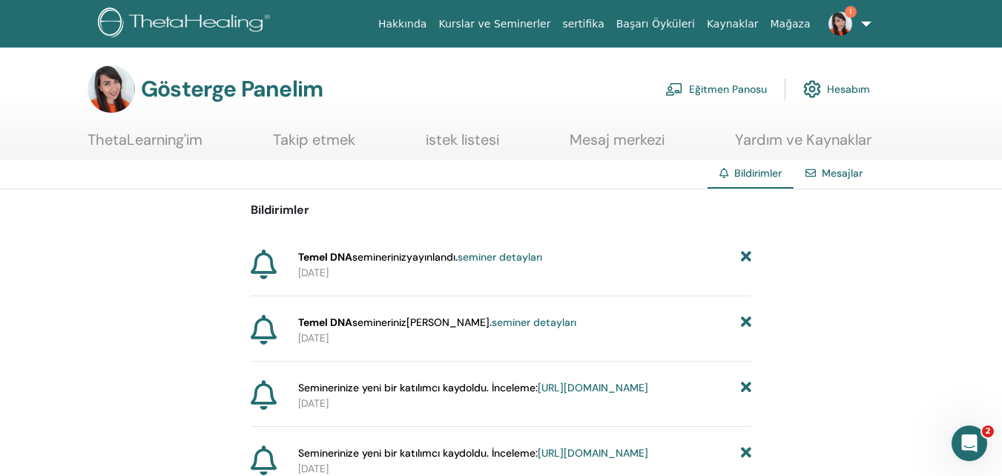
click at [522, 254] on font "seminer detayları" at bounding box center [500, 256] width 85 height 13
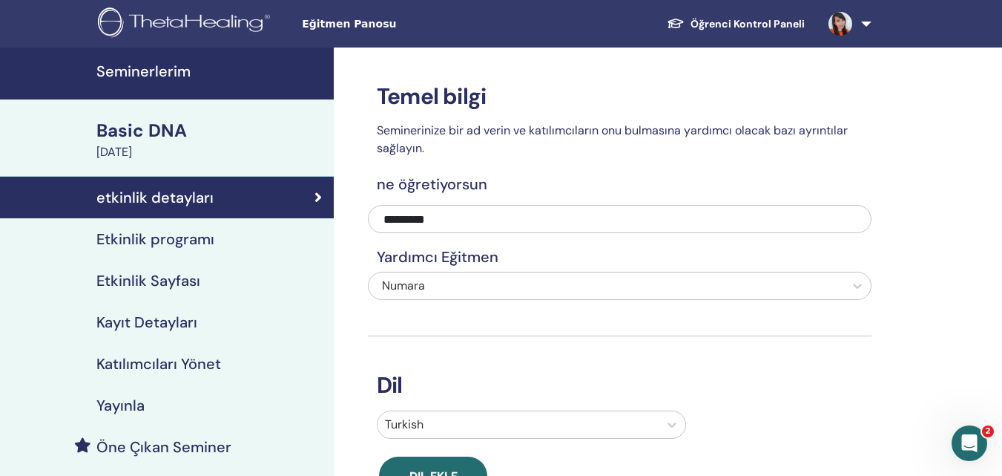
click at [163, 321] on h4 "Kayıt Detayları" at bounding box center [146, 322] width 101 height 18
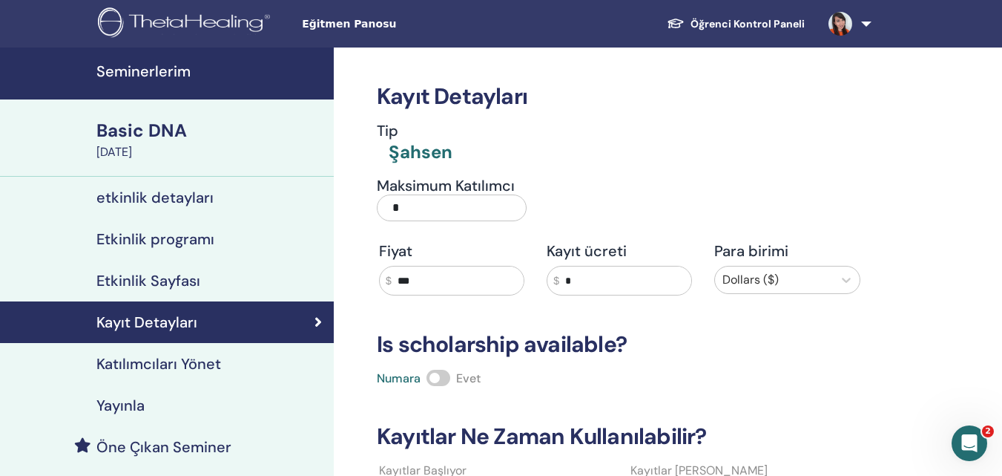
click at [171, 361] on h4 "Katılımcıları Yönet" at bounding box center [158, 364] width 125 height 18
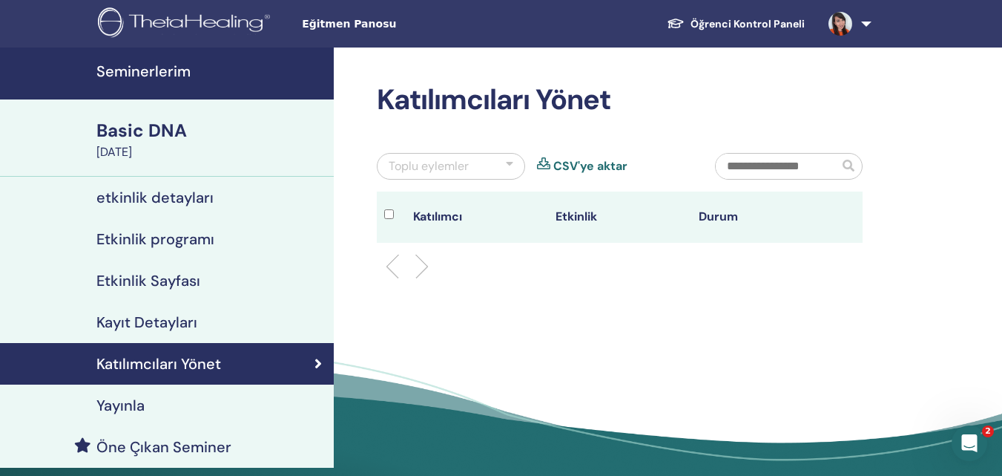
click at [512, 165] on div at bounding box center [509, 166] width 7 height 18
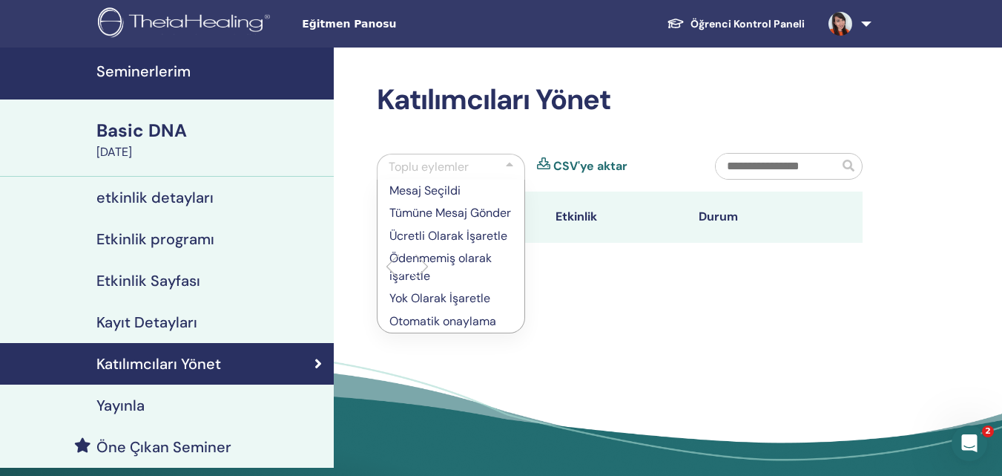
click at [600, 338] on div "Katılımcıları Yönet Toplu eylemler Mesaj Seçildi Tümüne Mesaj Gönder Ücretli Ol…" at bounding box center [668, 272] width 669 height 450
click at [629, 306] on div "Katılımcıları Yönet Toplu eylemler Mesaj Seçildi Tümüne Mesaj Gönder Ücretli Ol…" at bounding box center [668, 272] width 669 height 450
click at [498, 160] on div "Toplu eylemler" at bounding box center [451, 167] width 148 height 26
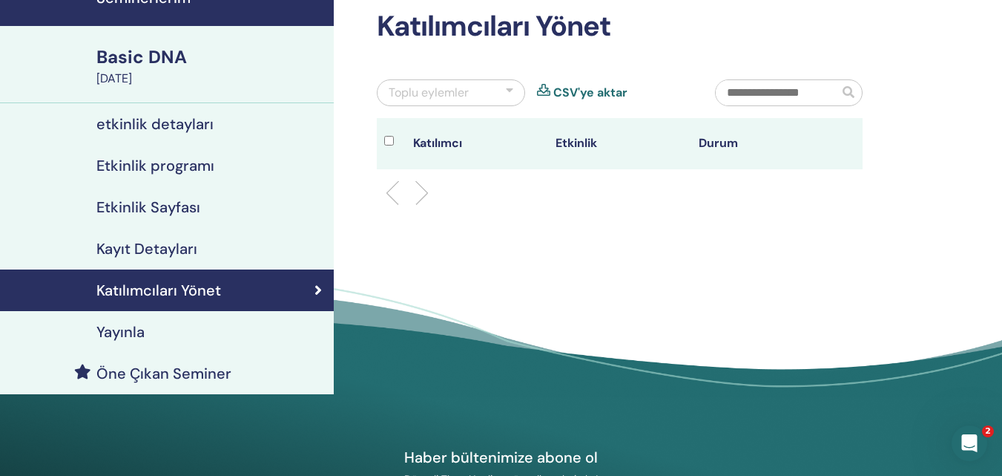
scroll to position [124, 0]
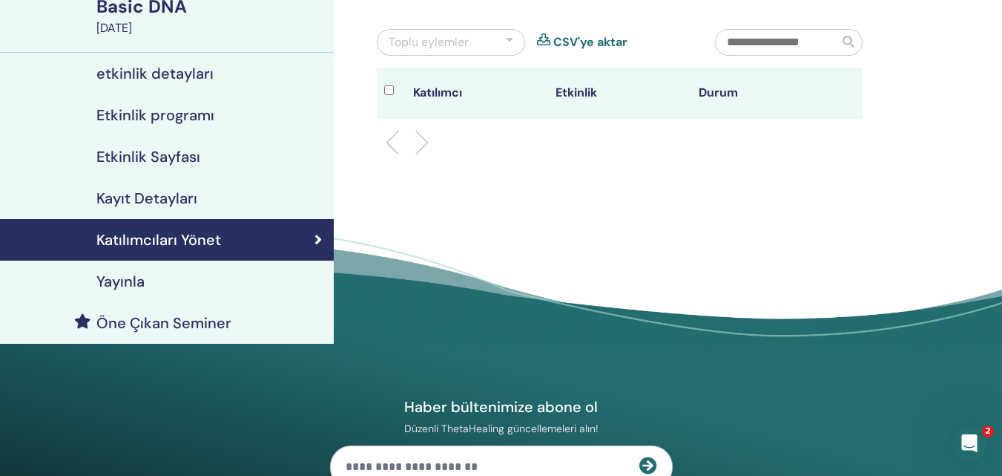
click at [128, 278] on h4 "Yayınla" at bounding box center [120, 281] width 48 height 18
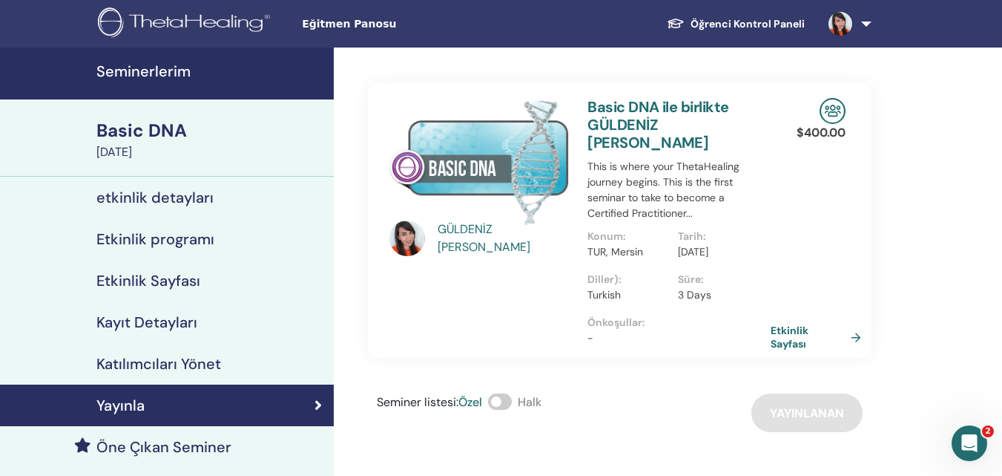
click at [795, 324] on link "Etkinlik Sayfası" at bounding box center [819, 337] width 96 height 27
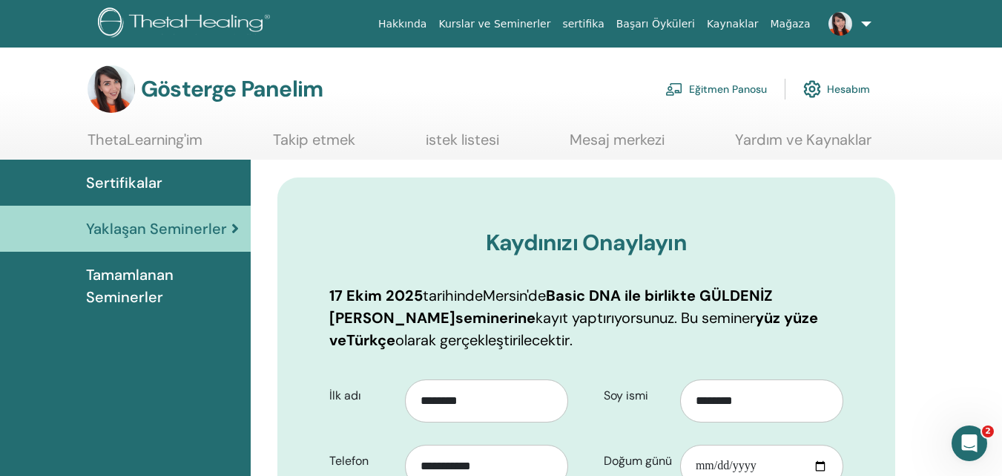
click at [865, 22] on link at bounding box center [847, 23] width 61 height 47
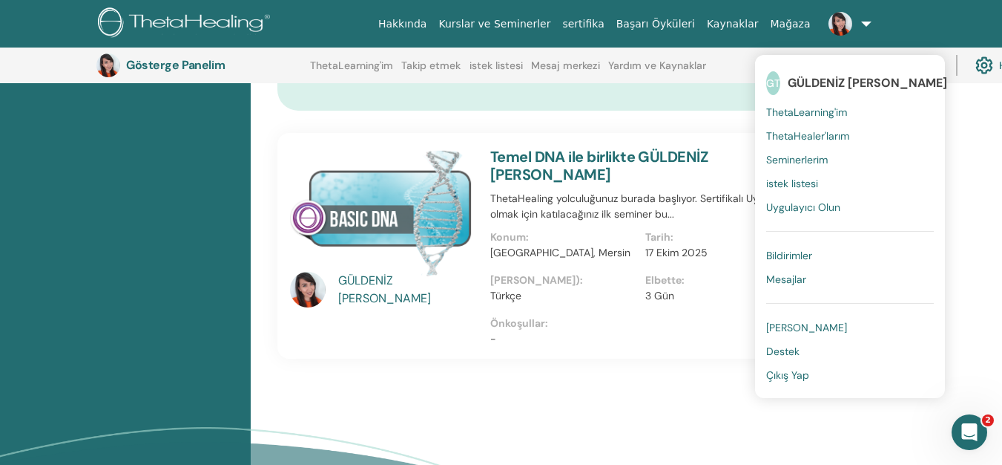
scroll to position [1025, 0]
